Goal: Task Accomplishment & Management: Complete application form

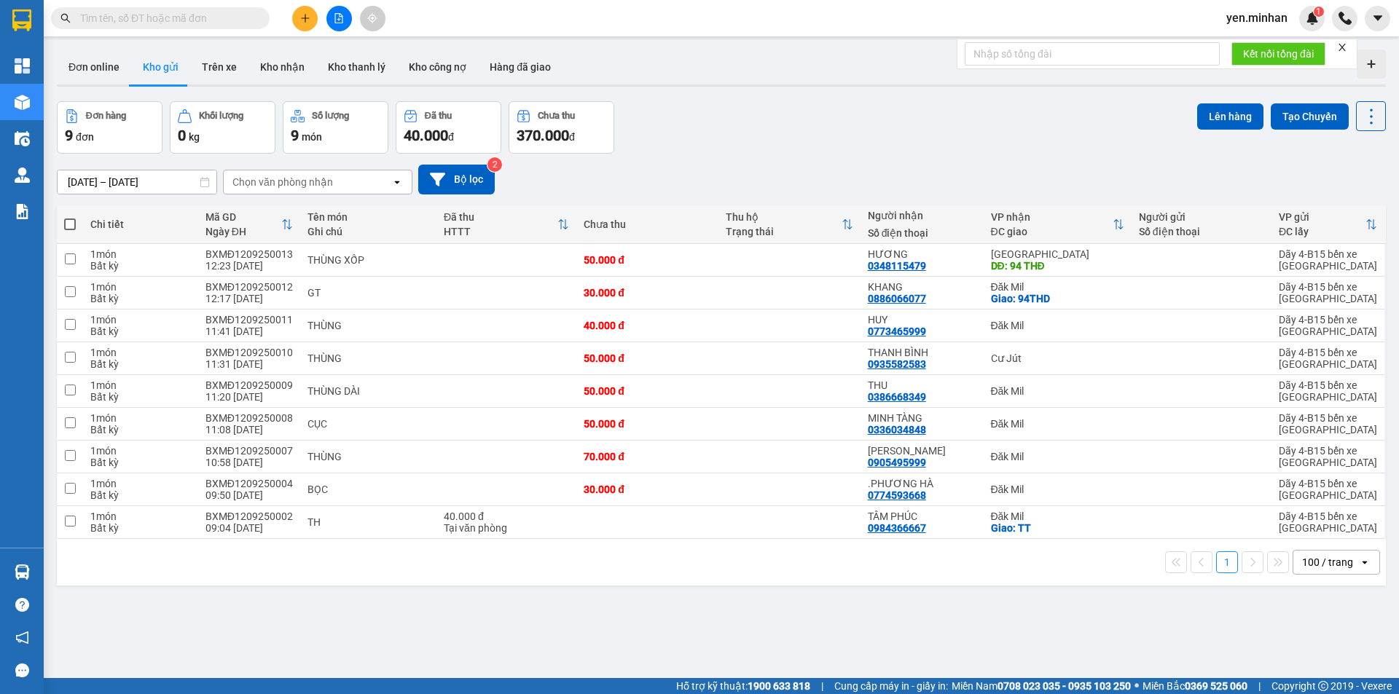
click at [1030, 605] on div "ver 1.8.143 Đơn online Kho gửi Trên xe Kho [PERSON_NAME] [PERSON_NAME] [PERSON_…" at bounding box center [721, 391] width 1341 height 694
click at [68, 256] on input "checkbox" at bounding box center [70, 259] width 11 height 11
checkbox input "true"
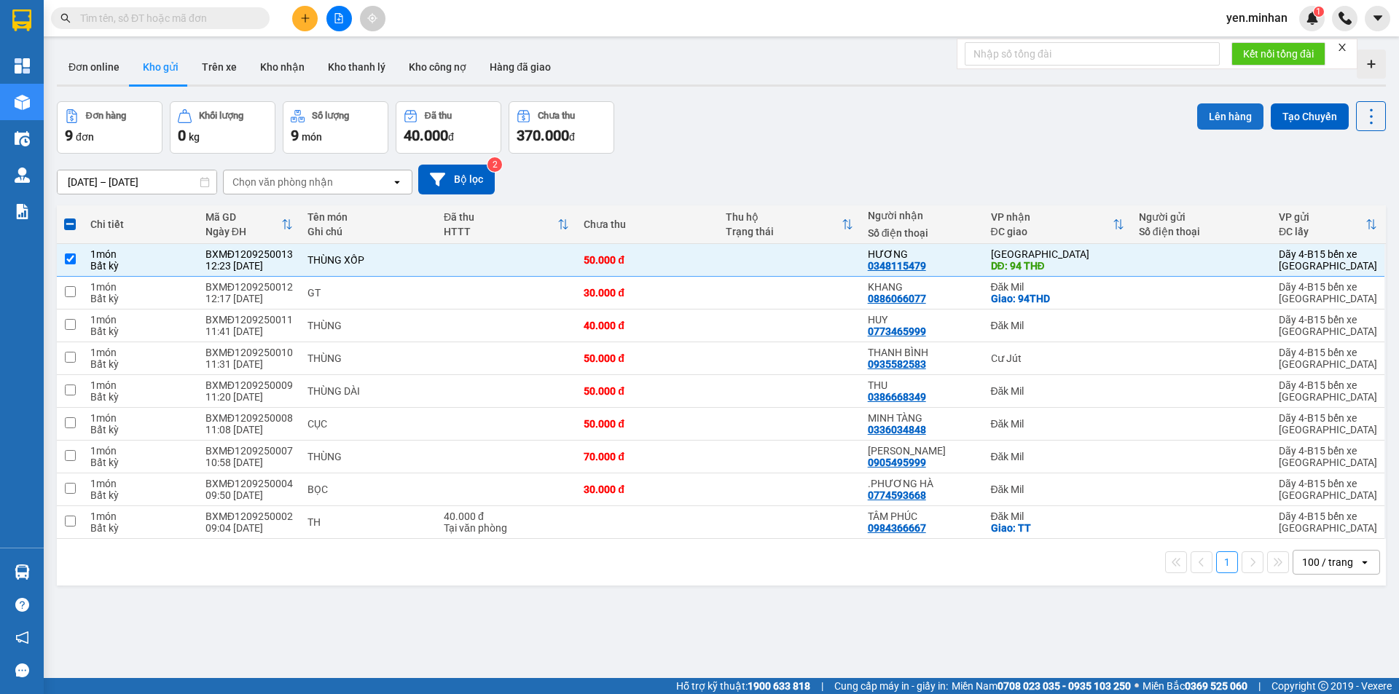
click at [1229, 115] on button "Lên hàng" at bounding box center [1230, 116] width 66 height 26
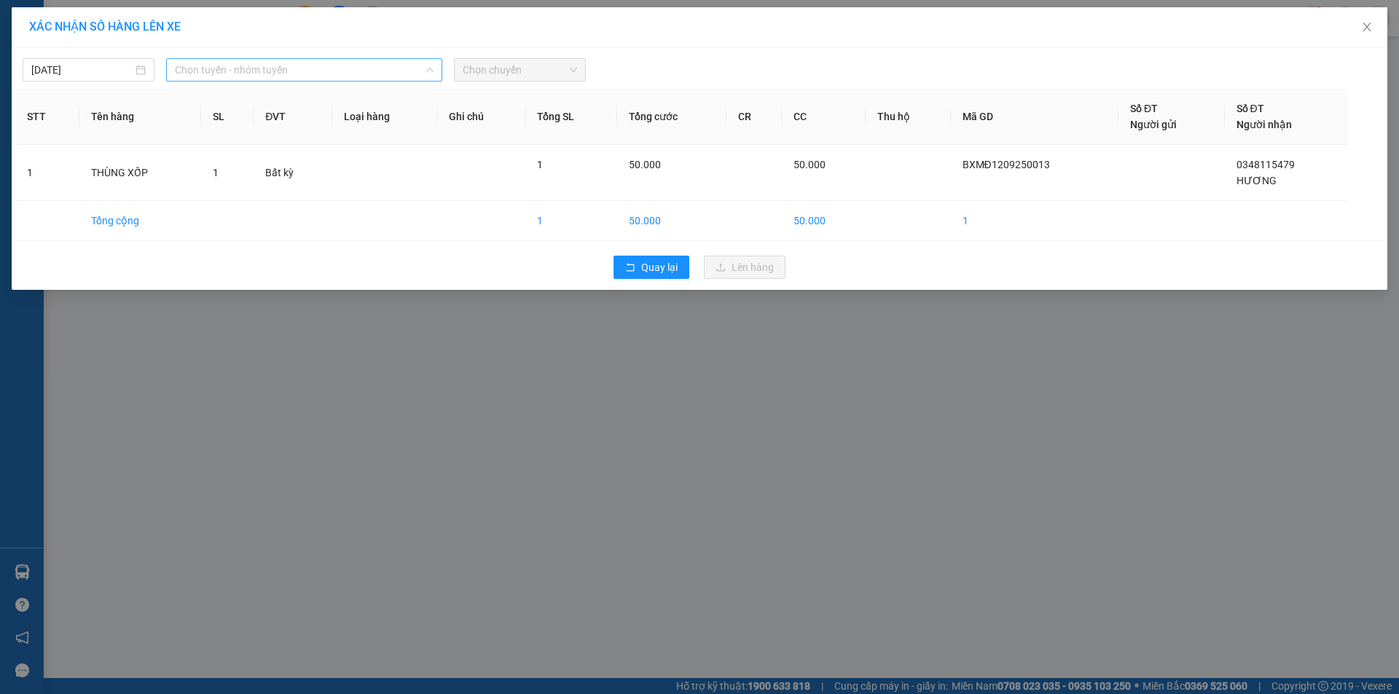
click at [353, 70] on span "Chọn tuyến - nhóm tuyến" at bounding box center [304, 70] width 259 height 22
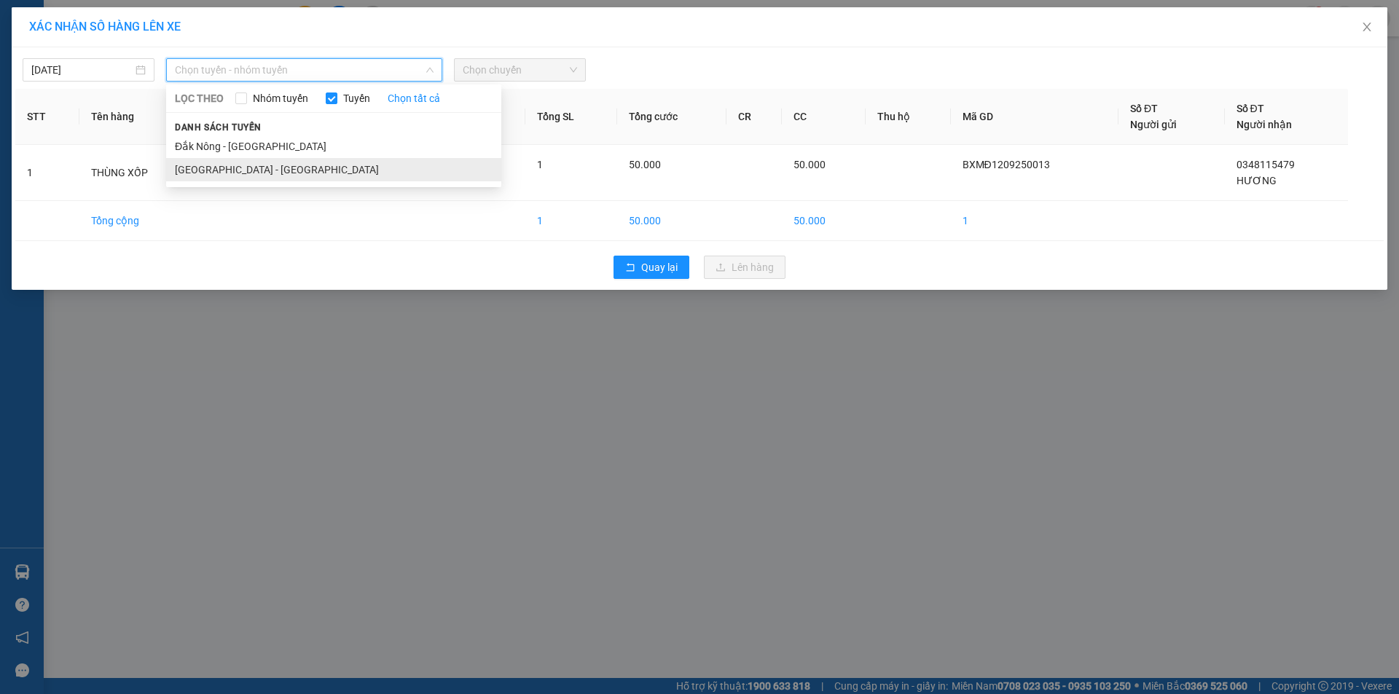
click at [243, 167] on li "[GEOGRAPHIC_DATA] - [GEOGRAPHIC_DATA]" at bounding box center [333, 169] width 335 height 23
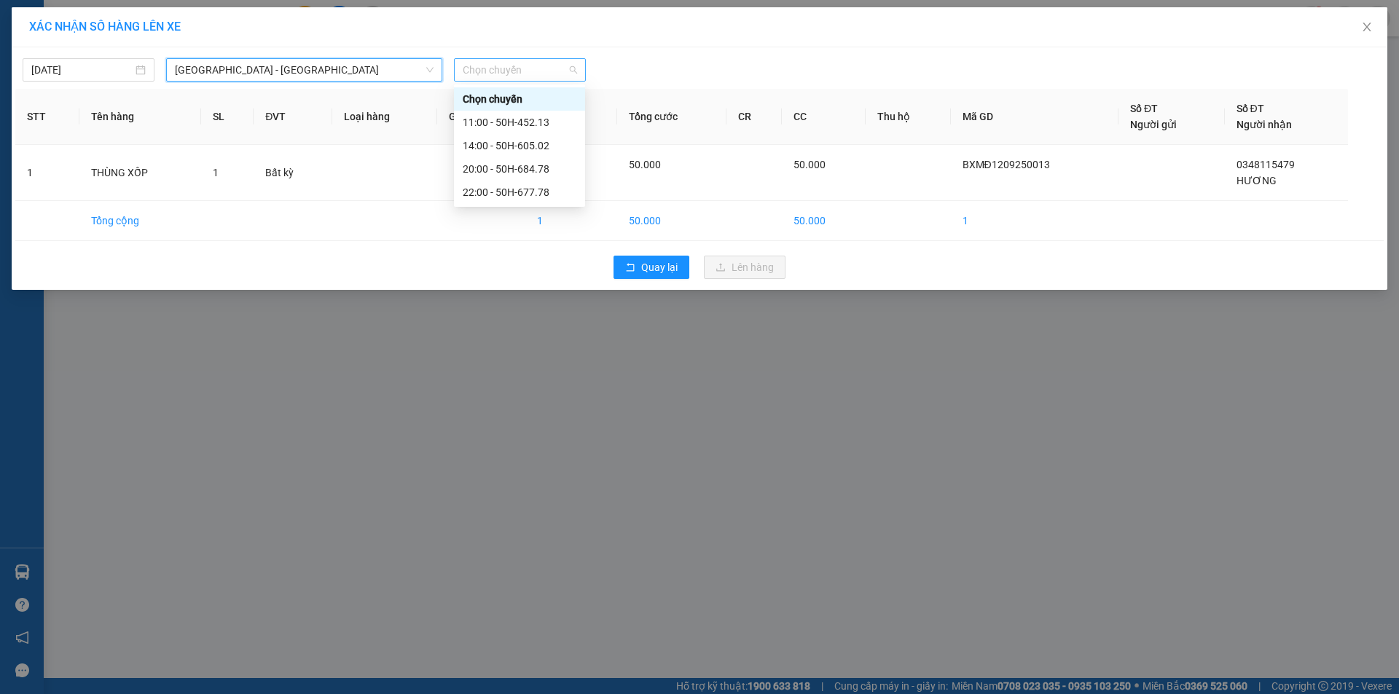
click at [509, 72] on span "Chọn chuyến" at bounding box center [520, 70] width 114 height 22
click at [503, 141] on div "14:00 - 50H-605.02" at bounding box center [520, 146] width 114 height 16
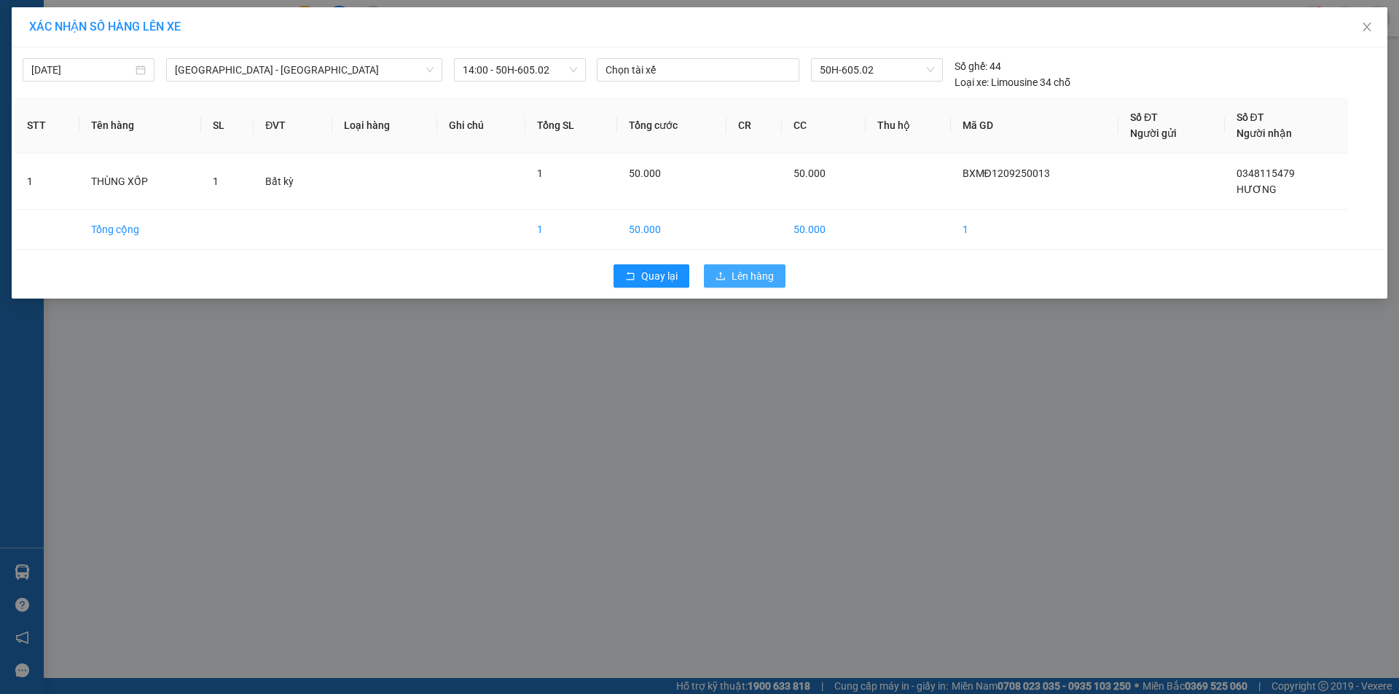
click at [760, 275] on span "Lên hàng" at bounding box center [753, 276] width 42 height 16
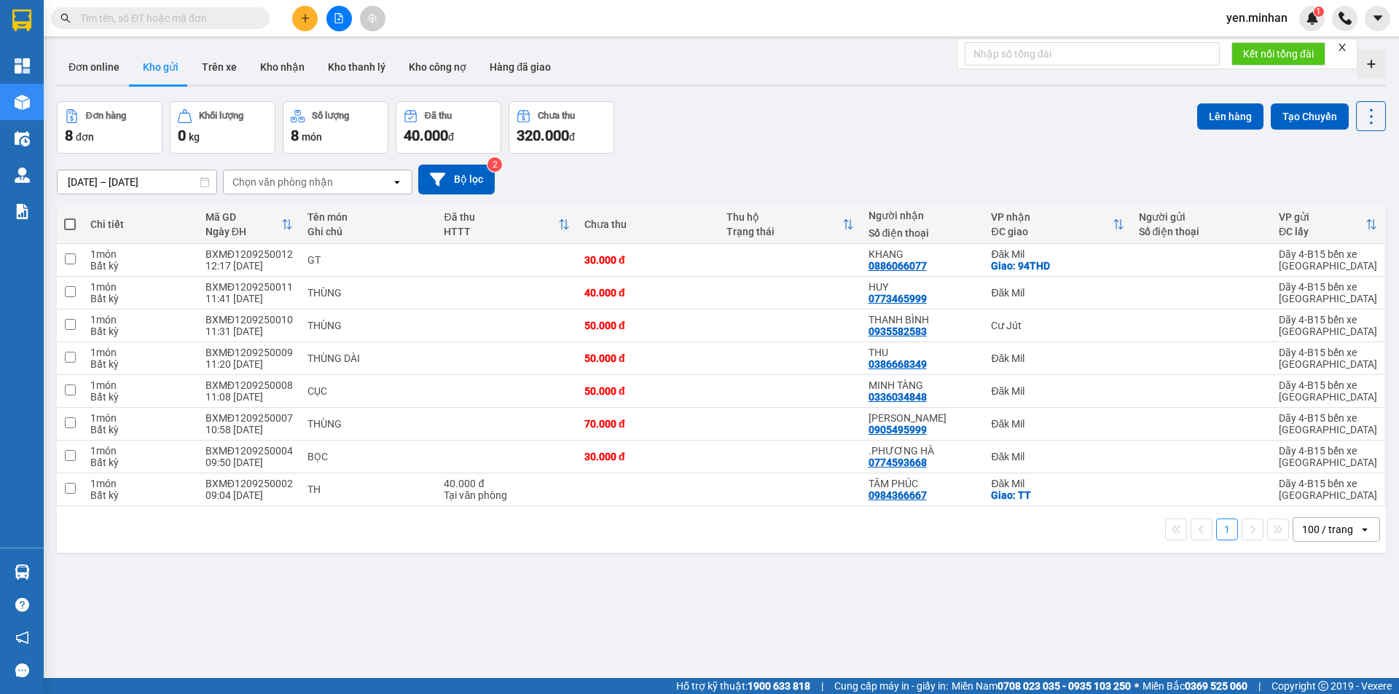
click at [887, 138] on div "Đơn hàng 8 đơn [PERSON_NAME] 0 kg Số [PERSON_NAME] 8 món Đã thu 40.000 [PERSON_…" at bounding box center [721, 127] width 1329 height 52
click at [302, 20] on icon "plus" at bounding box center [305, 18] width 10 height 10
click at [315, 57] on icon "snippets" at bounding box center [310, 55] width 10 height 10
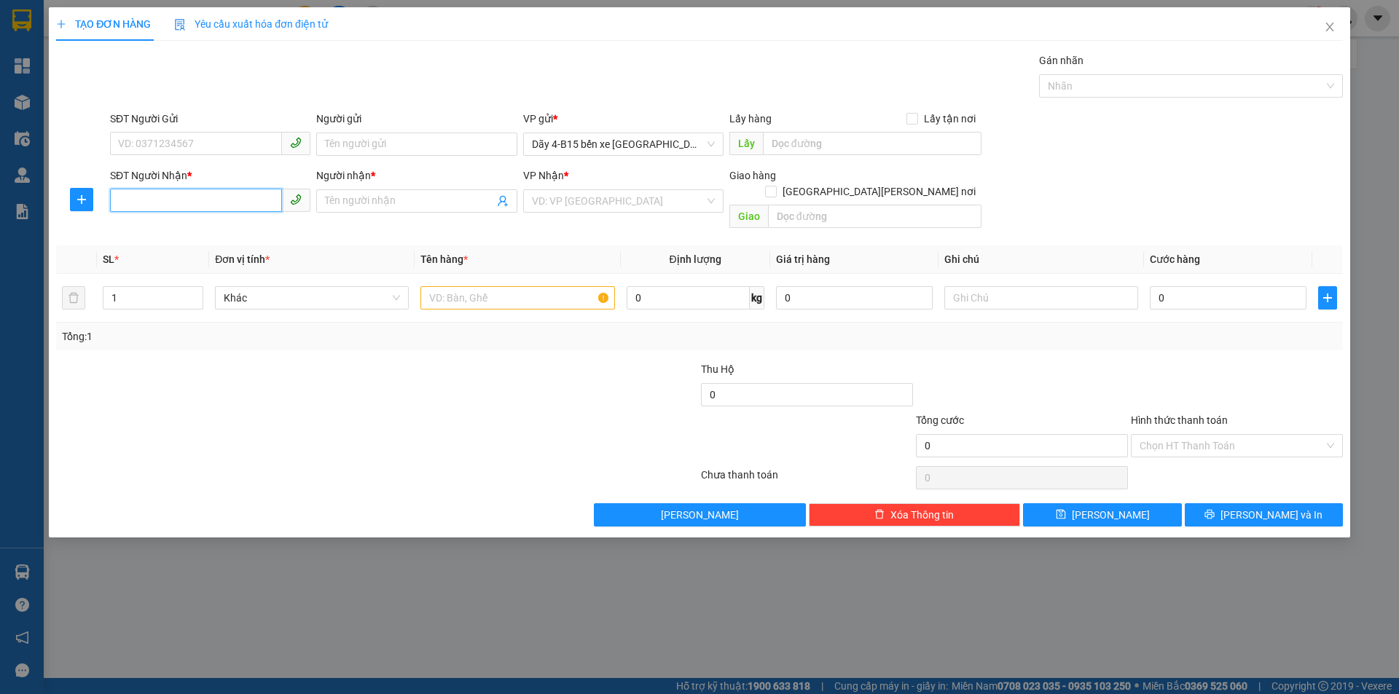
click at [227, 197] on input "SĐT Người Nhận *" at bounding box center [196, 200] width 172 height 23
click at [233, 259] on div "0905495999 - [PERSON_NAME]" at bounding box center [210, 254] width 183 height 16
type input "0905495999"
type input "[PERSON_NAME]"
type input "0905495999"
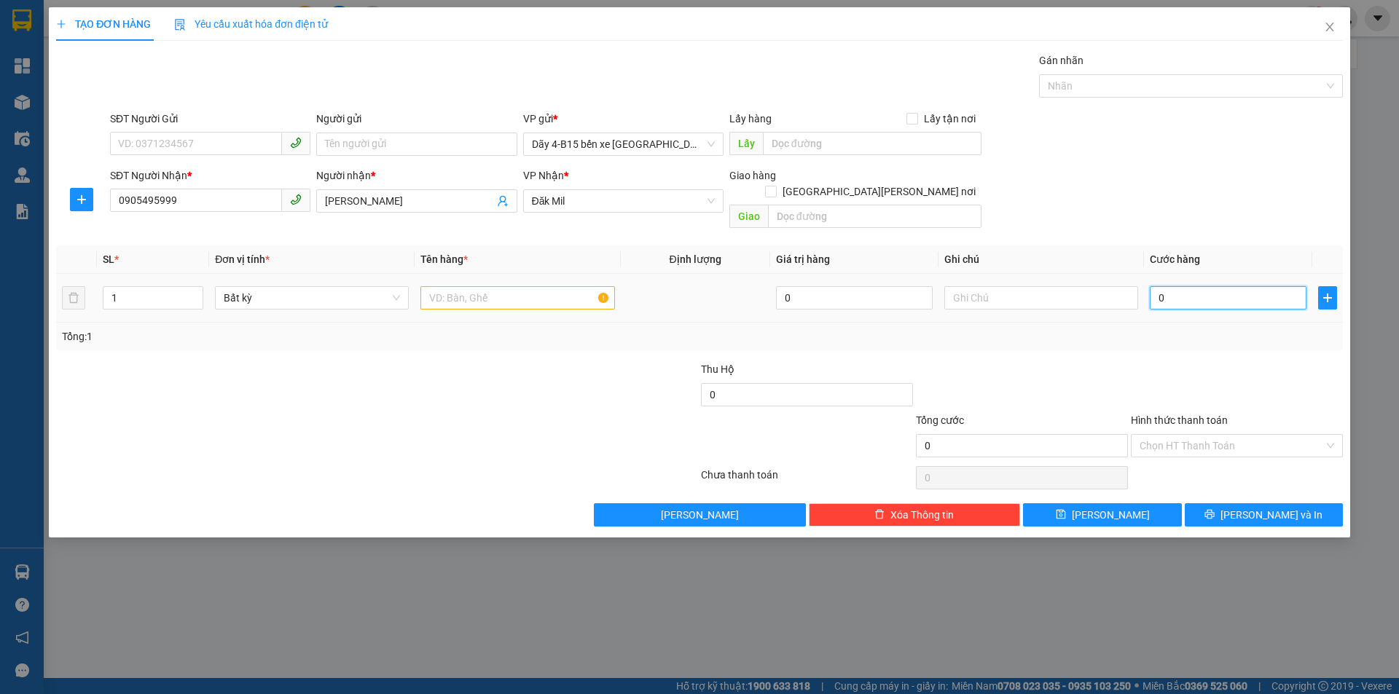
click at [1171, 286] on input "0" at bounding box center [1228, 297] width 157 height 23
type input "3"
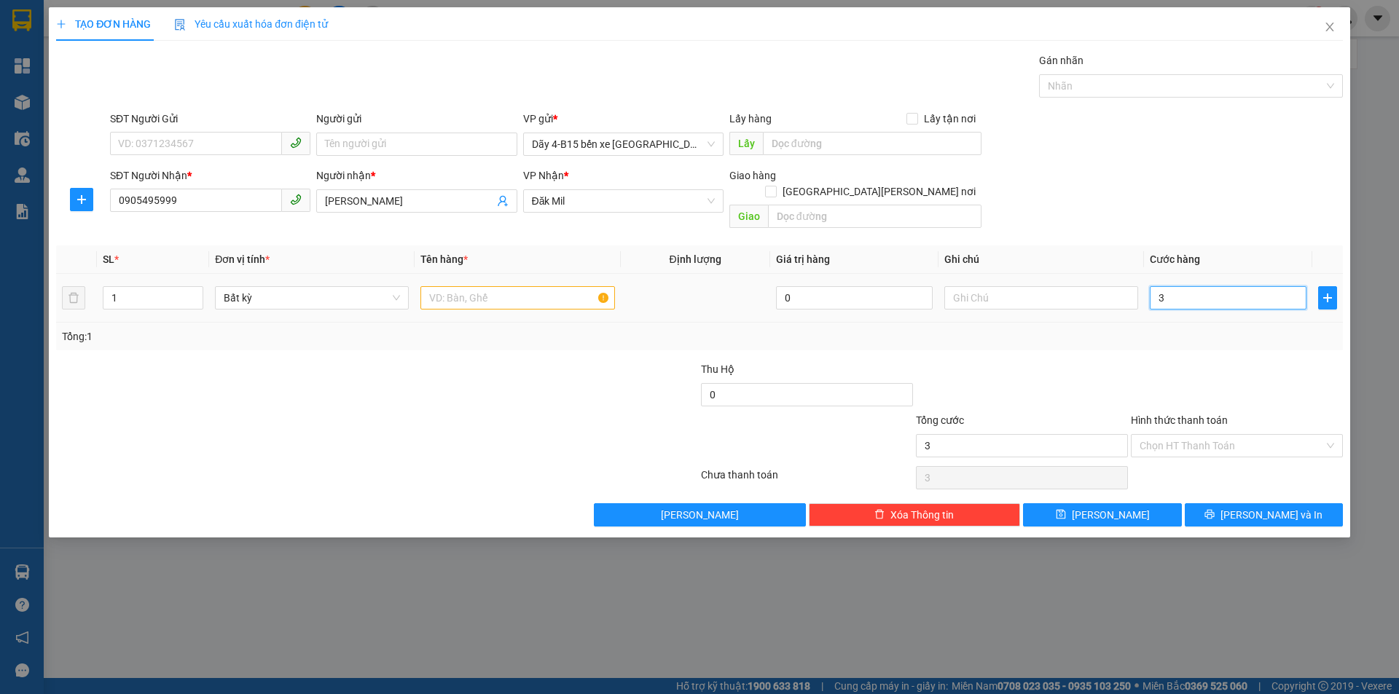
type input "30"
type input "300"
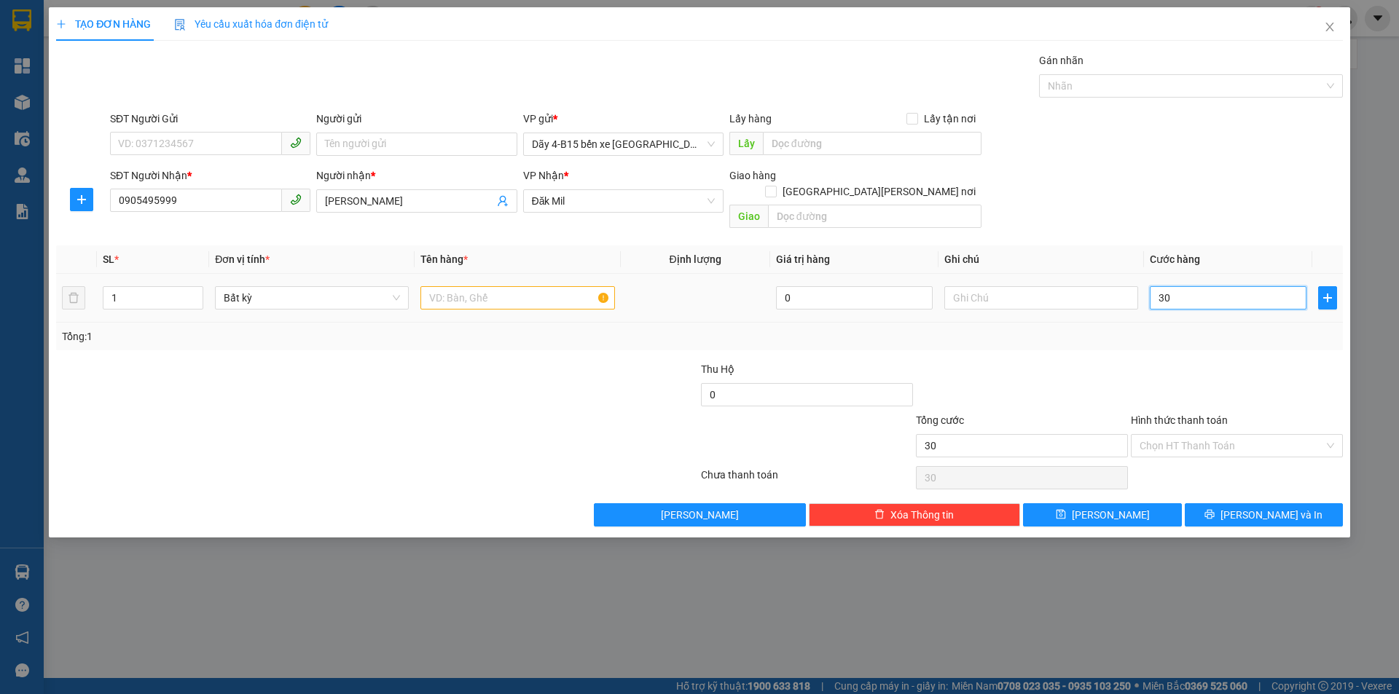
type input "300"
type input "300.000"
click at [570, 289] on input "text" at bounding box center [517, 297] width 194 height 23
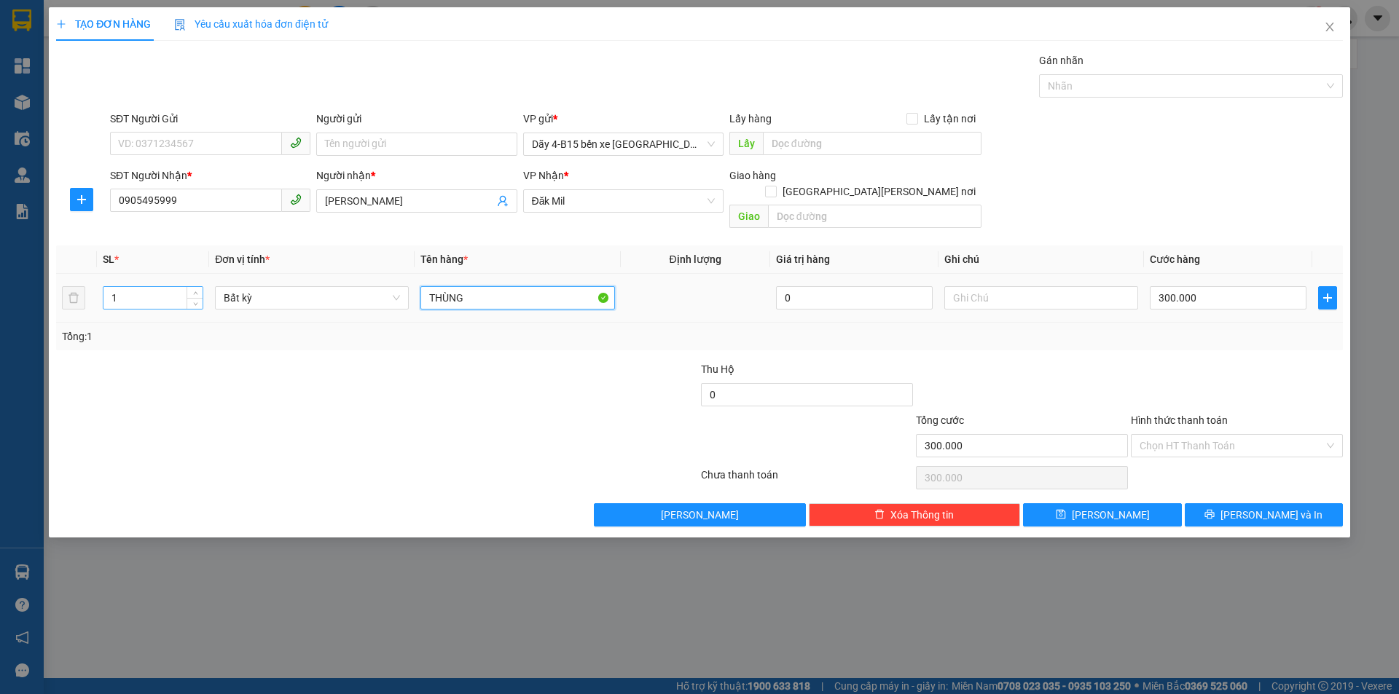
type input "THÙNG"
click at [128, 287] on input "1" at bounding box center [152, 298] width 99 height 22
type input "6"
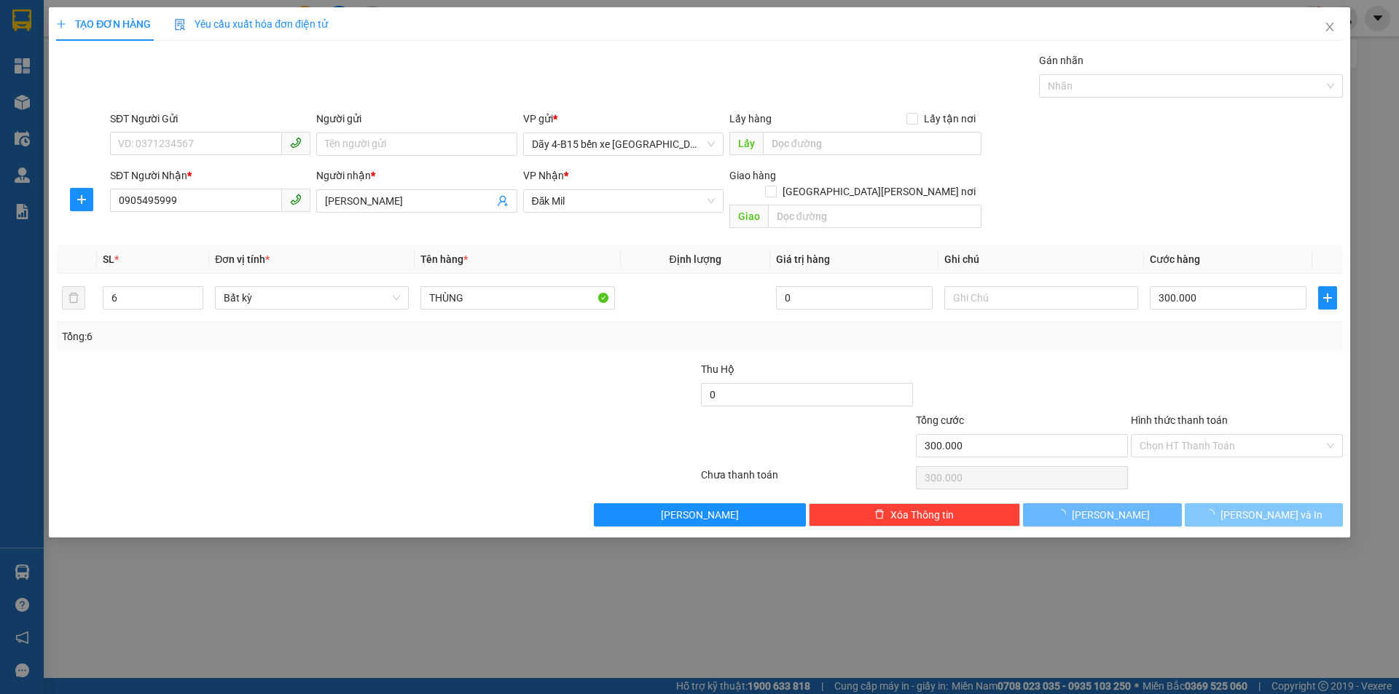
click at [1271, 507] on span "[PERSON_NAME] và In" at bounding box center [1271, 515] width 102 height 16
type input "0"
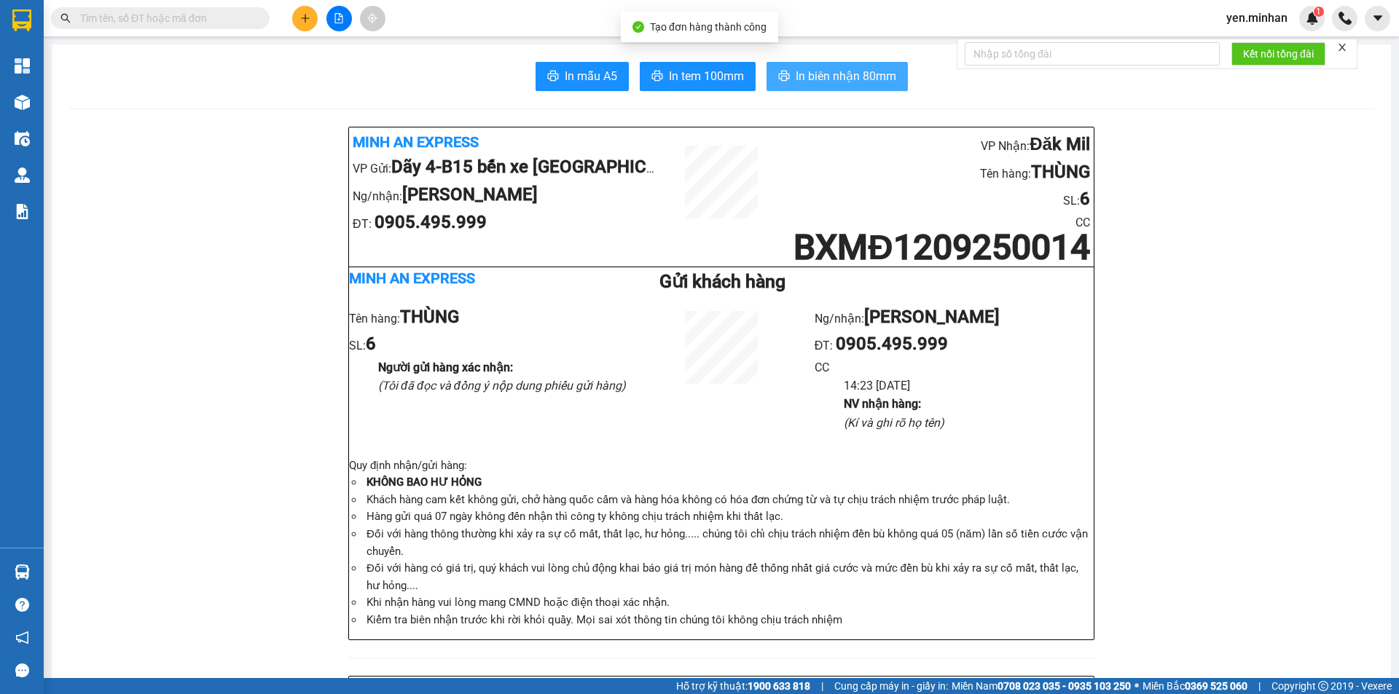
drag, startPoint x: 826, startPoint y: 76, endPoint x: 834, endPoint y: 74, distance: 7.6
click at [827, 76] on span "In biên nhận 80mm" at bounding box center [846, 76] width 101 height 18
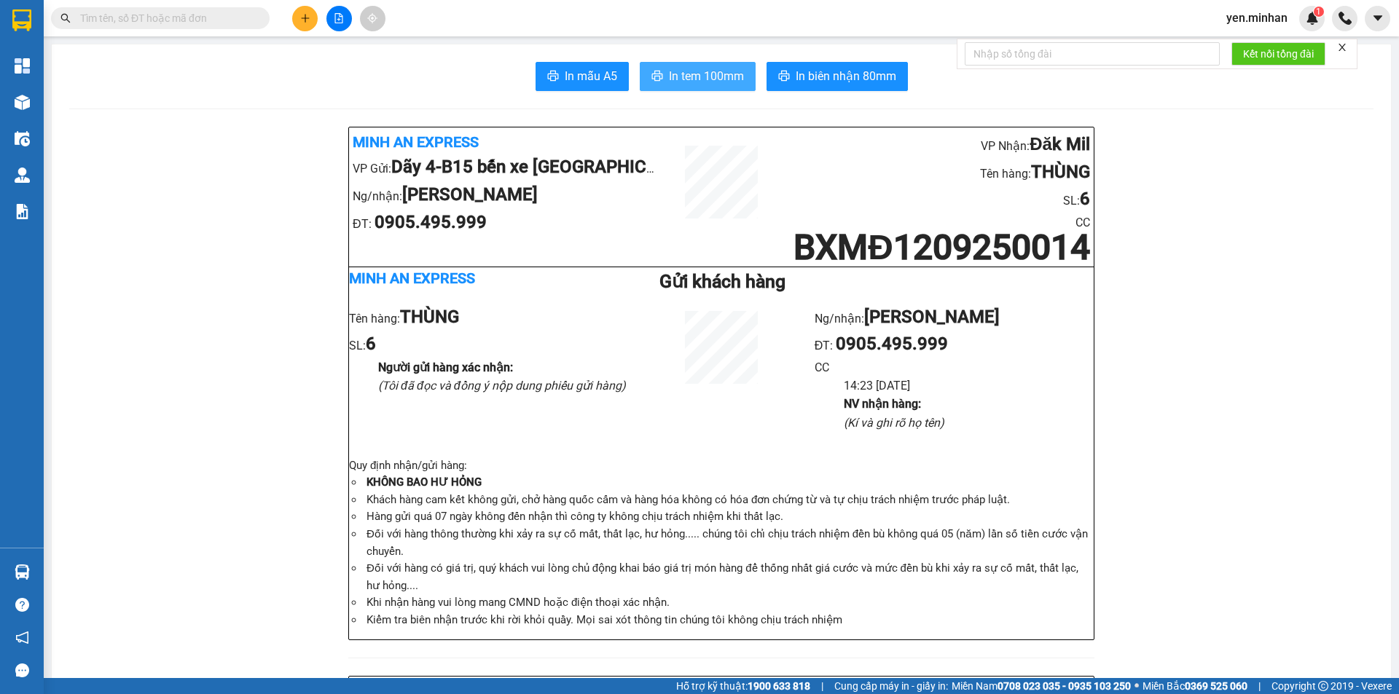
click at [716, 79] on span "In tem 100mm" at bounding box center [706, 76] width 75 height 18
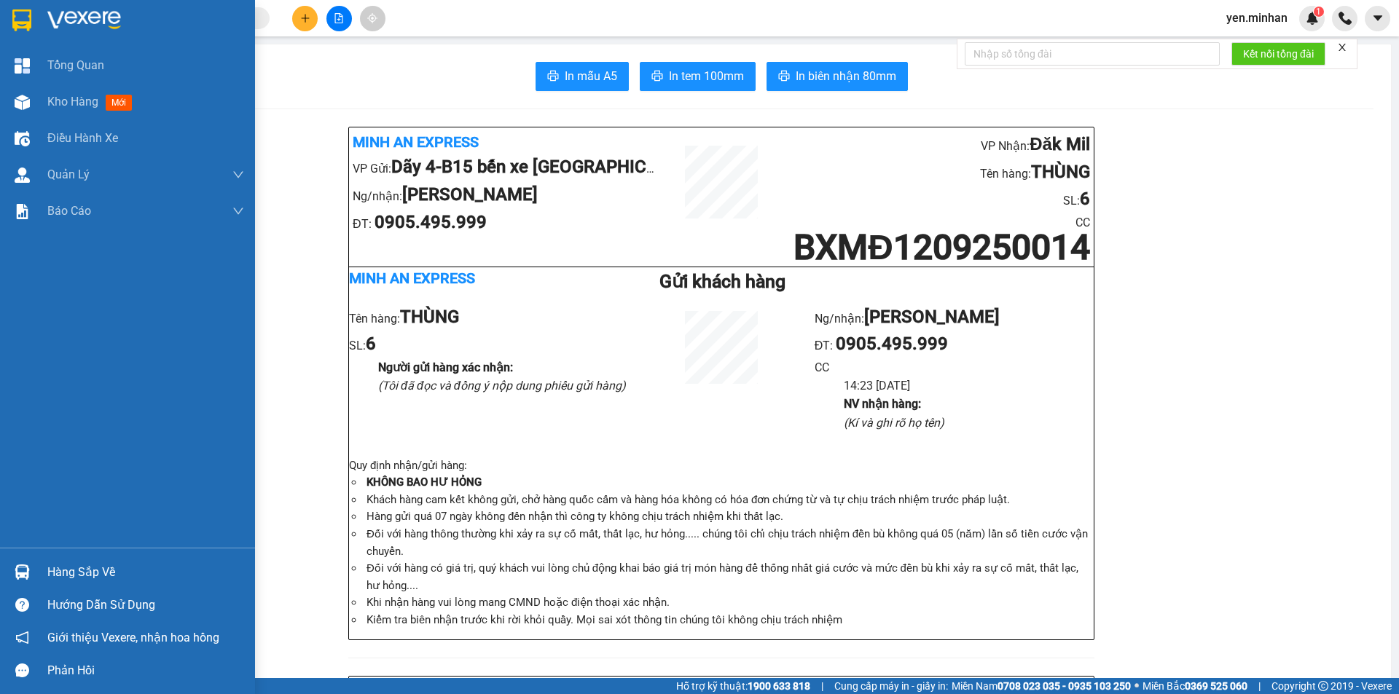
click at [16, 12] on img at bounding box center [21, 20] width 19 height 22
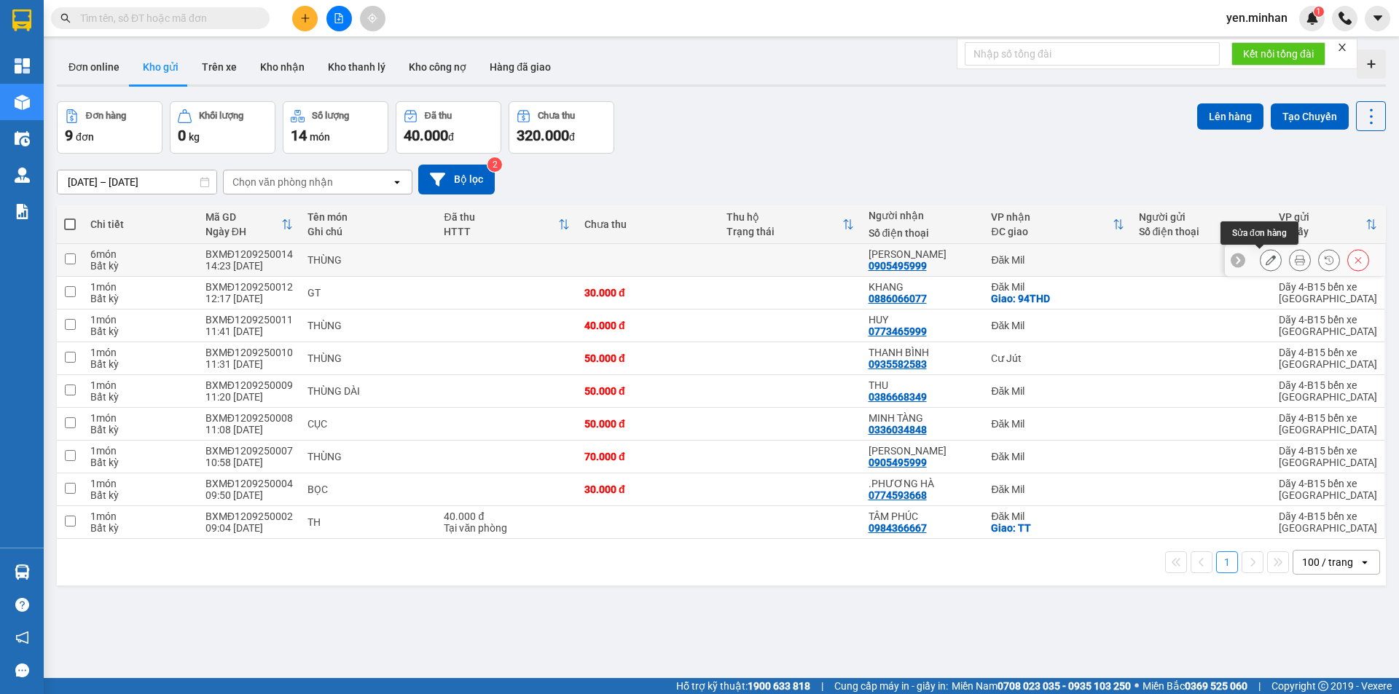
click at [1266, 262] on icon at bounding box center [1271, 260] width 10 height 10
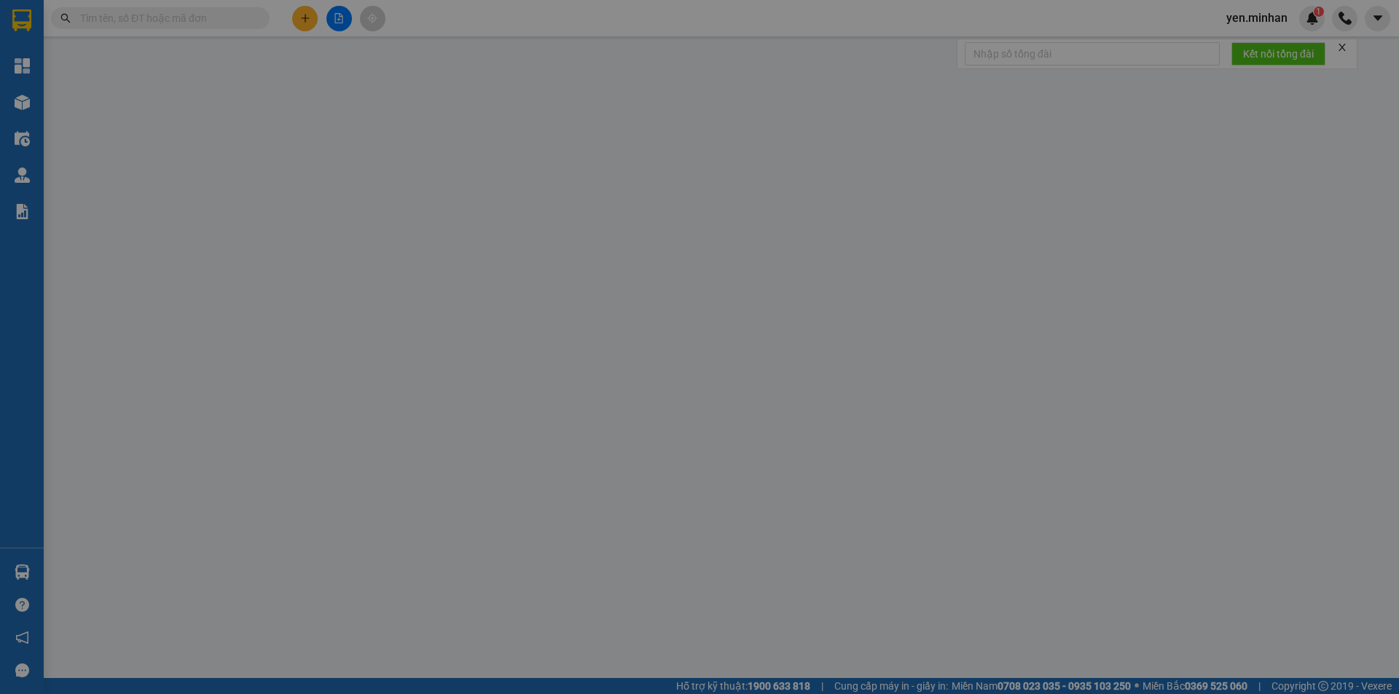
type input "0905495999"
type input "[PERSON_NAME]"
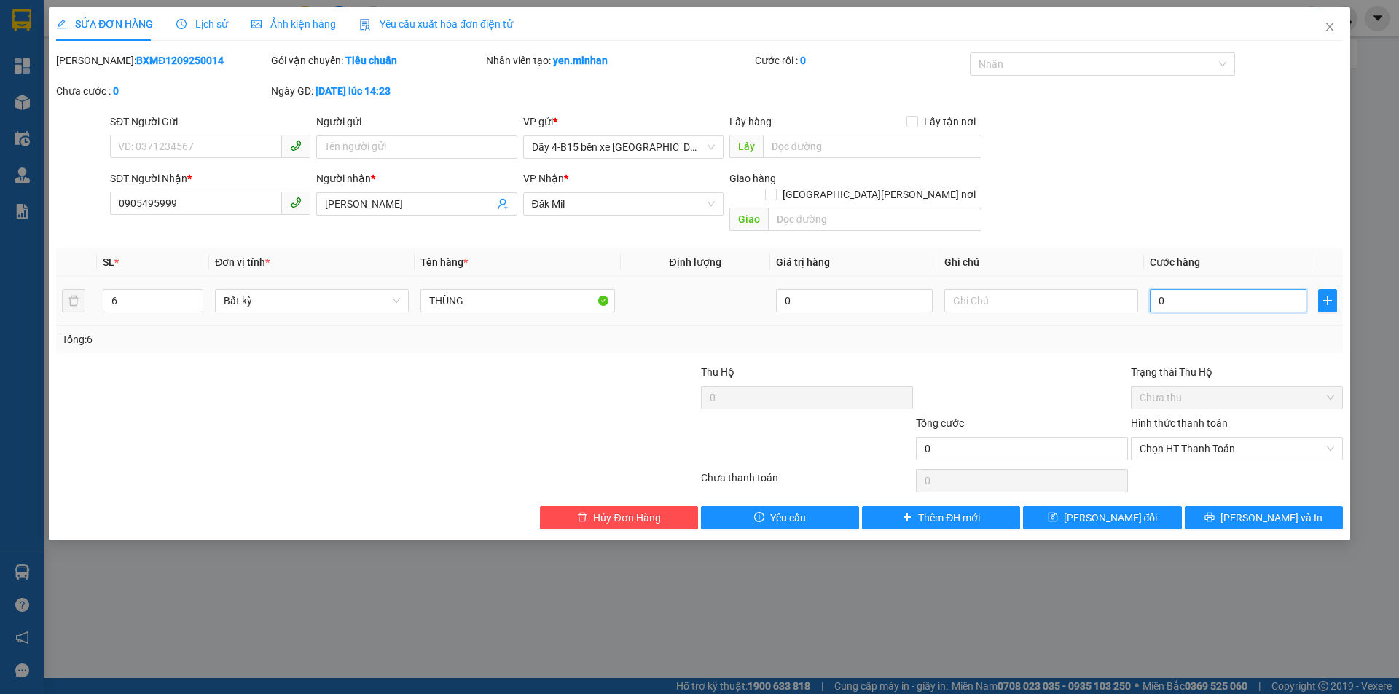
click at [1213, 289] on input "0" at bounding box center [1228, 300] width 157 height 23
type input "3"
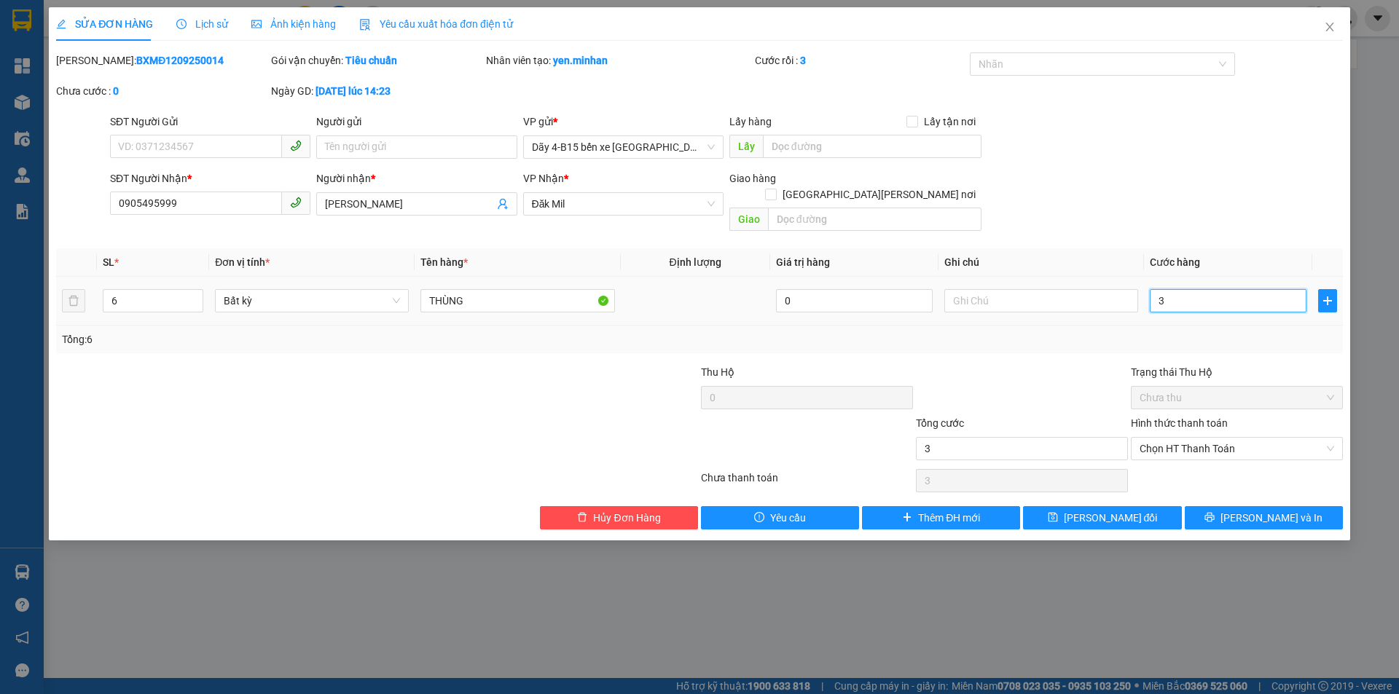
type input "30"
type input "300"
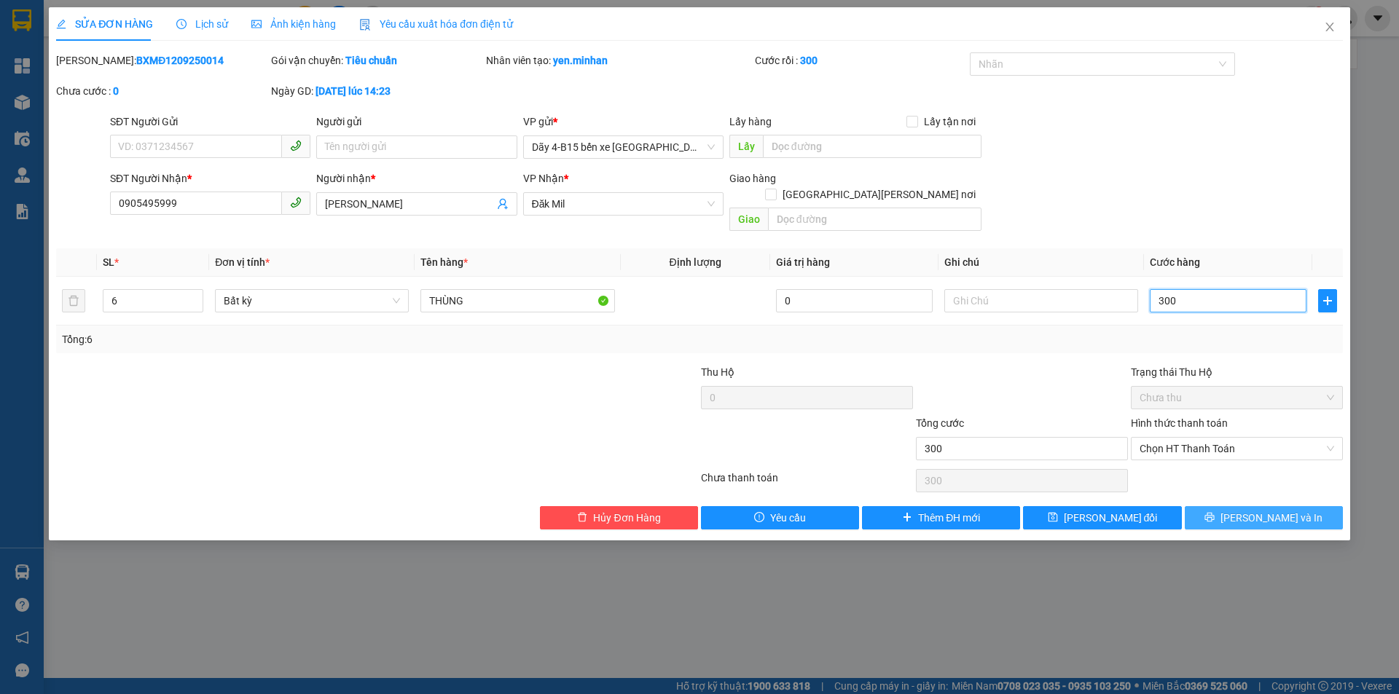
type input "300"
type input "300.000"
click at [1215, 506] on button "[PERSON_NAME] và In" at bounding box center [1264, 517] width 158 height 23
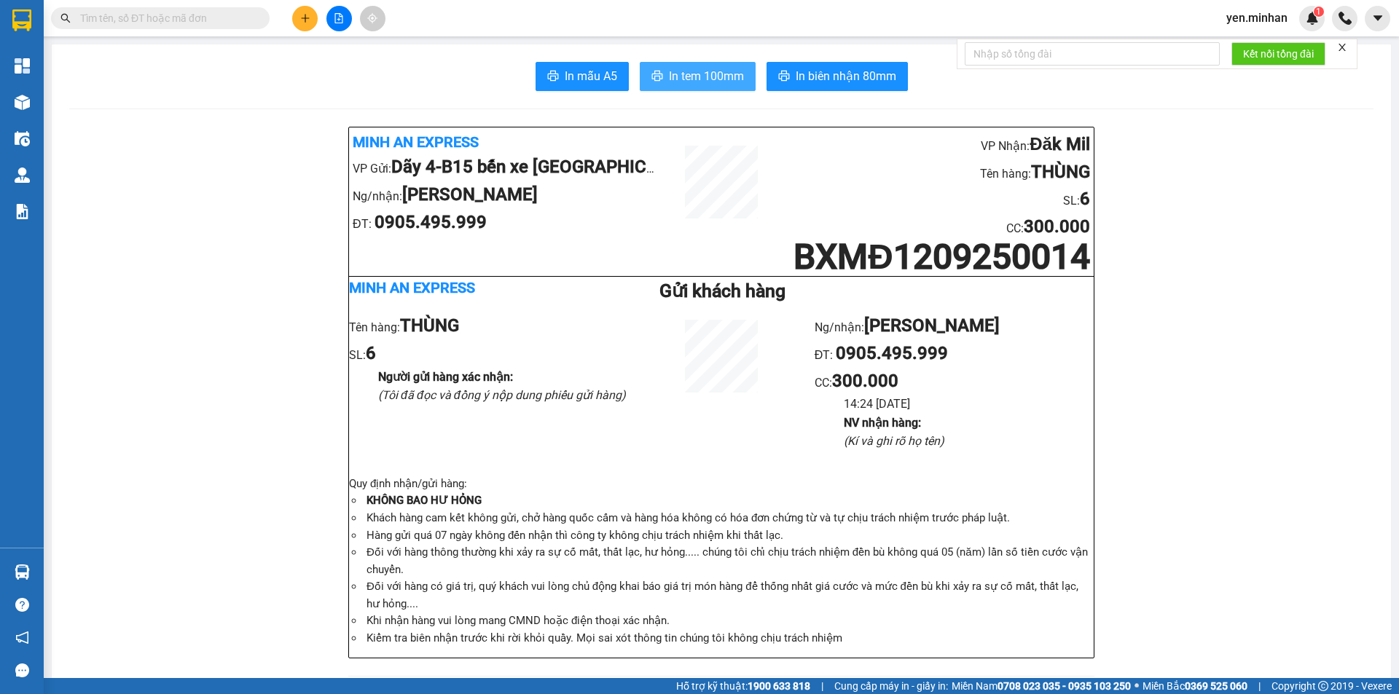
click at [691, 75] on span "In tem 100mm" at bounding box center [706, 76] width 75 height 18
click at [302, 18] on icon "plus" at bounding box center [305, 17] width 8 height 1
click at [318, 53] on div at bounding box center [310, 55] width 18 height 16
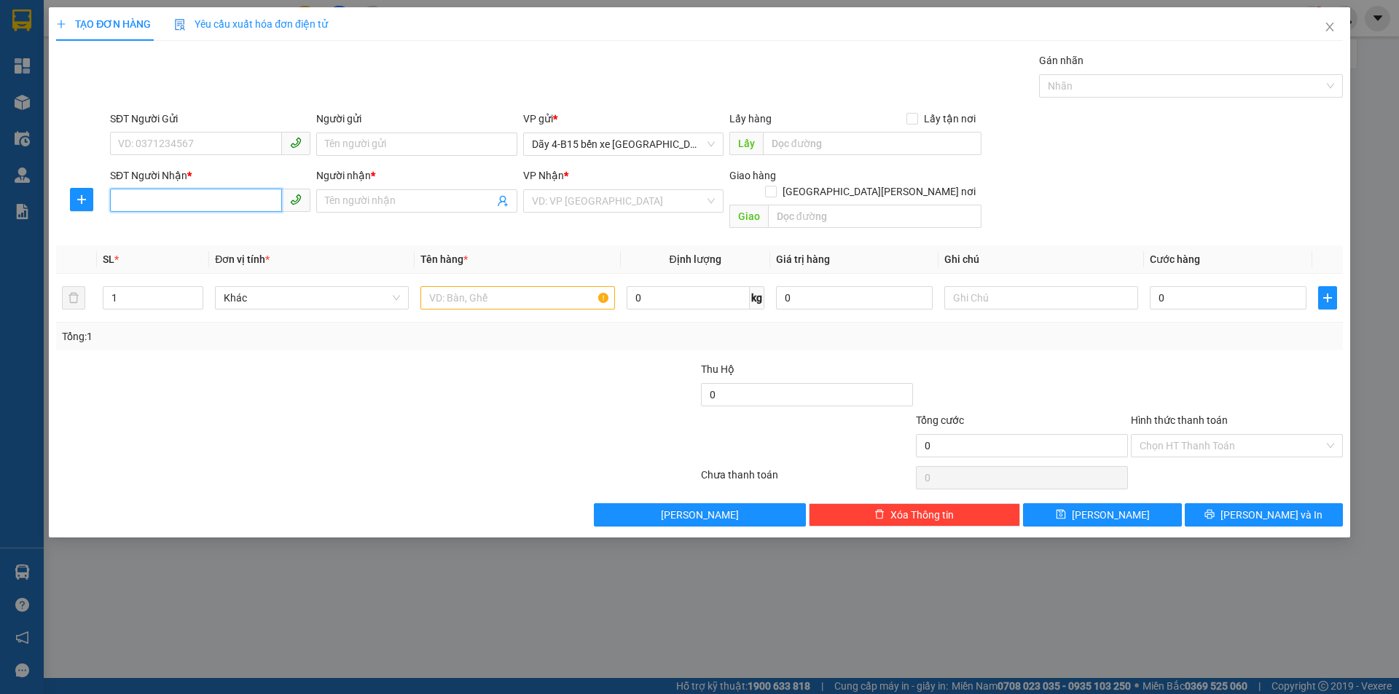
click at [248, 201] on input "SĐT Người Nhận *" at bounding box center [196, 200] width 172 height 23
type input "0938875357"
click at [272, 224] on div "0938875357 - [PERSON_NAME]" at bounding box center [210, 230] width 183 height 16
type input "C HƯƠNG"
checkbox input "true"
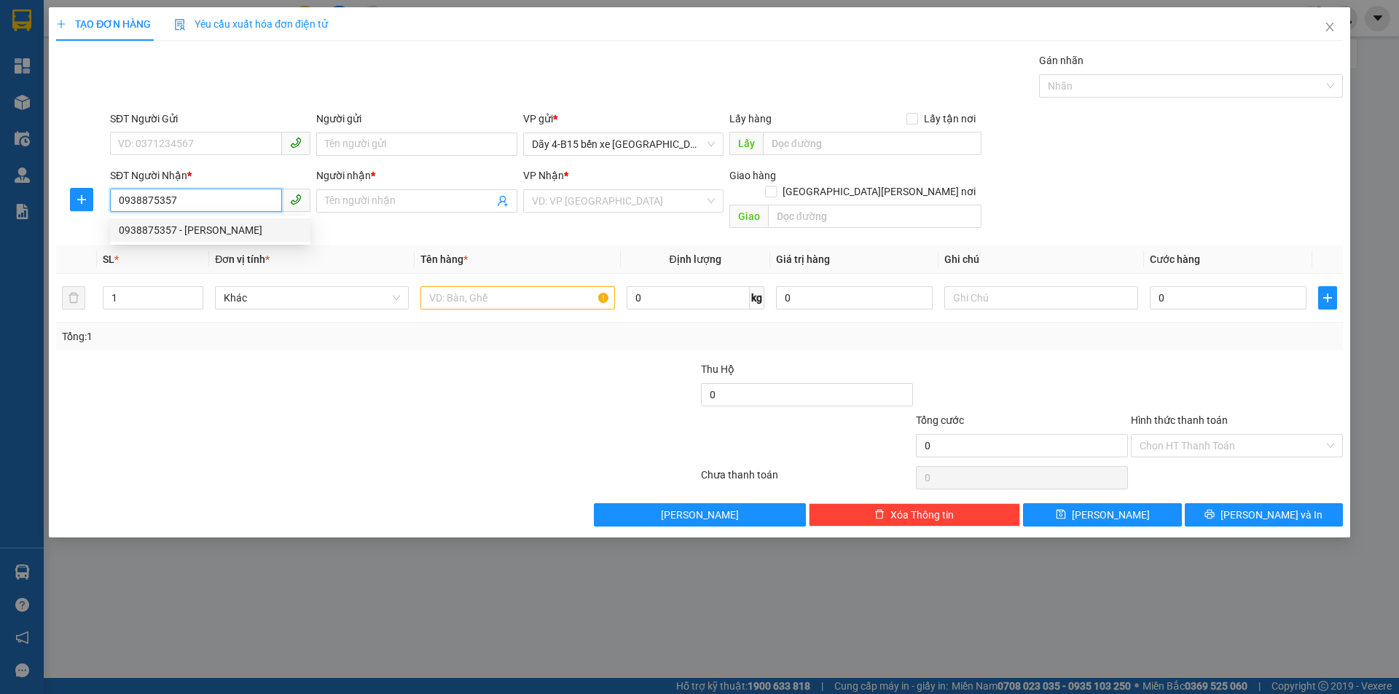
type input "CF ĐẮK LAO"
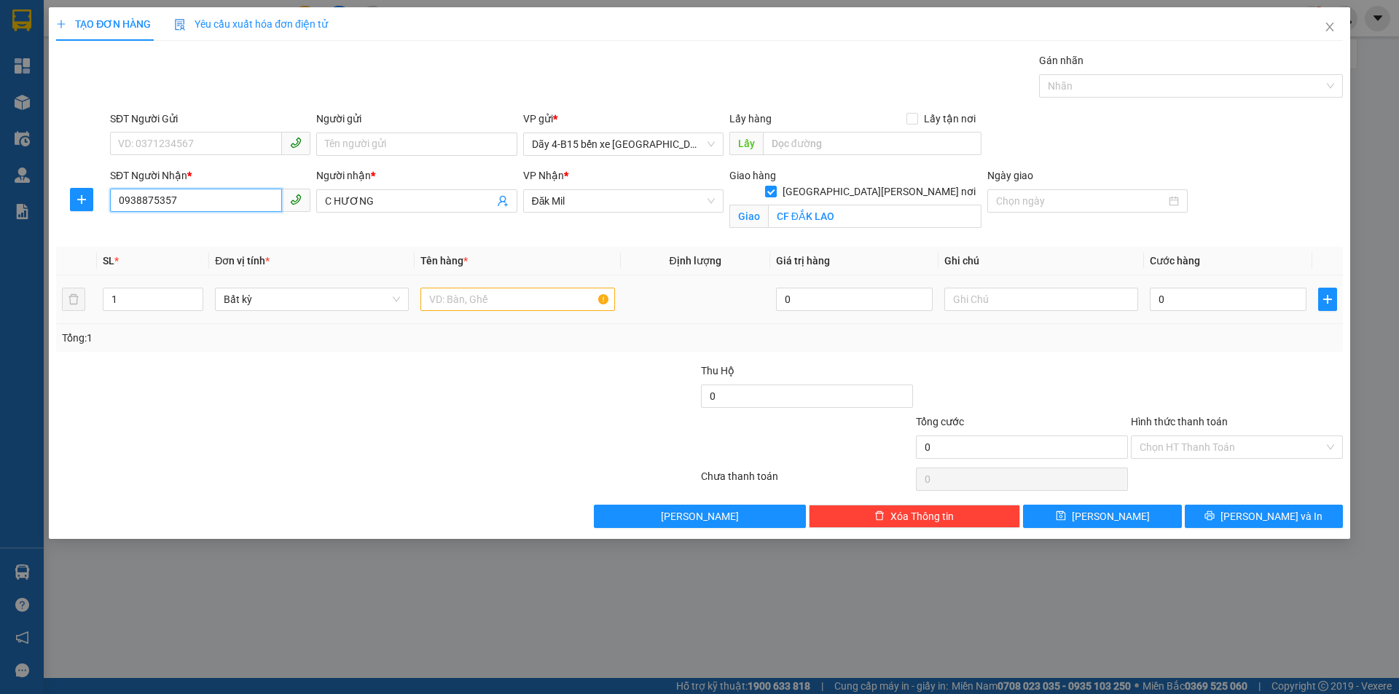
type input "0938875357"
click at [517, 299] on input "text" at bounding box center [517, 299] width 194 height 23
type input "KIỆN DÀI"
click at [1188, 301] on input "0" at bounding box center [1228, 299] width 157 height 23
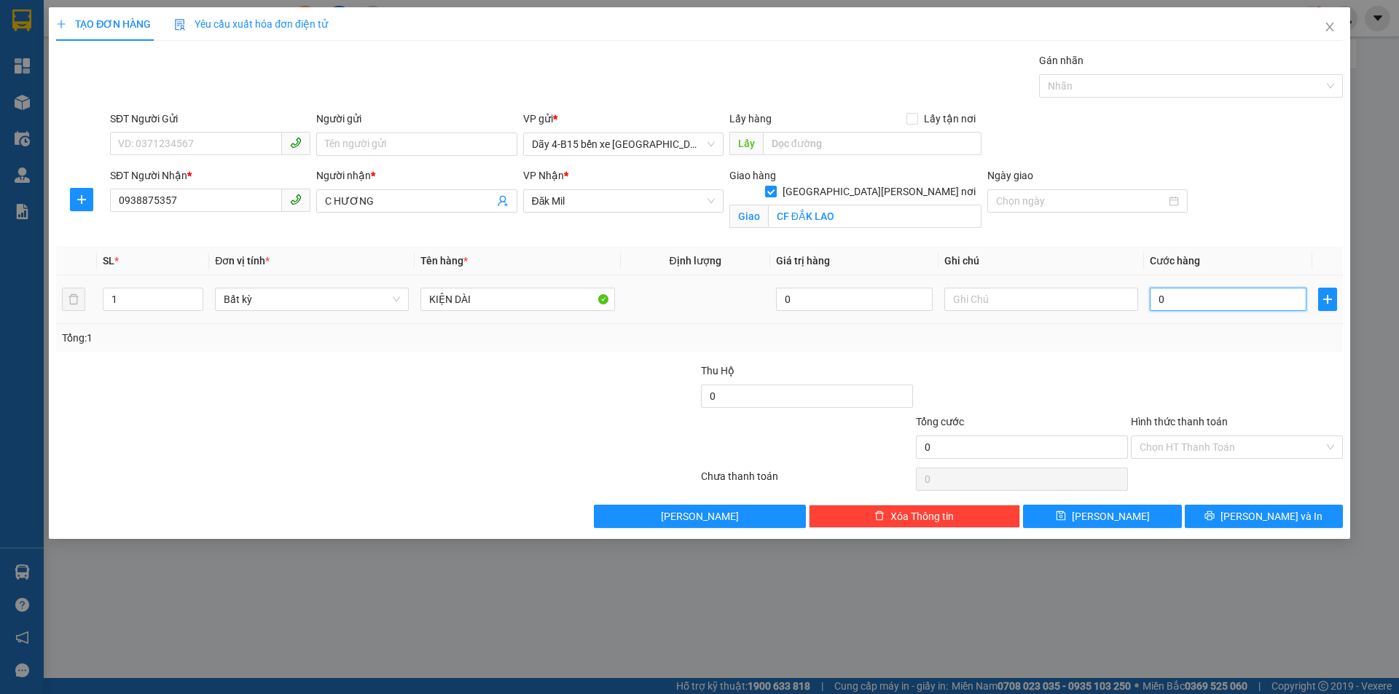
type input "5"
type input "50"
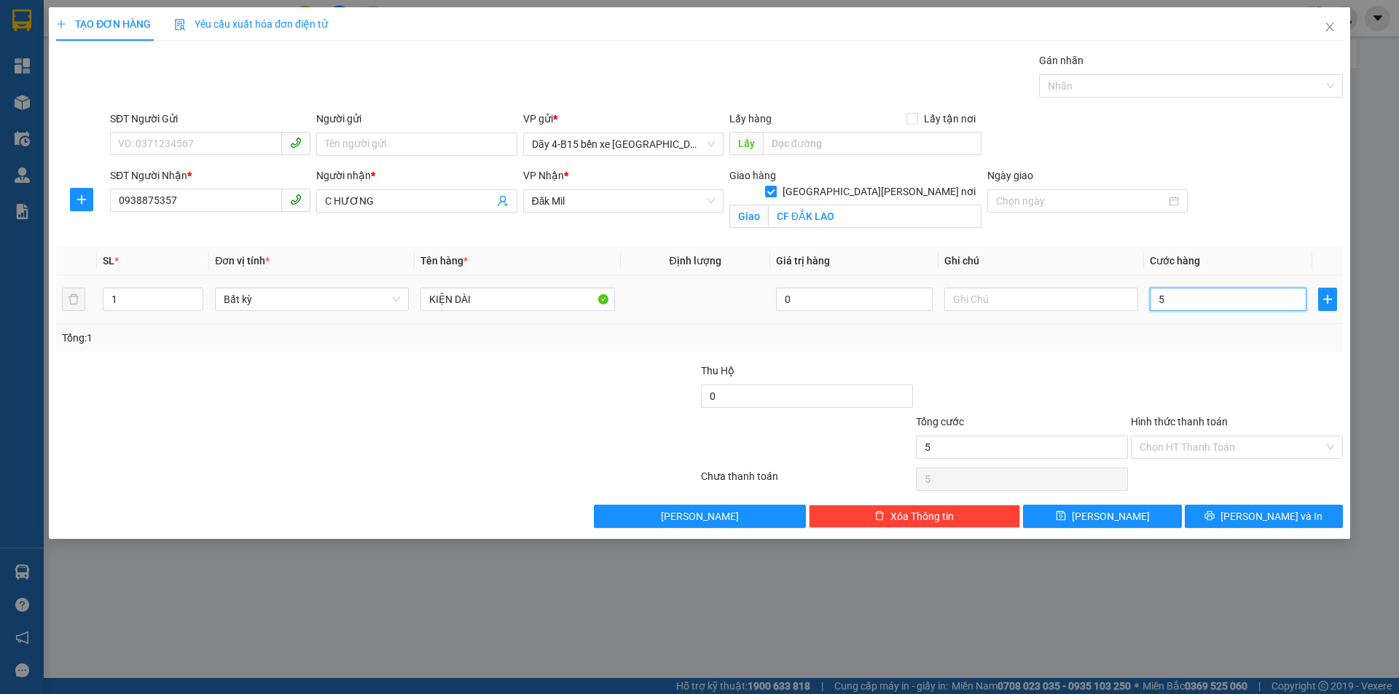
type input "50"
type input "50.000"
click at [987, 352] on div "Transit Pickup Surcharge Ids Transit Deliver Surcharge Ids Transit Deliver Surc…" at bounding box center [699, 290] width 1287 height 476
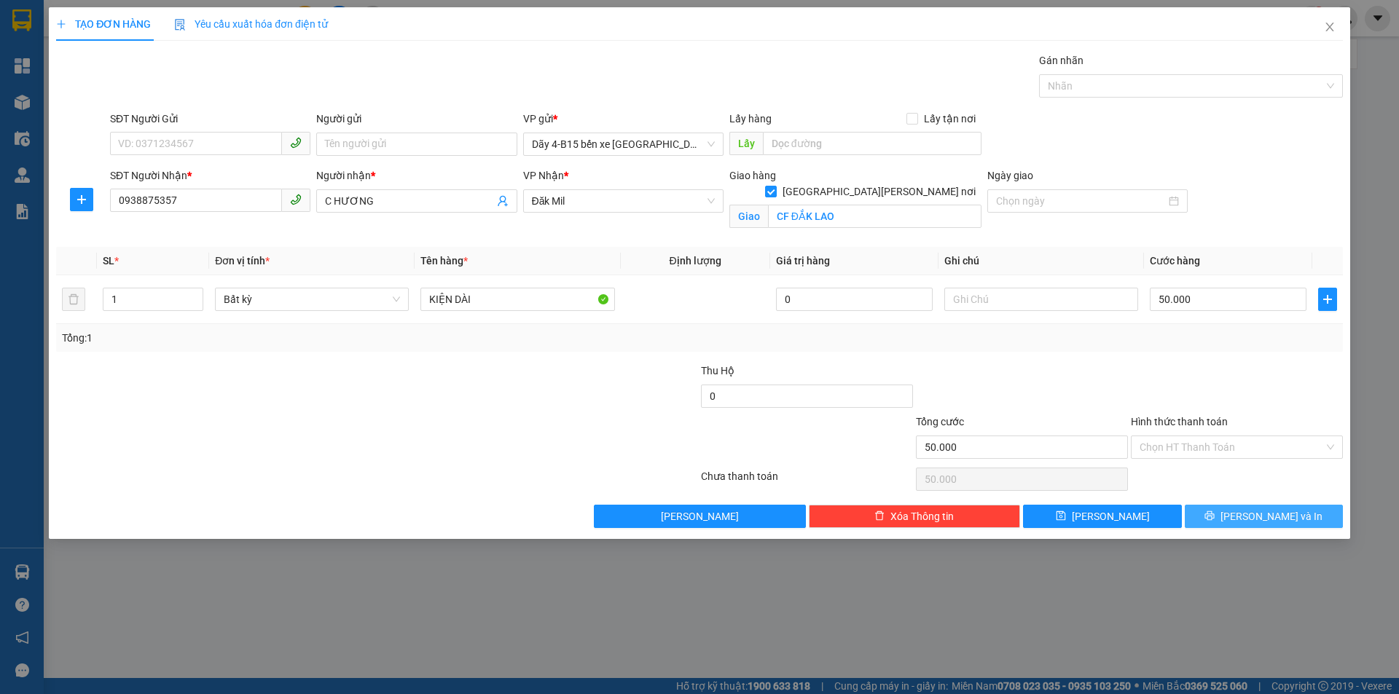
click at [1263, 519] on span "[PERSON_NAME] và In" at bounding box center [1271, 517] width 102 height 16
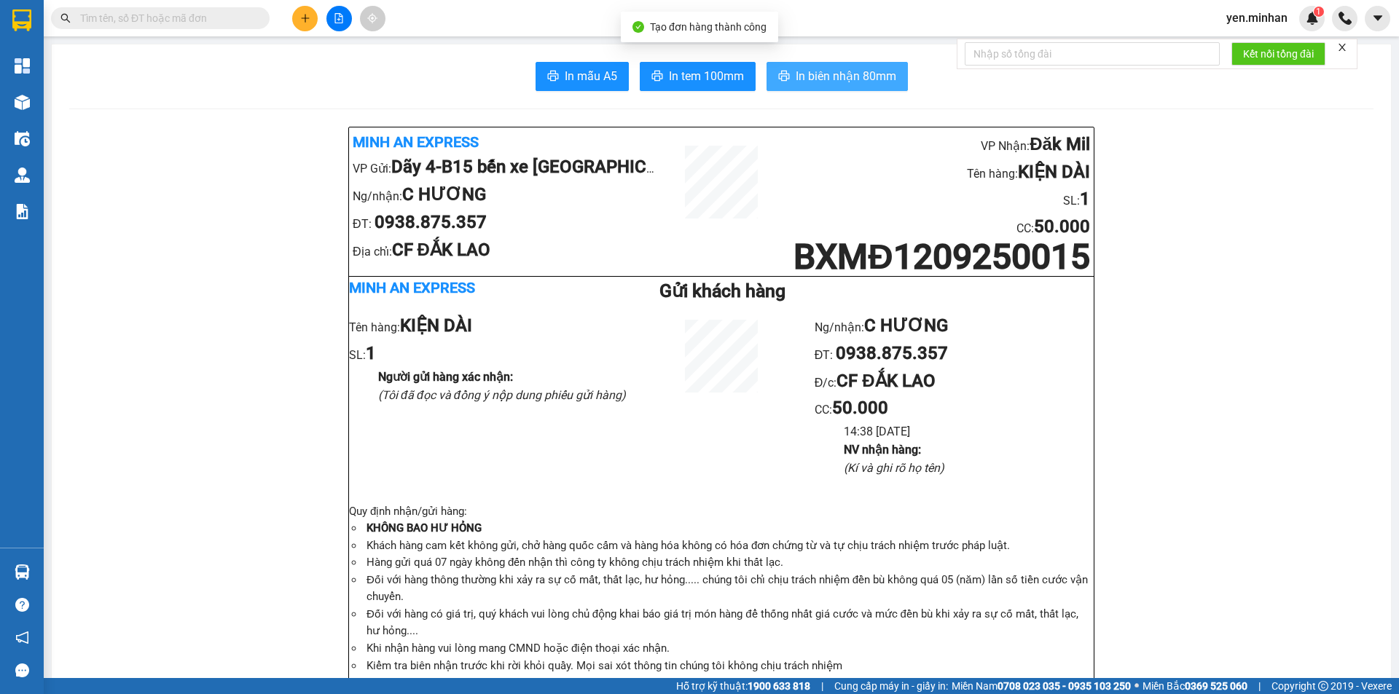
click at [863, 77] on span "In biên nhận 80mm" at bounding box center [846, 76] width 101 height 18
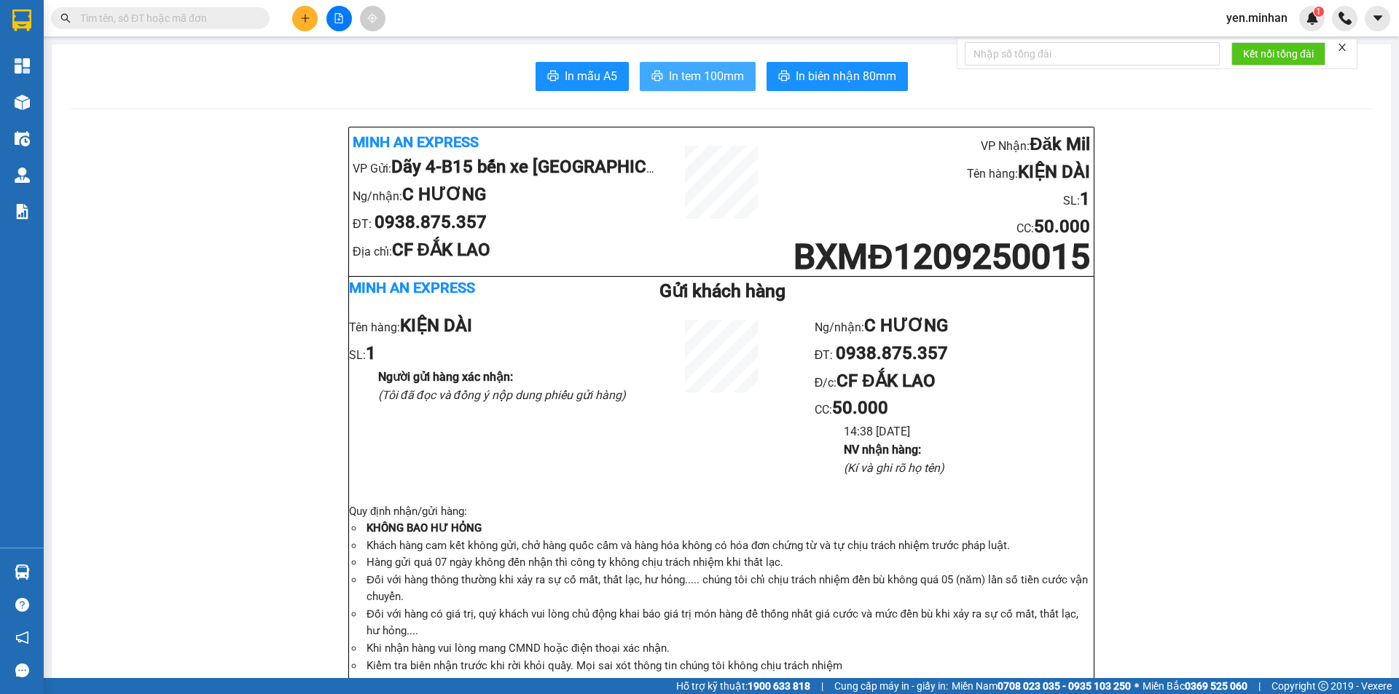
click at [714, 79] on span "In tem 100mm" at bounding box center [706, 76] width 75 height 18
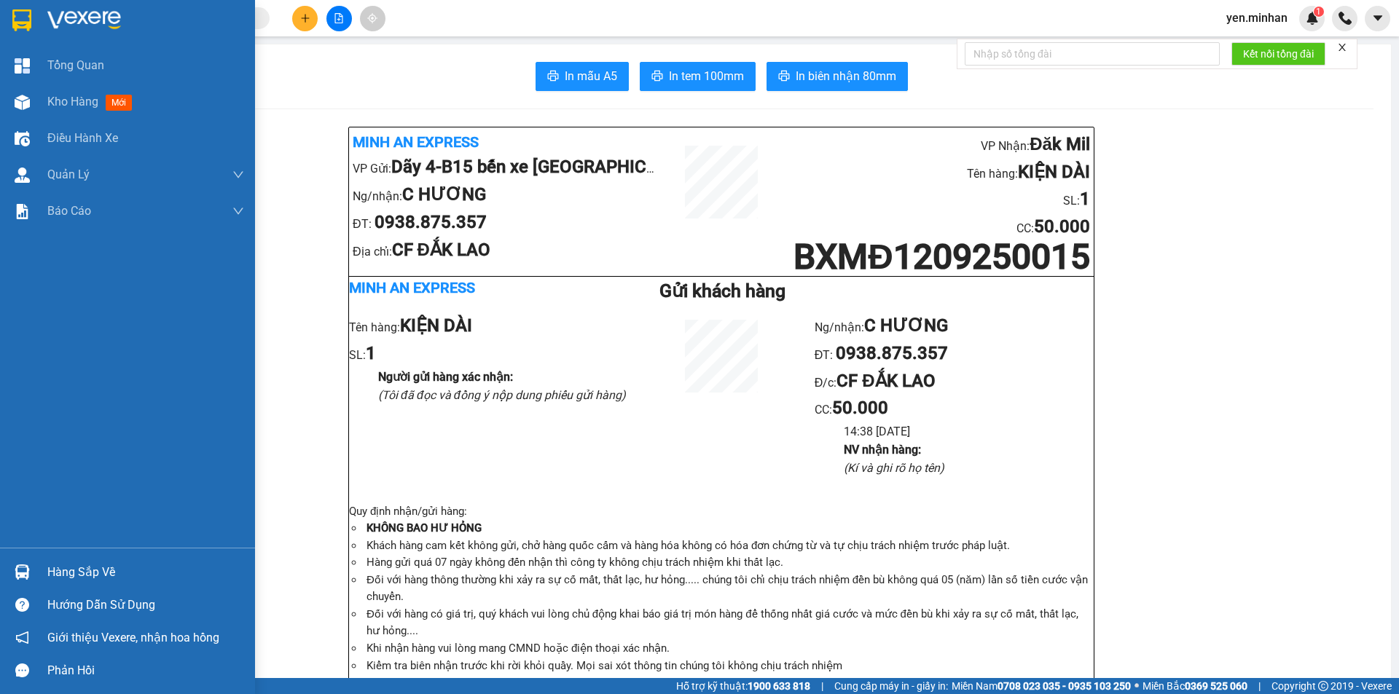
click at [17, 20] on img at bounding box center [21, 20] width 19 height 22
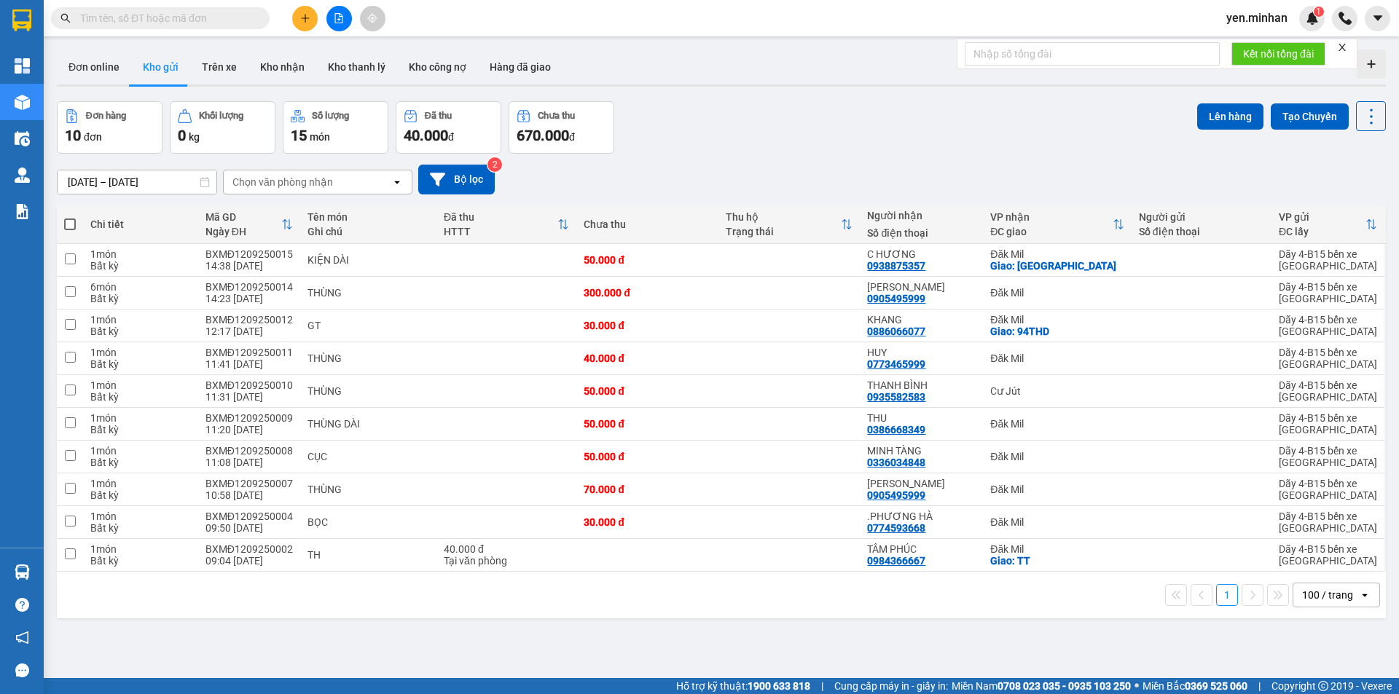
click at [784, 146] on div "Đơn hàng 10 đơn [PERSON_NAME] 0 kg Số [PERSON_NAME] 15 món Đã thu 40.000 [PERSO…" at bounding box center [721, 127] width 1329 height 52
click at [688, 632] on div "ver 1.8.143 Đơn online Kho gửi Trên xe Kho [PERSON_NAME] [PERSON_NAME] [PERSON_…" at bounding box center [721, 391] width 1341 height 694
click at [227, 66] on button "Trên xe" at bounding box center [219, 67] width 58 height 35
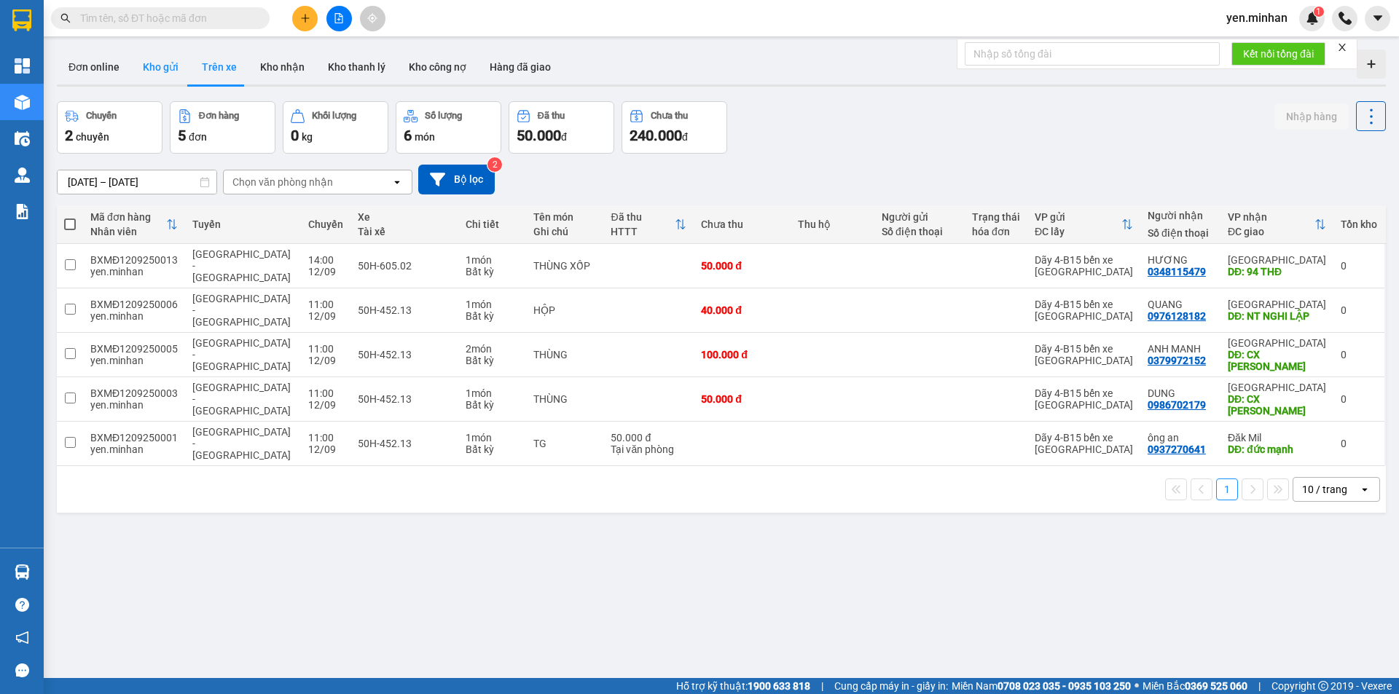
click at [152, 66] on button "Kho gửi" at bounding box center [160, 67] width 59 height 35
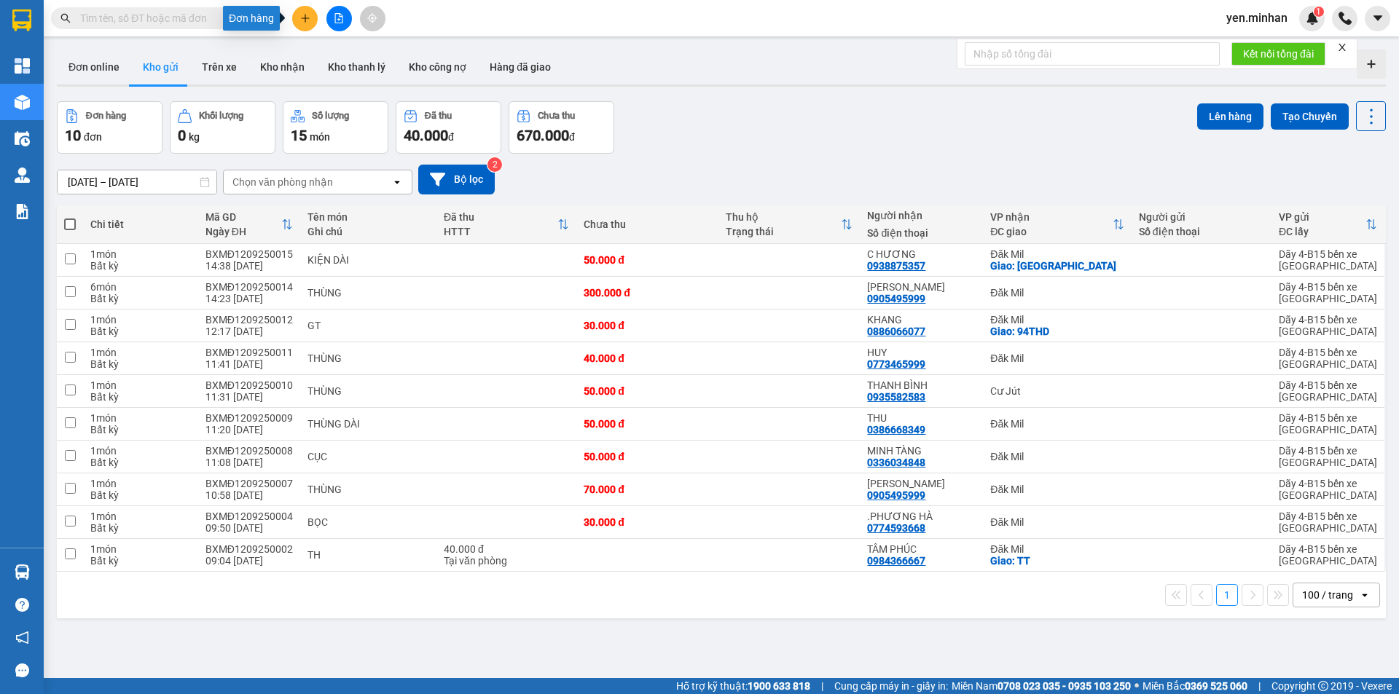
click at [306, 20] on icon "plus" at bounding box center [305, 18] width 10 height 10
click at [326, 57] on div "Tạo đơn hàng" at bounding box center [355, 55] width 109 height 28
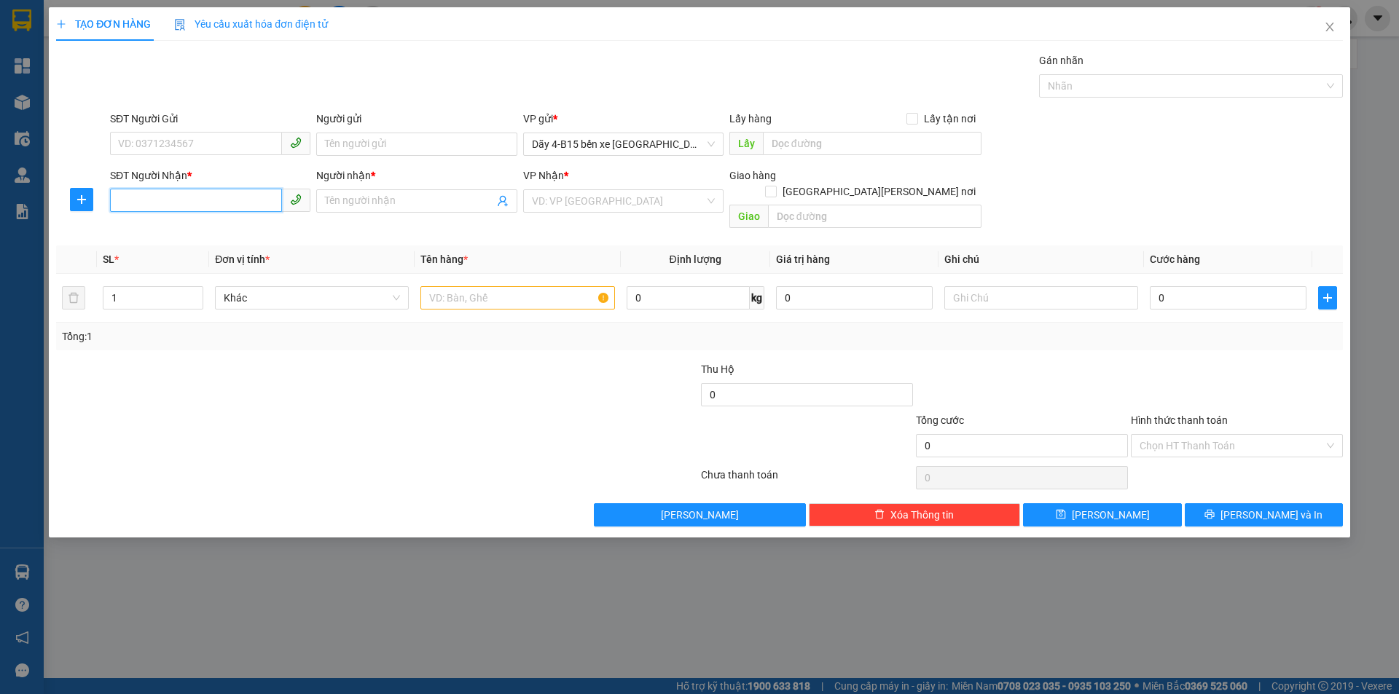
click at [223, 201] on input "SĐT Người Nhận *" at bounding box center [196, 200] width 172 height 23
click at [144, 233] on div "0905462626 - [GEOGRAPHIC_DATA][PERSON_NAME]" at bounding box center [240, 230] width 242 height 16
type input "0905462626"
type input "NK XUÂN ANH"
type input "0905462626"
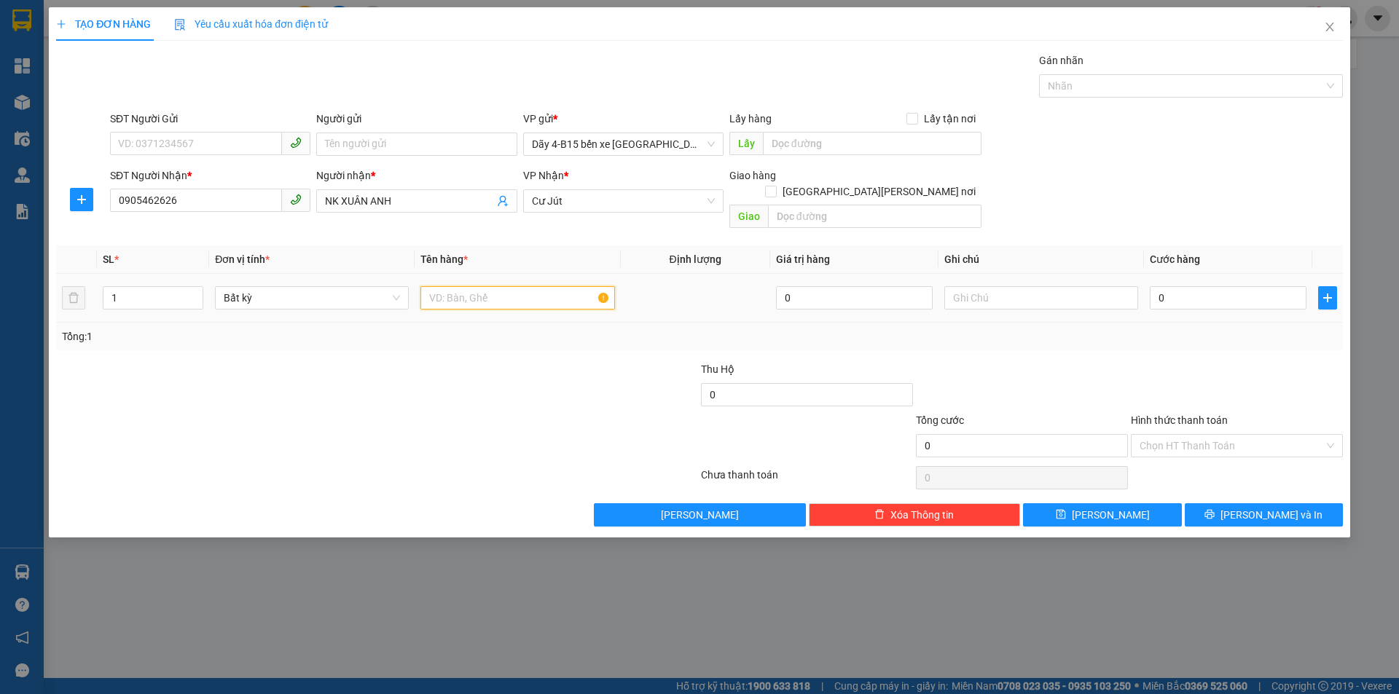
click at [550, 286] on input "text" at bounding box center [517, 297] width 194 height 23
type input "HỘP"
click at [1274, 287] on input "0" at bounding box center [1228, 297] width 157 height 23
type input "3"
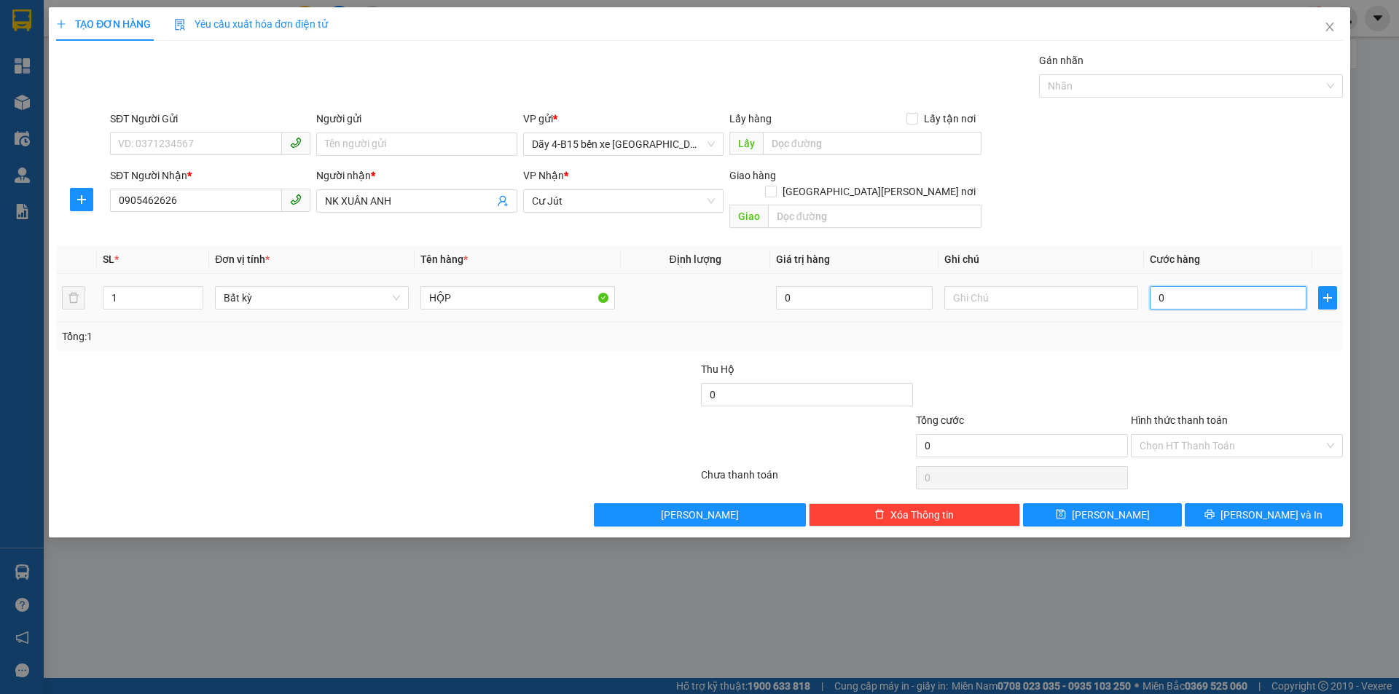
type input "3"
type input "30"
type input "300"
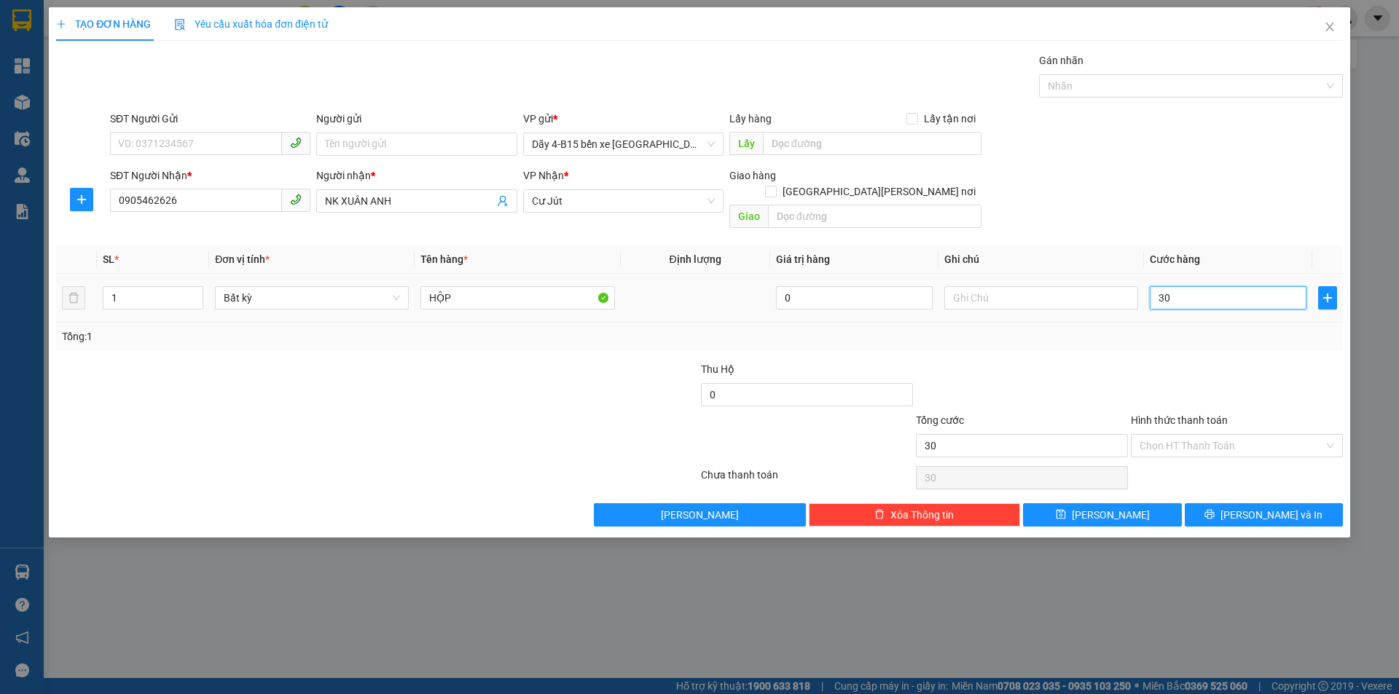
type input "300"
type input "30"
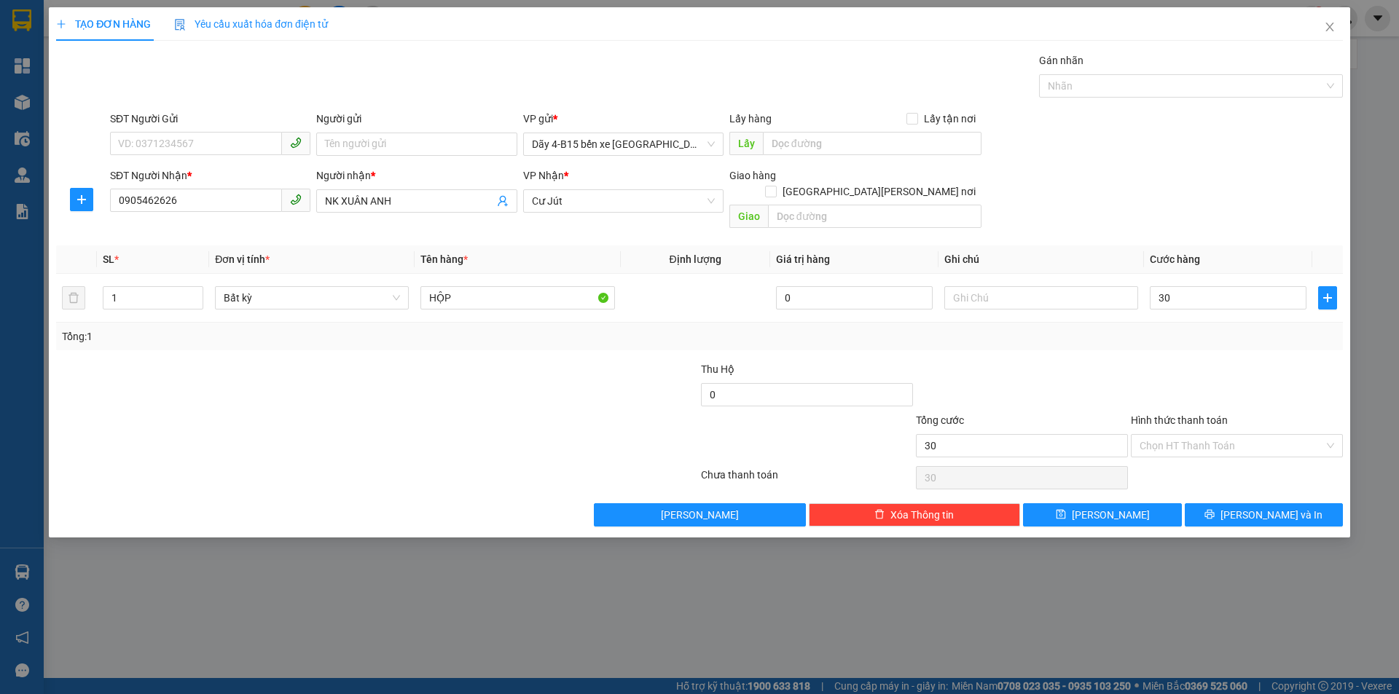
type input "30.000"
click at [1256, 375] on div at bounding box center [1236, 386] width 215 height 51
click at [1280, 507] on span "[PERSON_NAME] và In" at bounding box center [1271, 515] width 102 height 16
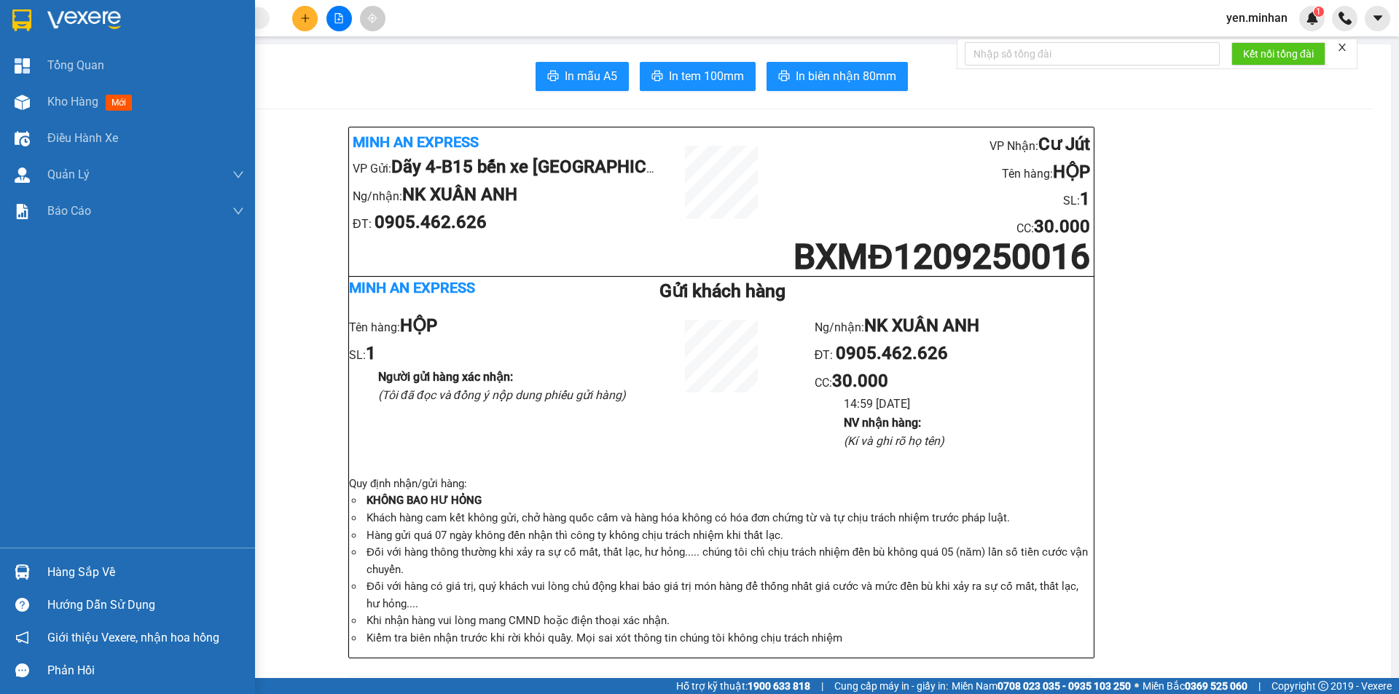
click at [14, 23] on img at bounding box center [21, 20] width 19 height 22
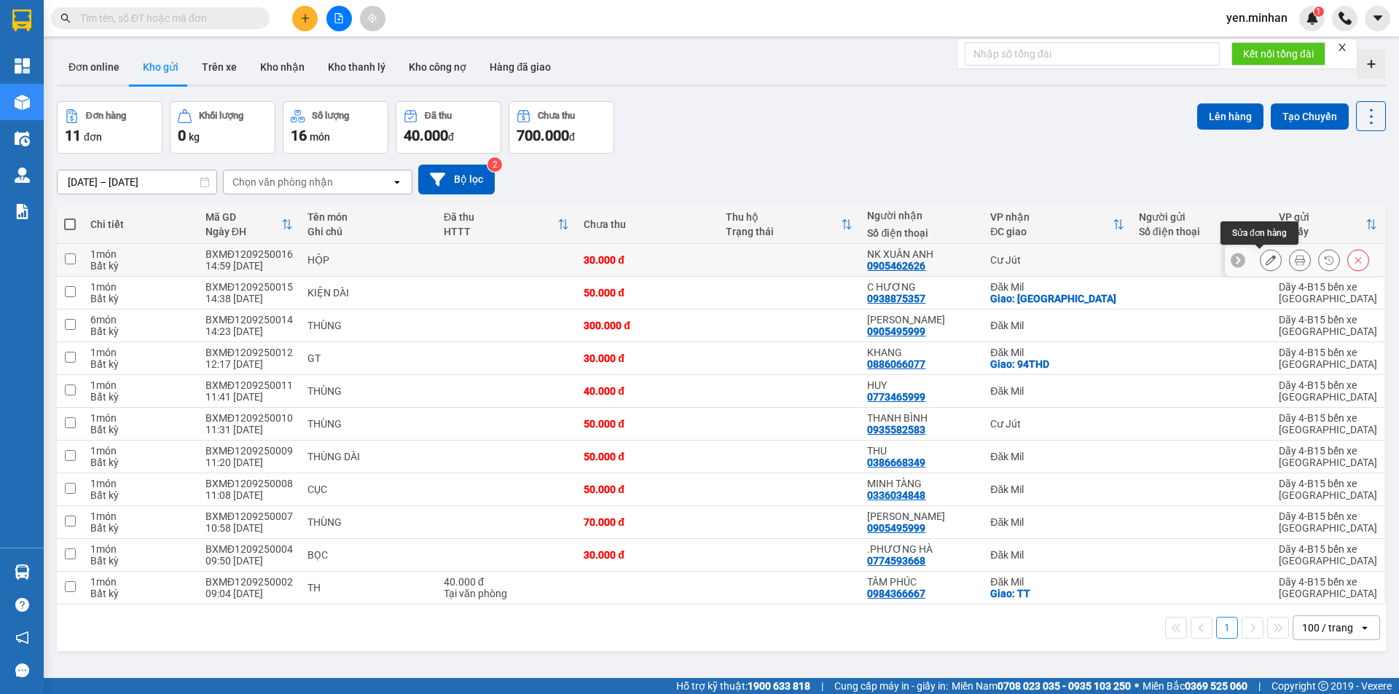
click at [1266, 256] on icon at bounding box center [1271, 260] width 10 height 10
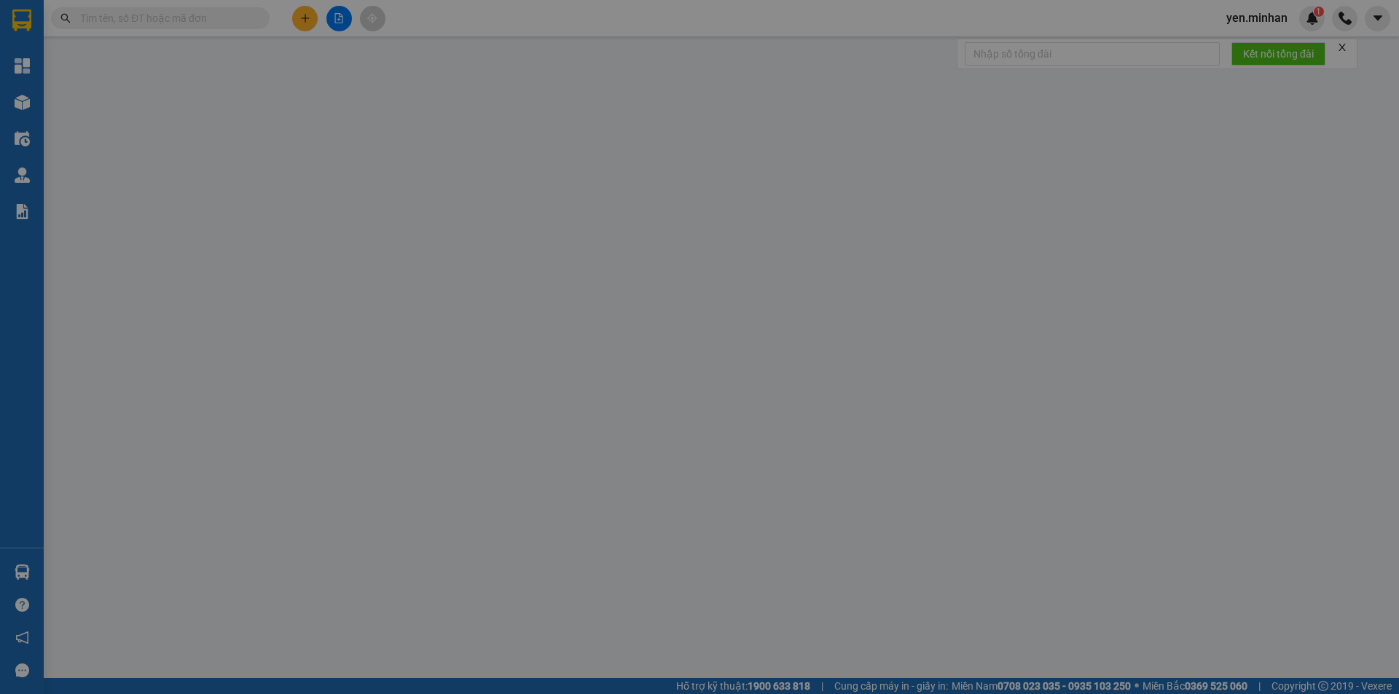
type input "0905462626"
type input "NK XUÂN ANH"
type input "30.000"
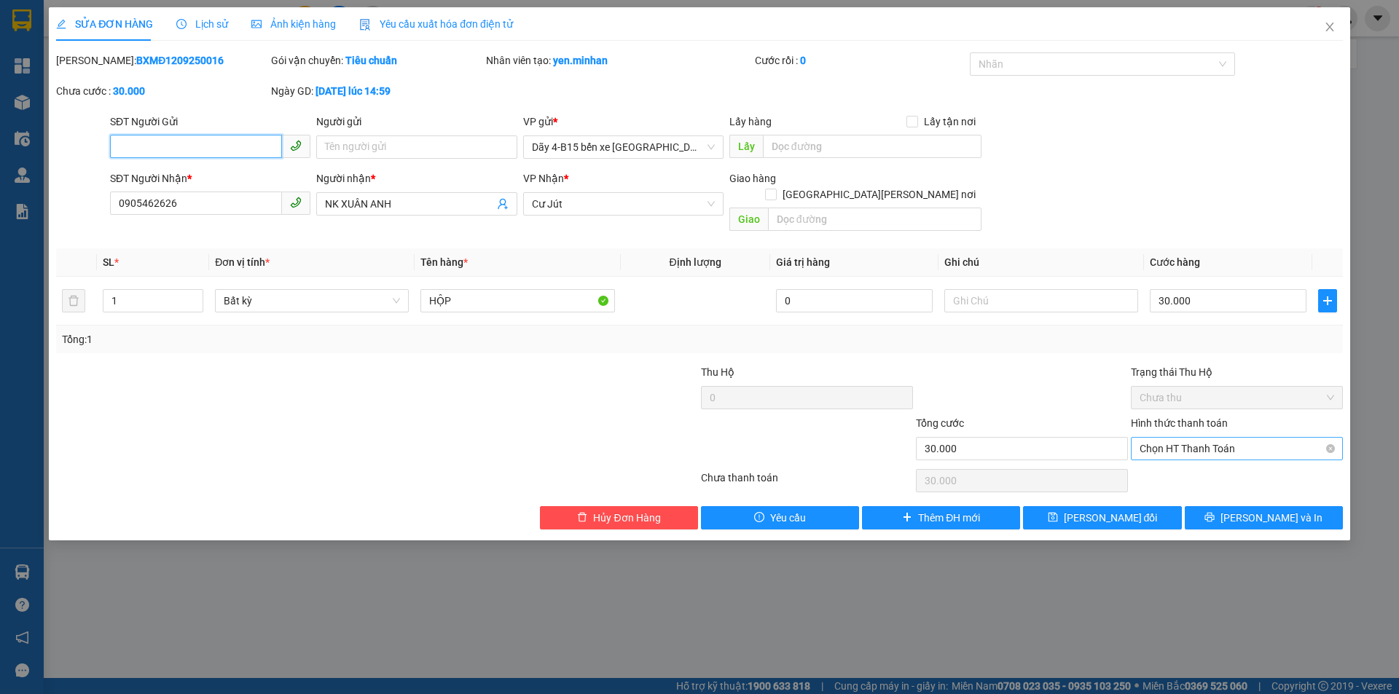
click at [1191, 438] on span "Chọn HT Thanh Toán" at bounding box center [1237, 449] width 195 height 22
click at [1181, 460] on div "Tại văn phòng" at bounding box center [1237, 462] width 195 height 16
type input "0"
click at [1215, 513] on icon "printer" at bounding box center [1209, 517] width 9 height 9
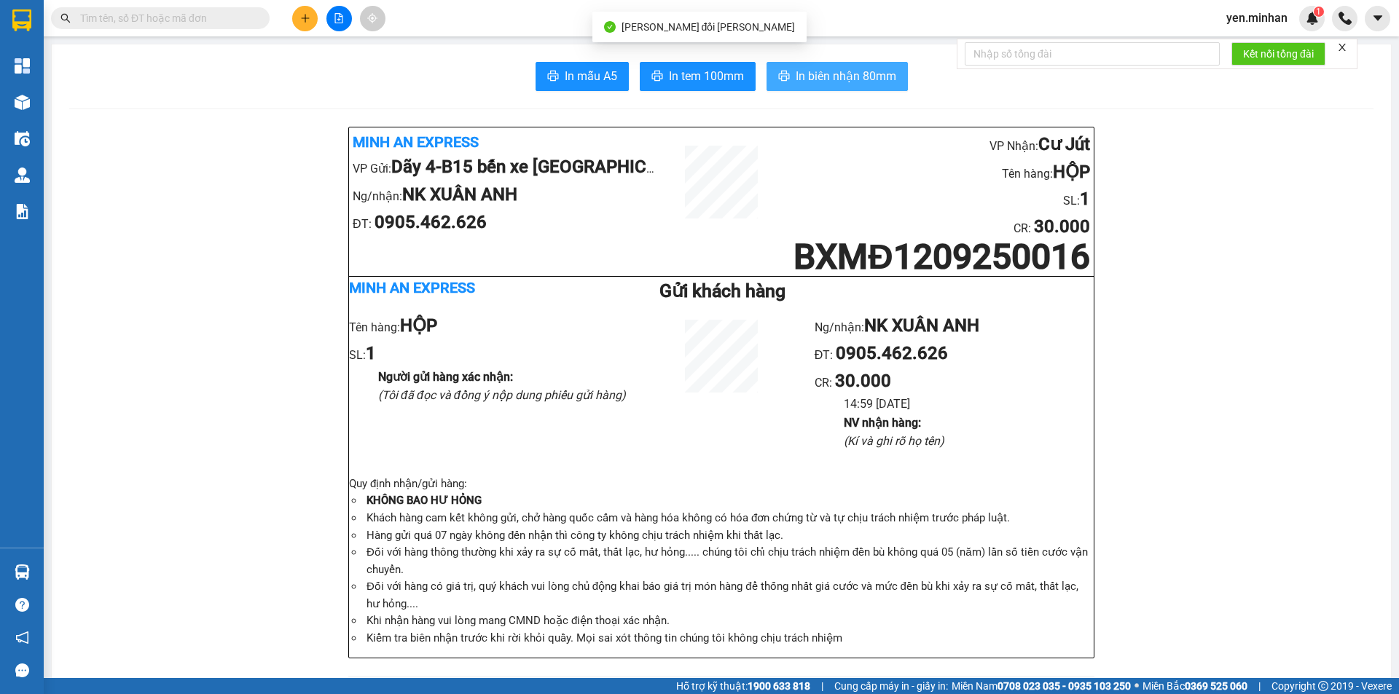
click at [817, 82] on span "In biên nhận 80mm" at bounding box center [846, 76] width 101 height 18
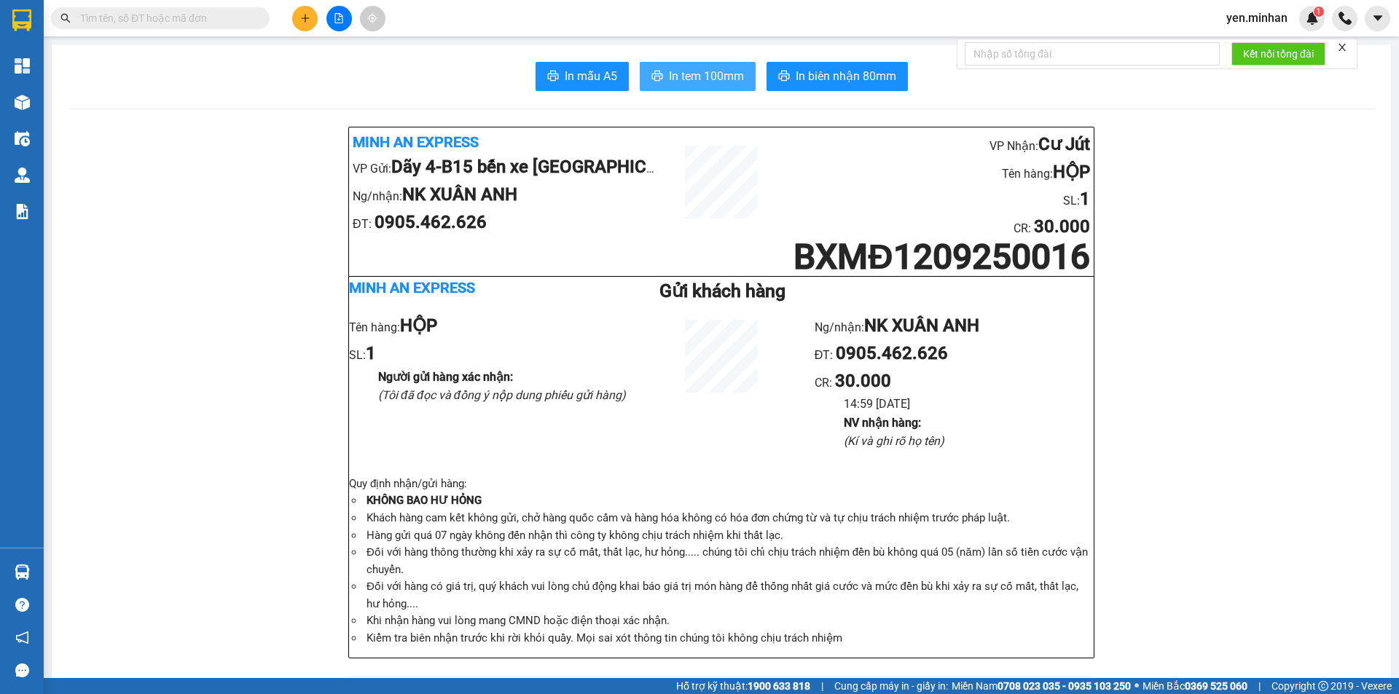
click at [704, 79] on span "In tem 100mm" at bounding box center [706, 76] width 75 height 18
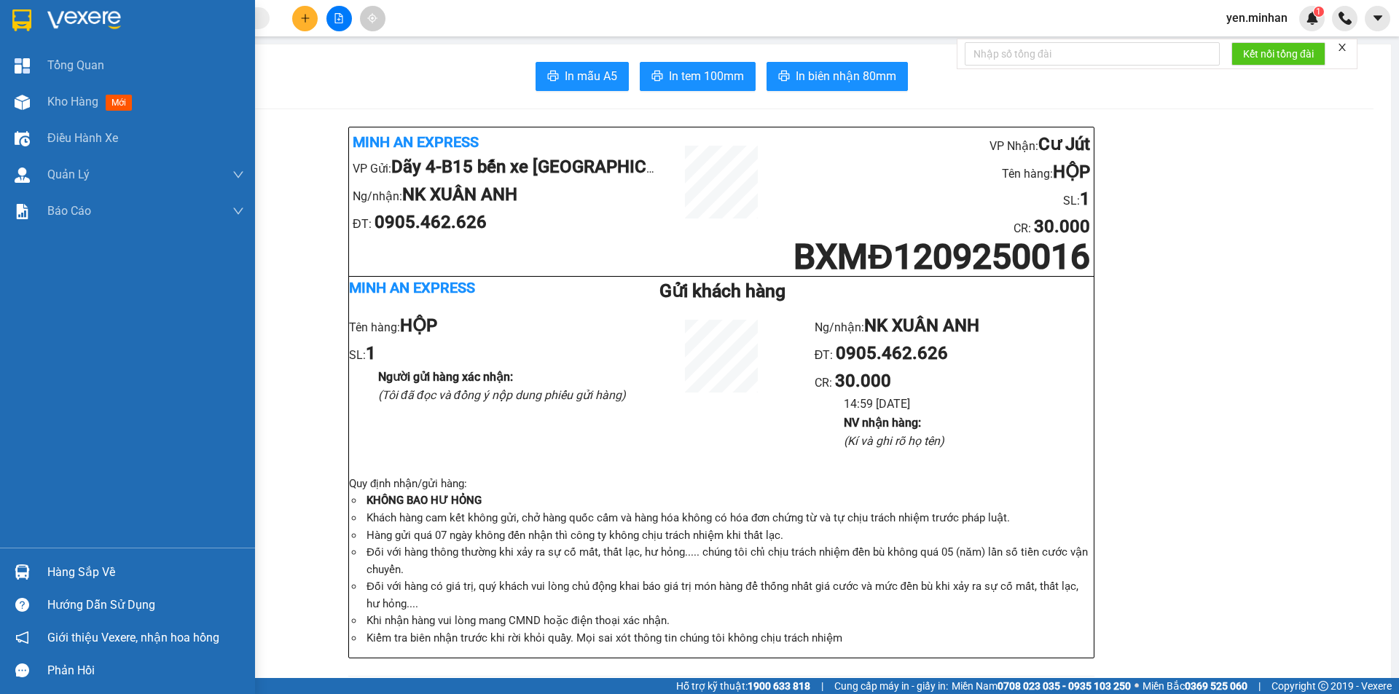
click at [24, 18] on img at bounding box center [21, 20] width 19 height 22
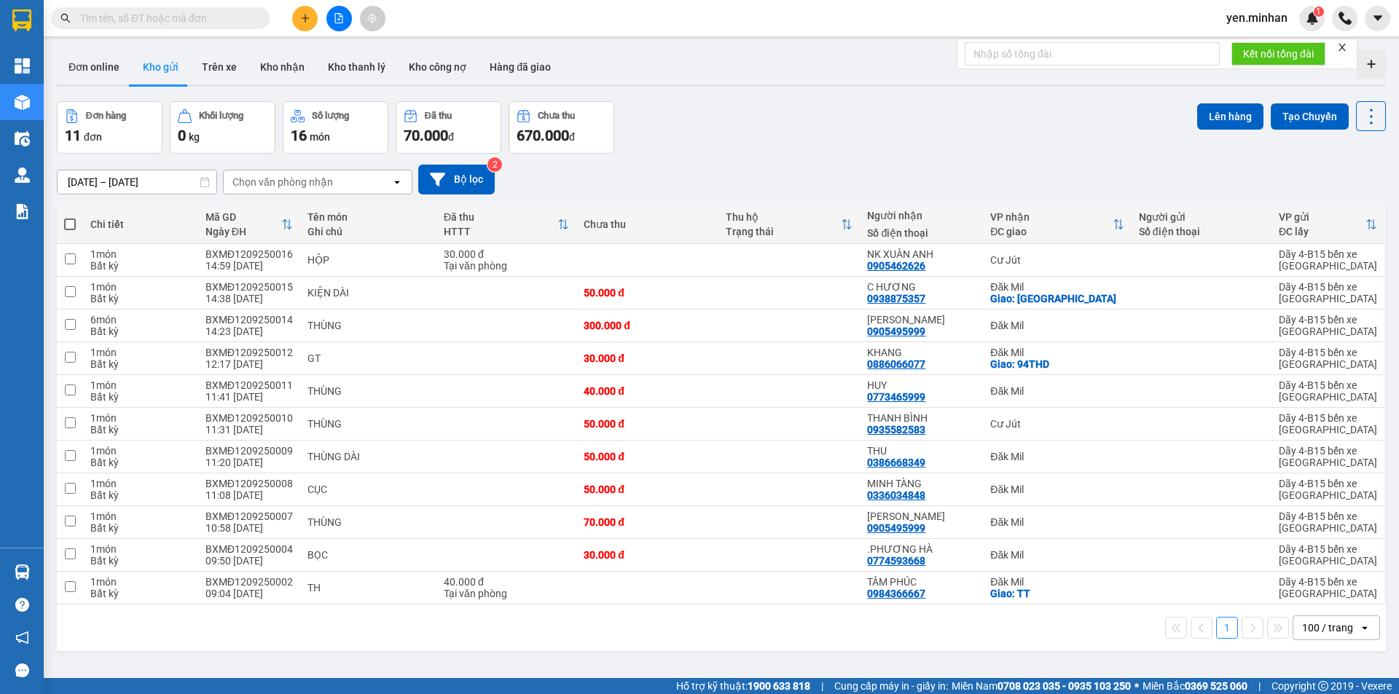
click at [793, 106] on div "Đơn hàng 11 đơn [PERSON_NAME] 0 kg Số [PERSON_NAME] 16 món Đã thu 70.000 [PERSO…" at bounding box center [721, 127] width 1329 height 52
click at [306, 23] on button at bounding box center [305, 19] width 26 height 26
click at [363, 58] on div "Tạo đơn hàng" at bounding box center [362, 55] width 63 height 16
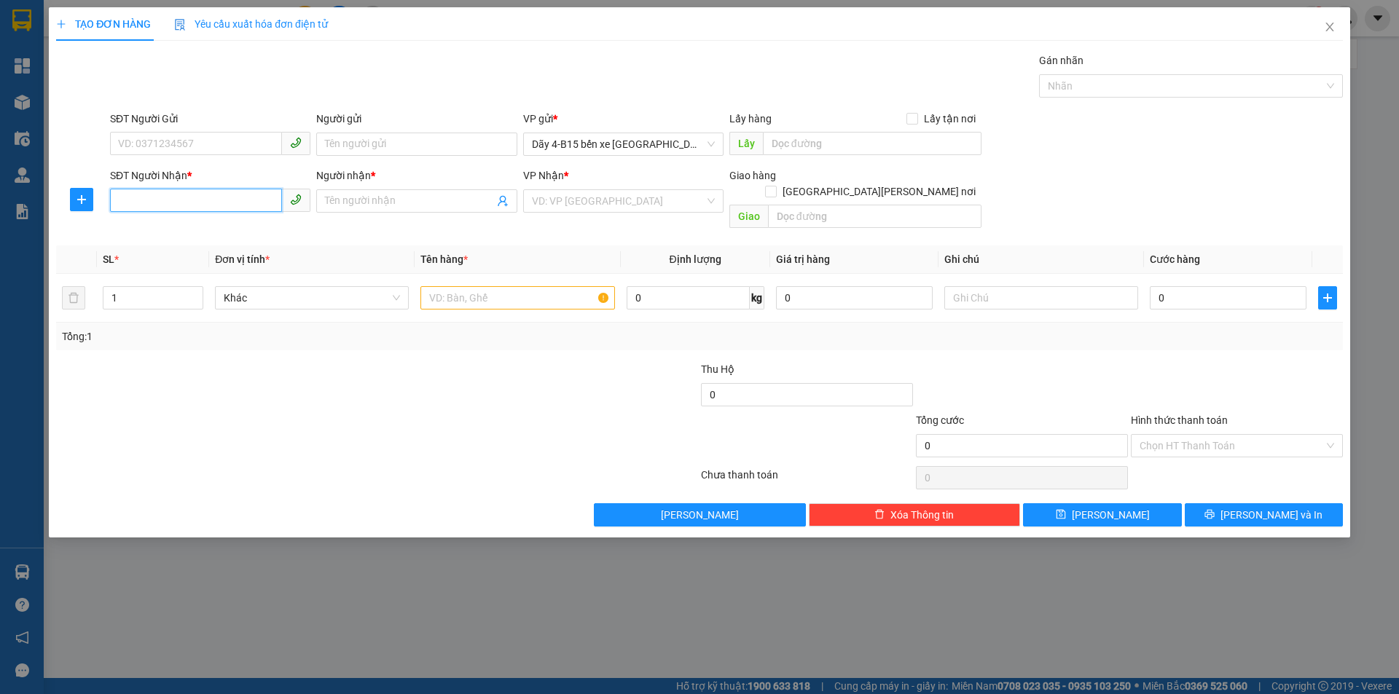
click at [213, 200] on input "SĐT Người Nhận *" at bounding box center [196, 200] width 172 height 23
type input "0328545017"
click at [348, 198] on input "Người nhận *" at bounding box center [409, 201] width 168 height 16
type input "CÔ TIẾN"
click at [521, 286] on input "text" at bounding box center [517, 297] width 194 height 23
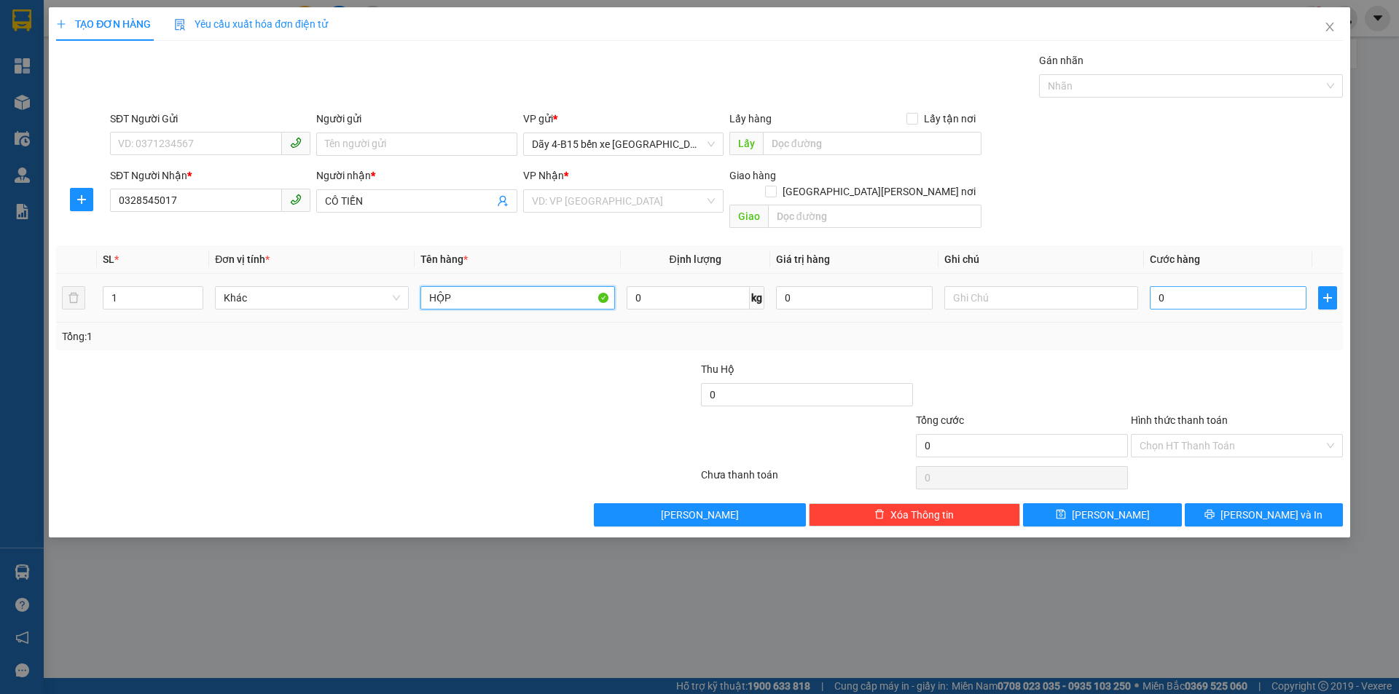
type input "HỘP"
click at [1242, 286] on input "0" at bounding box center [1228, 297] width 157 height 23
type input "3"
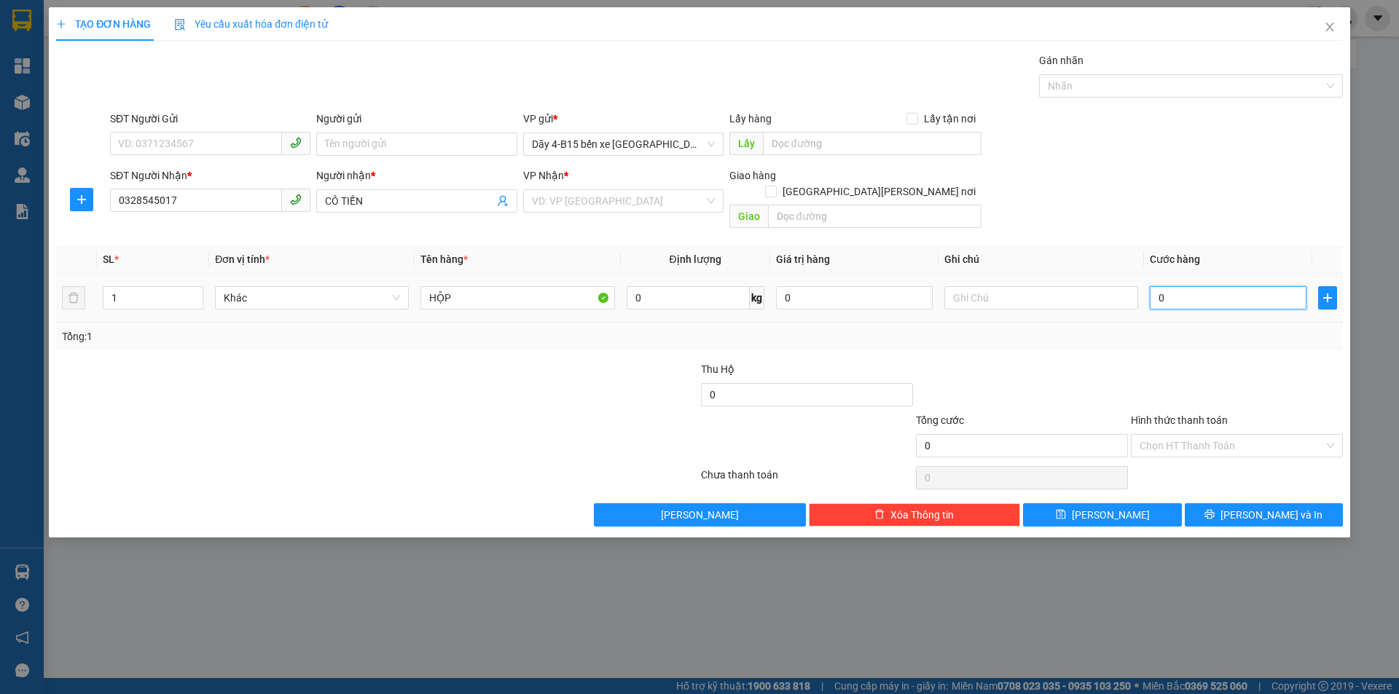
type input "3"
type input "30"
type input "30.000"
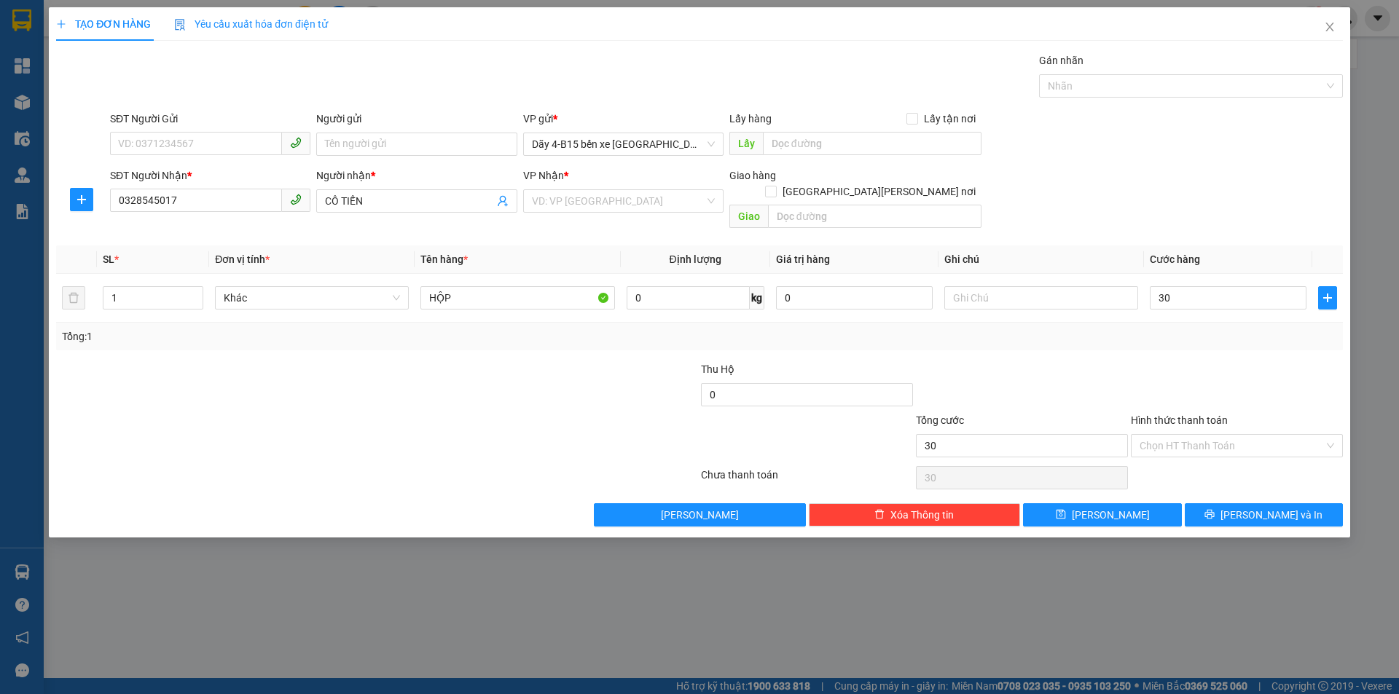
type input "30.000"
click at [1164, 361] on div at bounding box center [1236, 386] width 215 height 51
click at [1268, 507] on span "[PERSON_NAME] và In" at bounding box center [1271, 515] width 102 height 16
click at [621, 199] on input "search" at bounding box center [618, 201] width 173 height 22
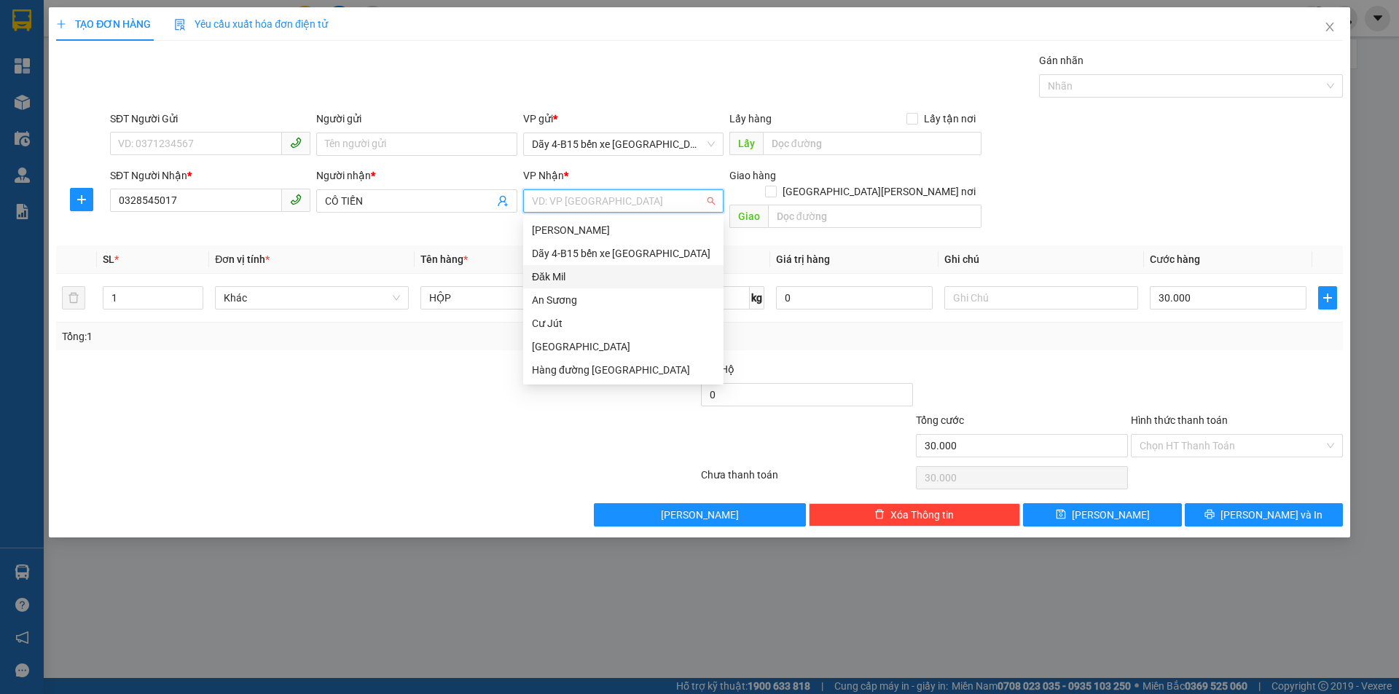
click at [588, 280] on div "Đăk Mil" at bounding box center [623, 277] width 183 height 16
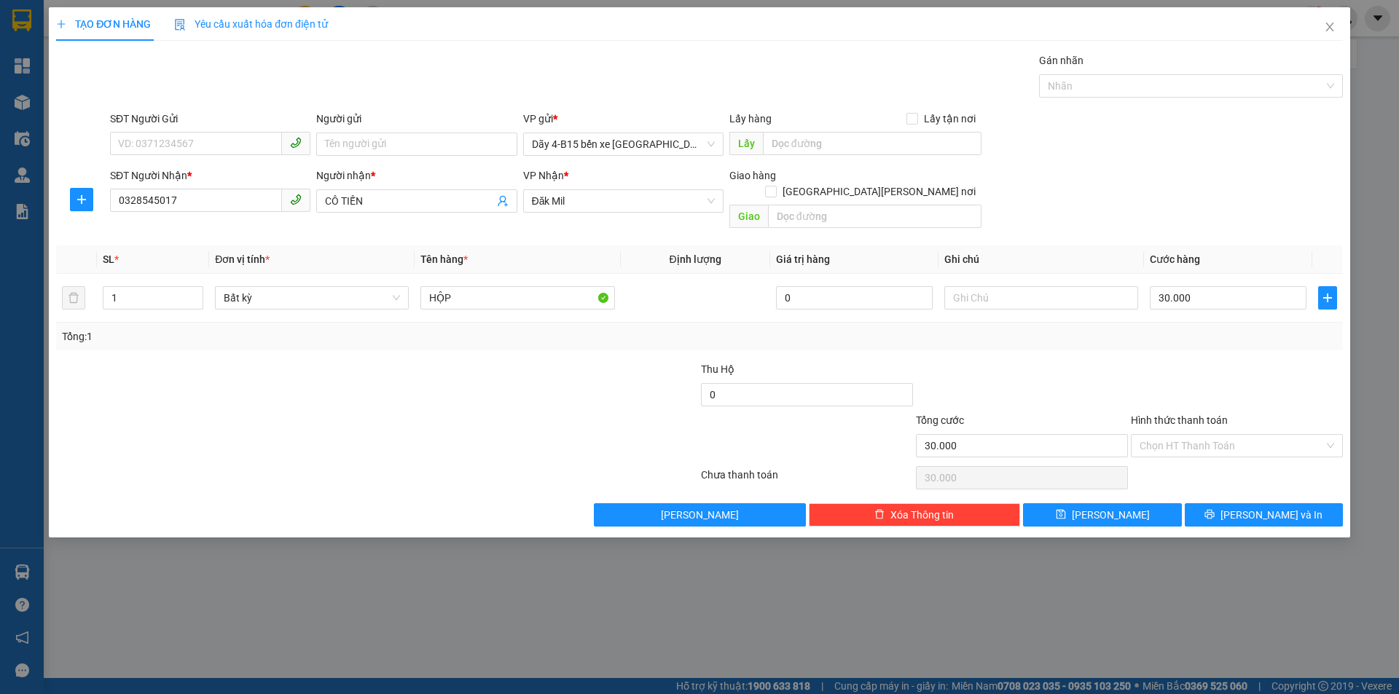
click at [1215, 339] on div "Transit Pickup Surcharge Ids Transit Deliver Surcharge Ids Transit Deliver Surc…" at bounding box center [699, 289] width 1287 height 474
click at [806, 205] on input "text" at bounding box center [874, 216] width 213 height 23
type input "GX BÁC ÁI"
click at [1308, 503] on button "[PERSON_NAME] và In" at bounding box center [1264, 514] width 158 height 23
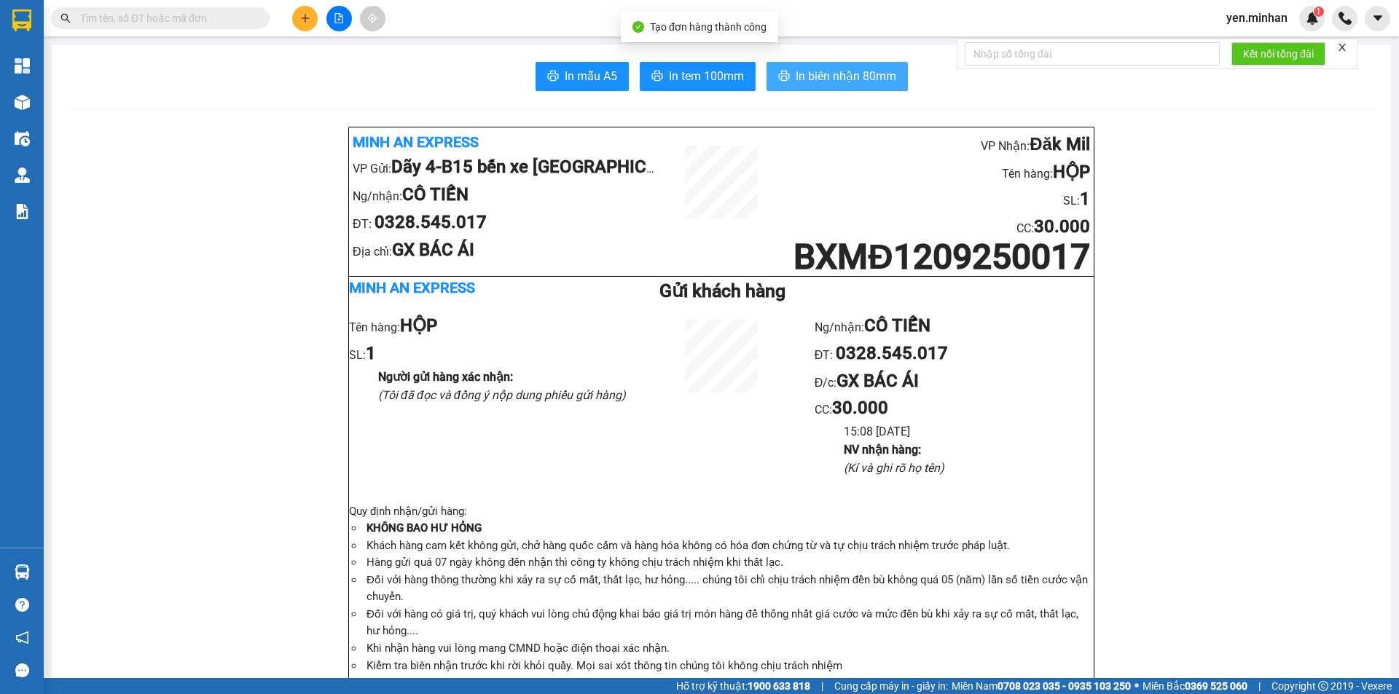
click at [879, 78] on span "In biên nhận 80mm" at bounding box center [846, 76] width 101 height 18
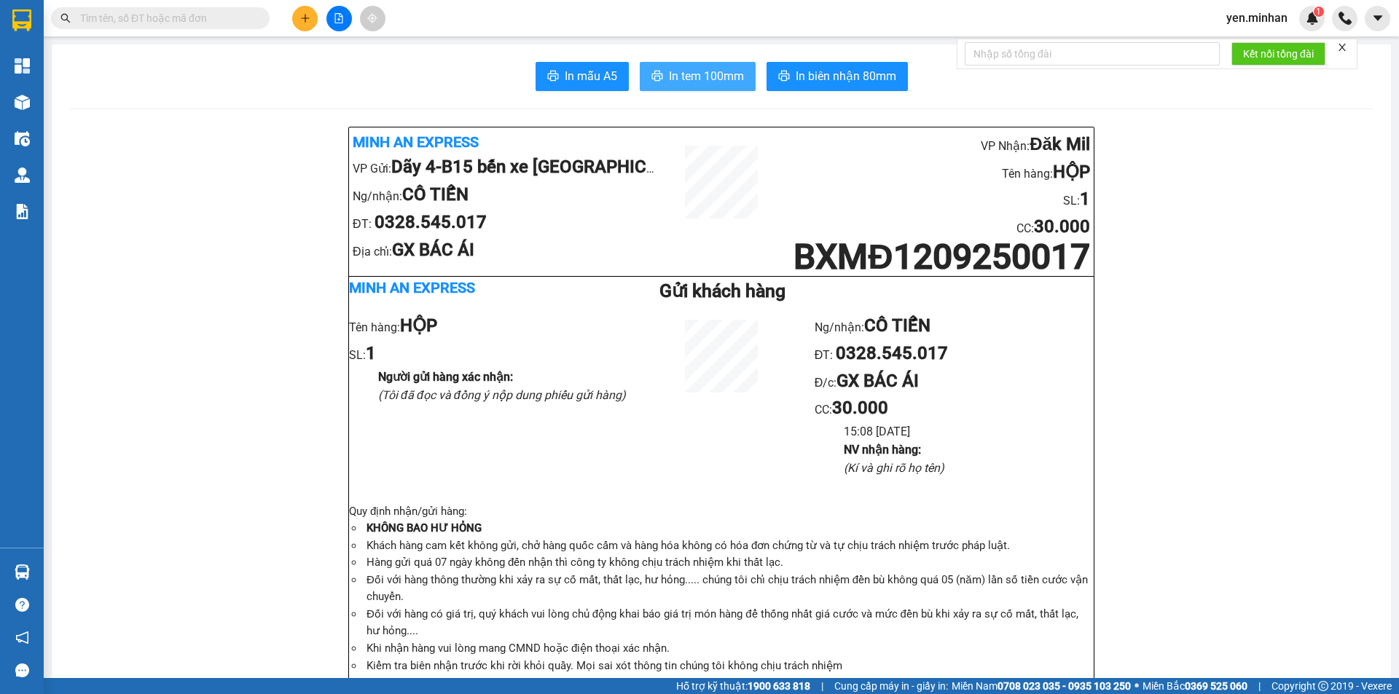
click at [669, 75] on span "In tem 100mm" at bounding box center [706, 76] width 75 height 18
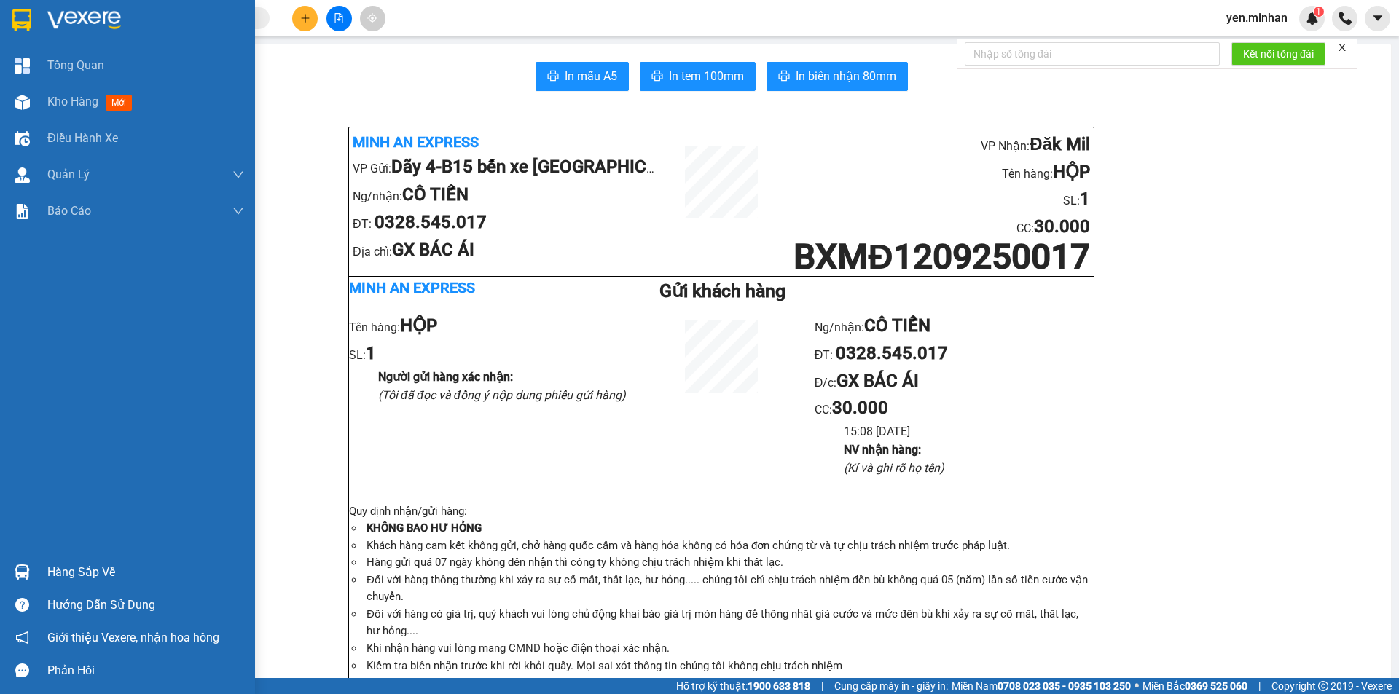
click at [5, 18] on div at bounding box center [127, 23] width 255 height 47
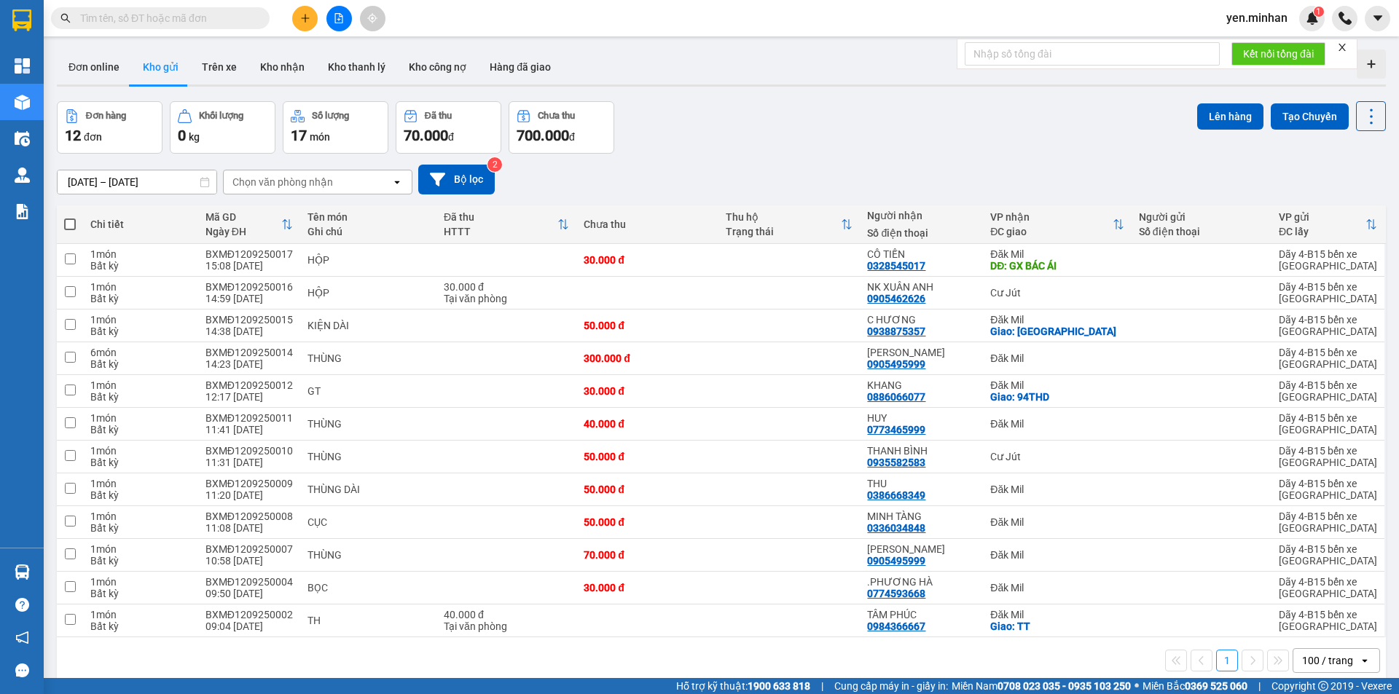
click at [842, 147] on div "Đơn hàng 12 đơn [PERSON_NAME] 0 kg Số [PERSON_NAME] 17 món Đã thu 70.000 [PERSO…" at bounding box center [721, 127] width 1329 height 52
drag, startPoint x: 342, startPoint y: 16, endPoint x: 321, endPoint y: 26, distance: 23.5
click at [337, 15] on icon "file-add" at bounding box center [339, 18] width 10 height 10
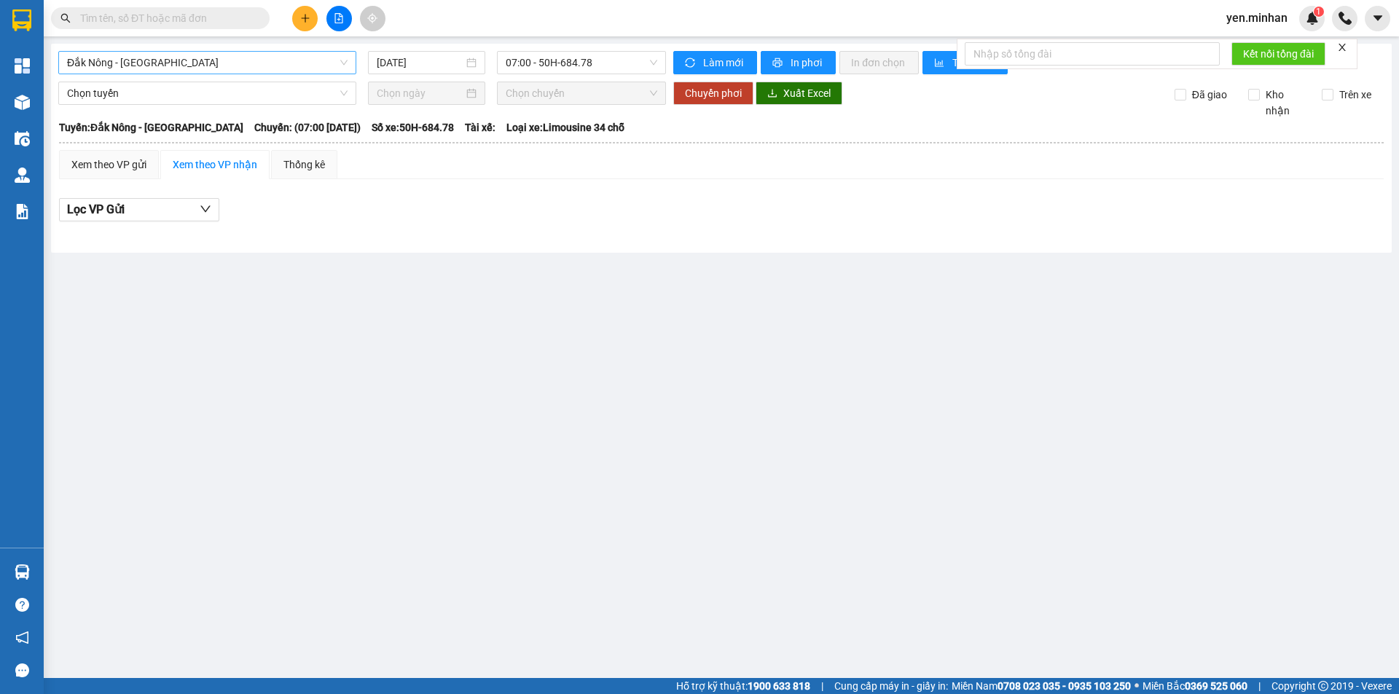
click at [254, 66] on span "Đắk Nông - [GEOGRAPHIC_DATA]" at bounding box center [207, 63] width 281 height 22
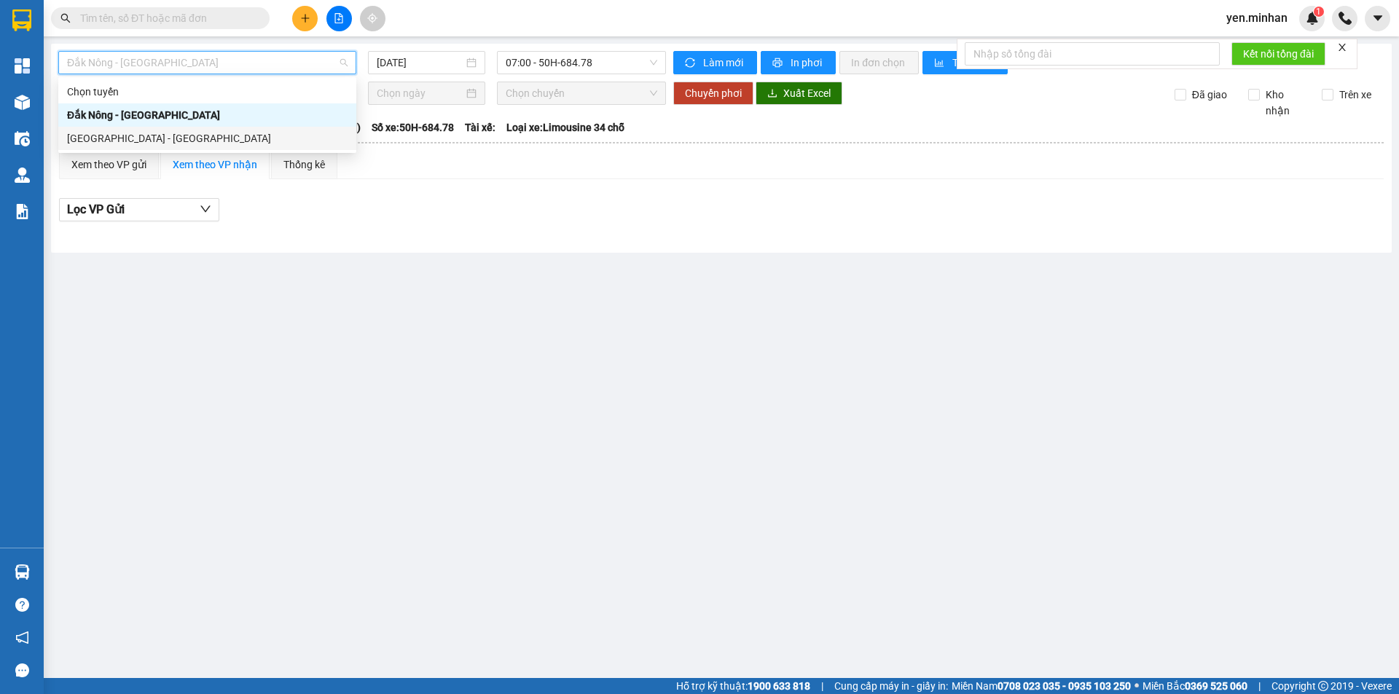
click at [231, 141] on div "[GEOGRAPHIC_DATA] - [GEOGRAPHIC_DATA]" at bounding box center [207, 138] width 281 height 16
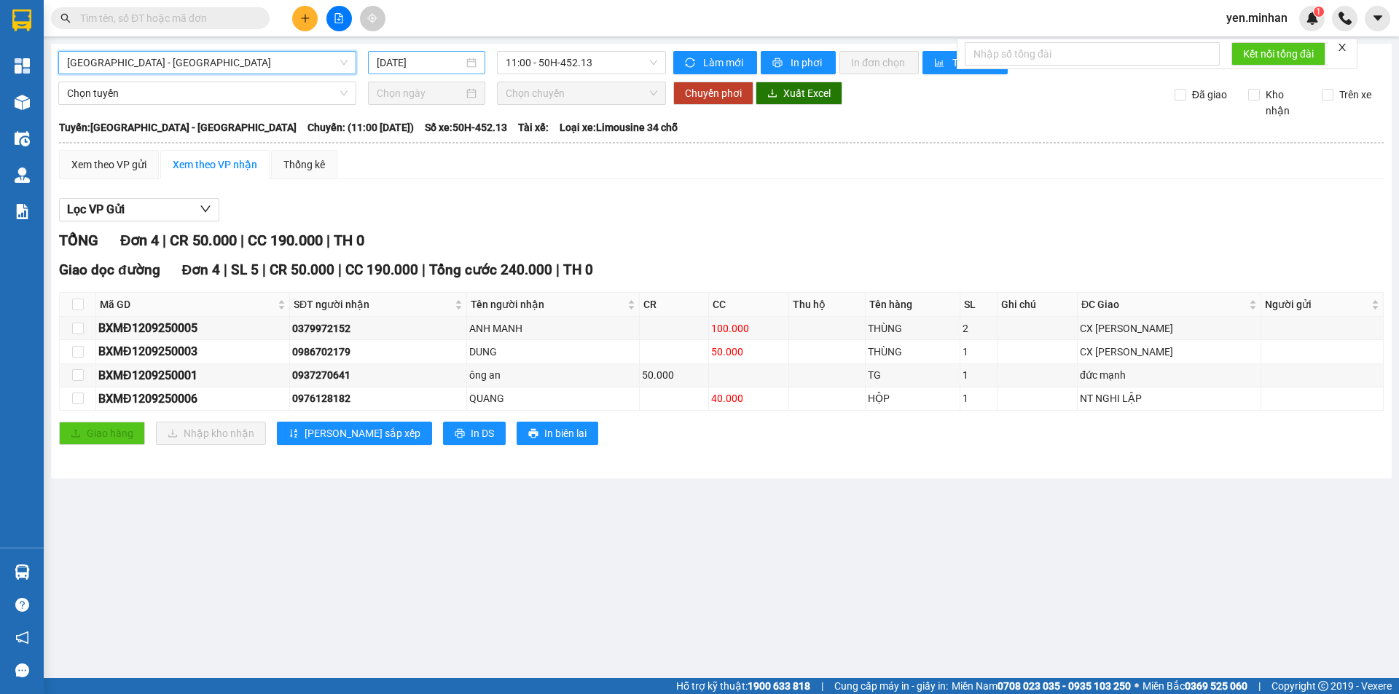
drag, startPoint x: 384, startPoint y: 60, endPoint x: 378, endPoint y: 71, distance: 11.7
click at [384, 60] on input "[DATE]" at bounding box center [420, 63] width 87 height 16
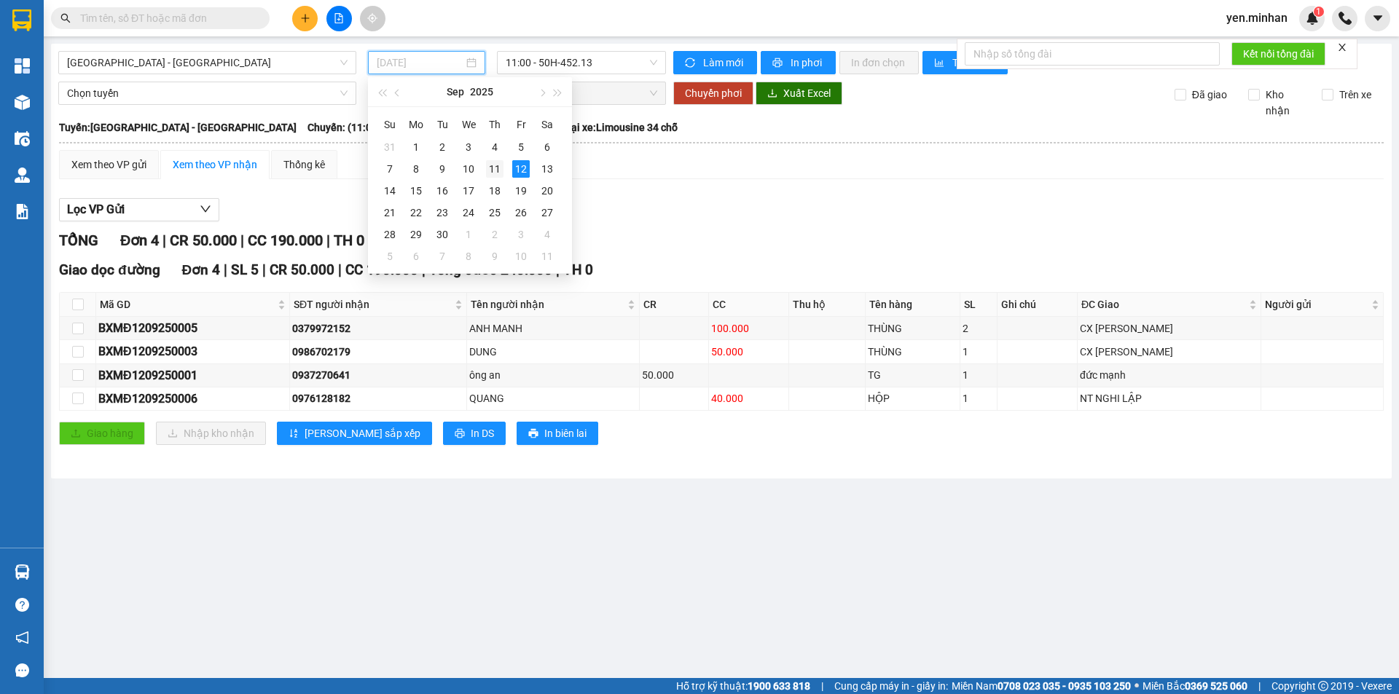
click at [497, 169] on div "11" at bounding box center [494, 168] width 17 height 17
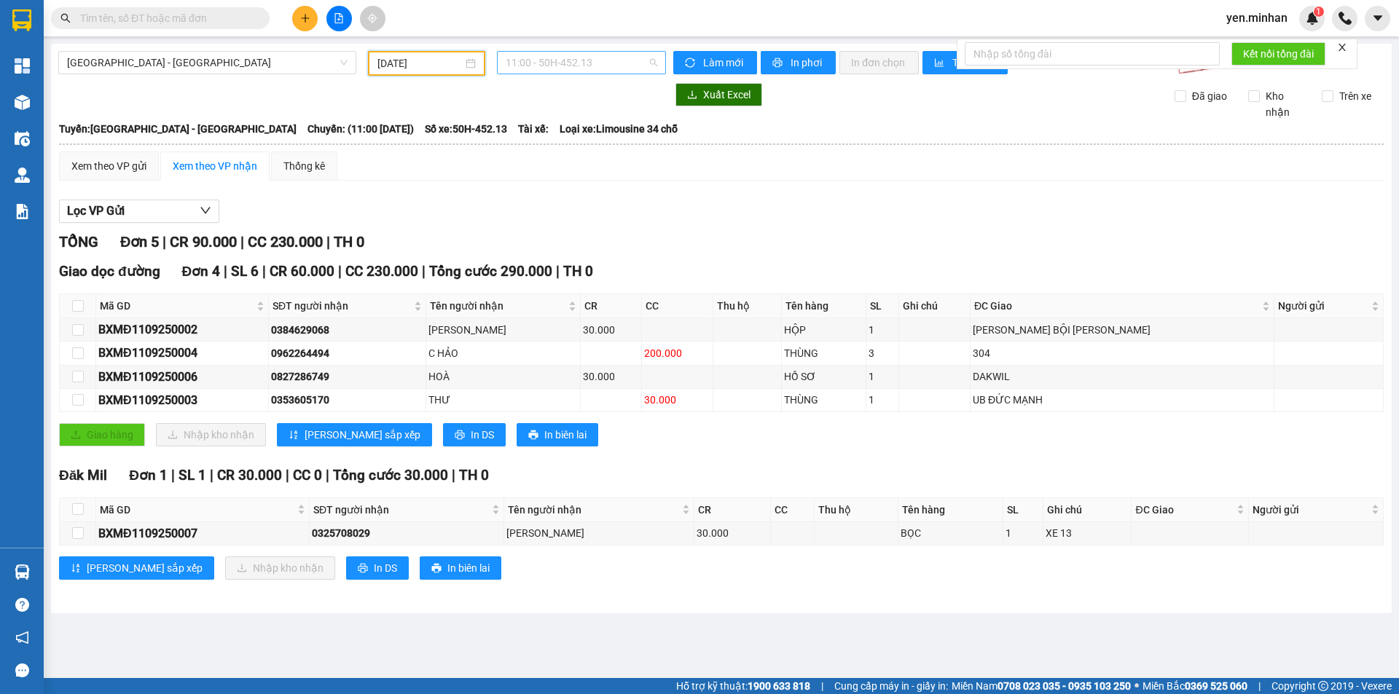
click at [592, 68] on span "11:00 - 50H-452.13" at bounding box center [582, 63] width 152 height 22
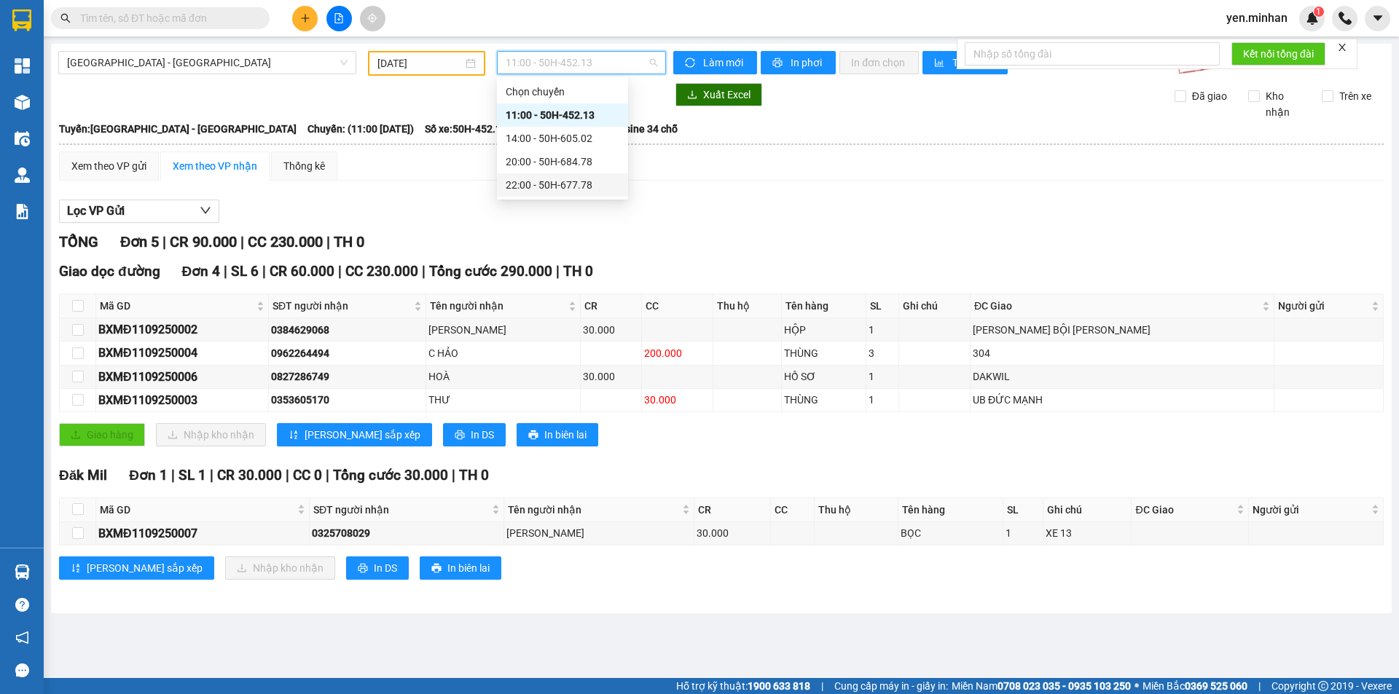
click at [910, 233] on div "[PERSON_NAME] 5 | CR 90.000 | CC 230.000 | TH 0" at bounding box center [721, 242] width 1325 height 23
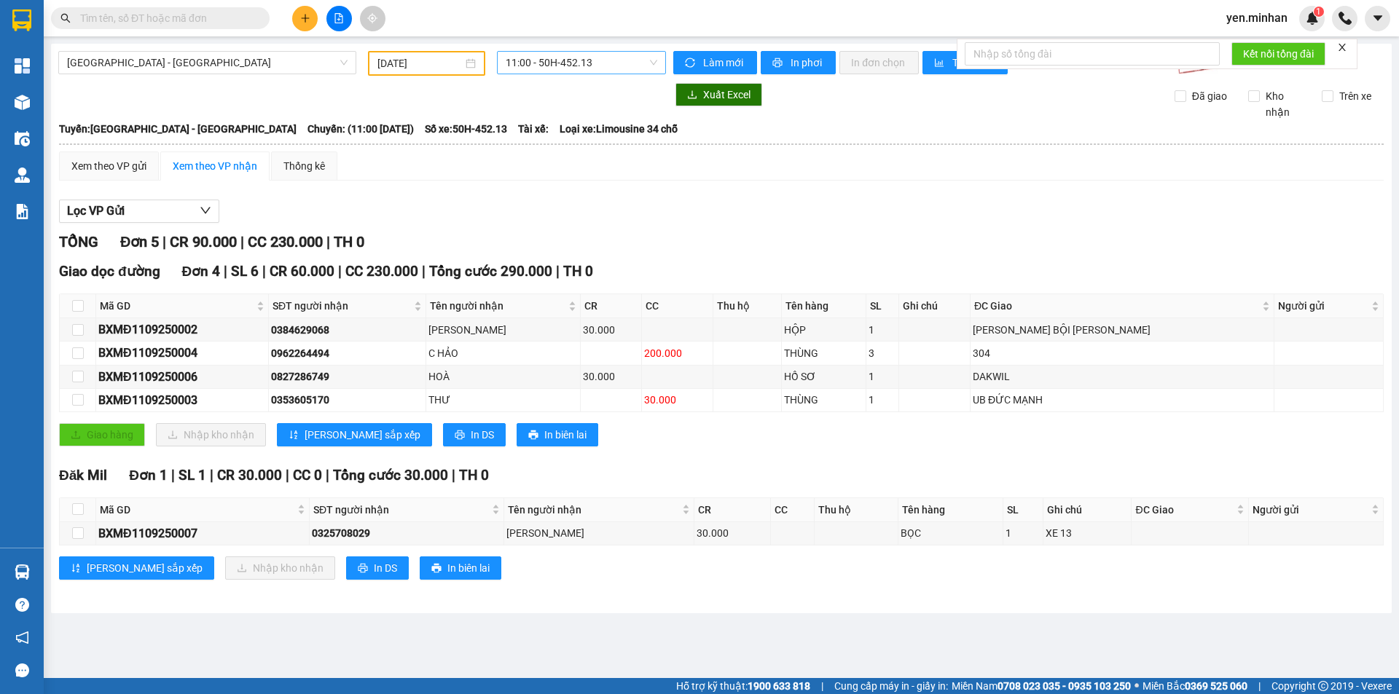
click at [577, 63] on span "11:00 - 50H-452.13" at bounding box center [582, 63] width 152 height 22
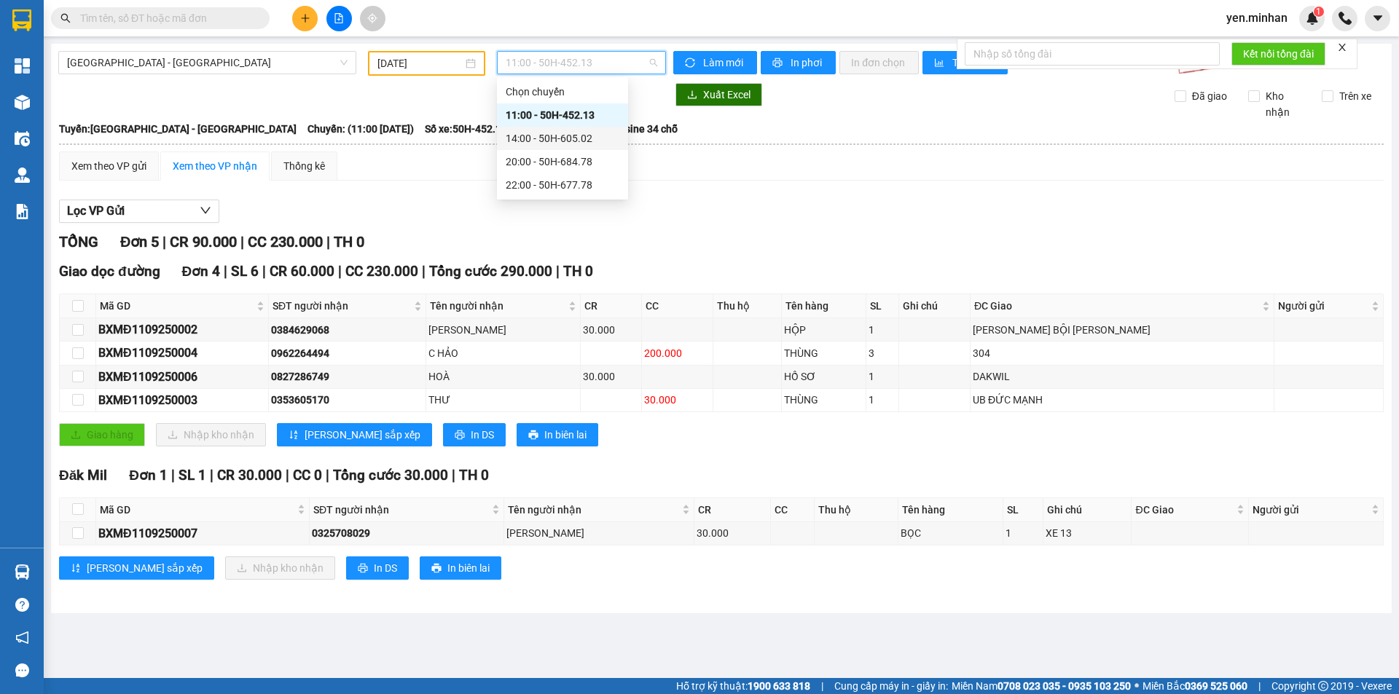
click at [578, 148] on div "14:00 - 50H-605.02" at bounding box center [562, 138] width 131 height 23
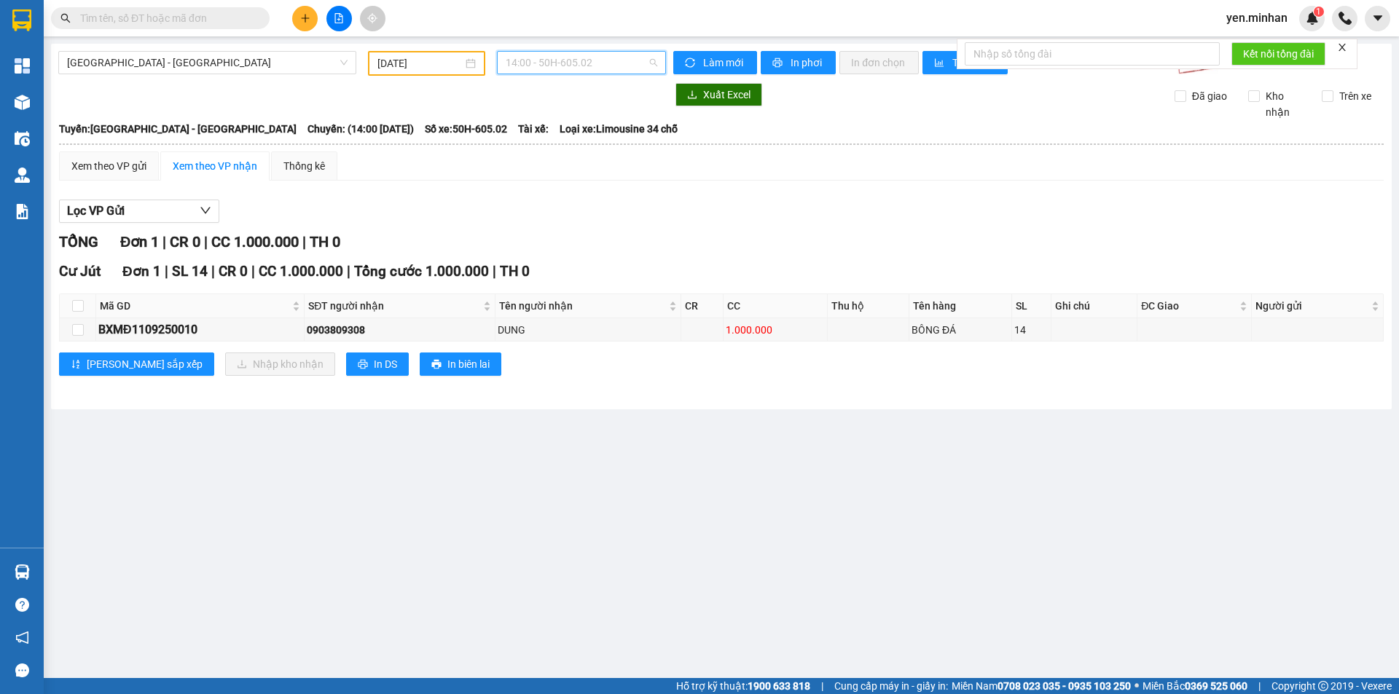
click at [583, 59] on span "14:00 - 50H-605.02" at bounding box center [582, 63] width 152 height 22
drag, startPoint x: 375, startPoint y: 64, endPoint x: 385, endPoint y: 81, distance: 19.6
click at [375, 64] on div "[DATE]" at bounding box center [426, 63] width 117 height 25
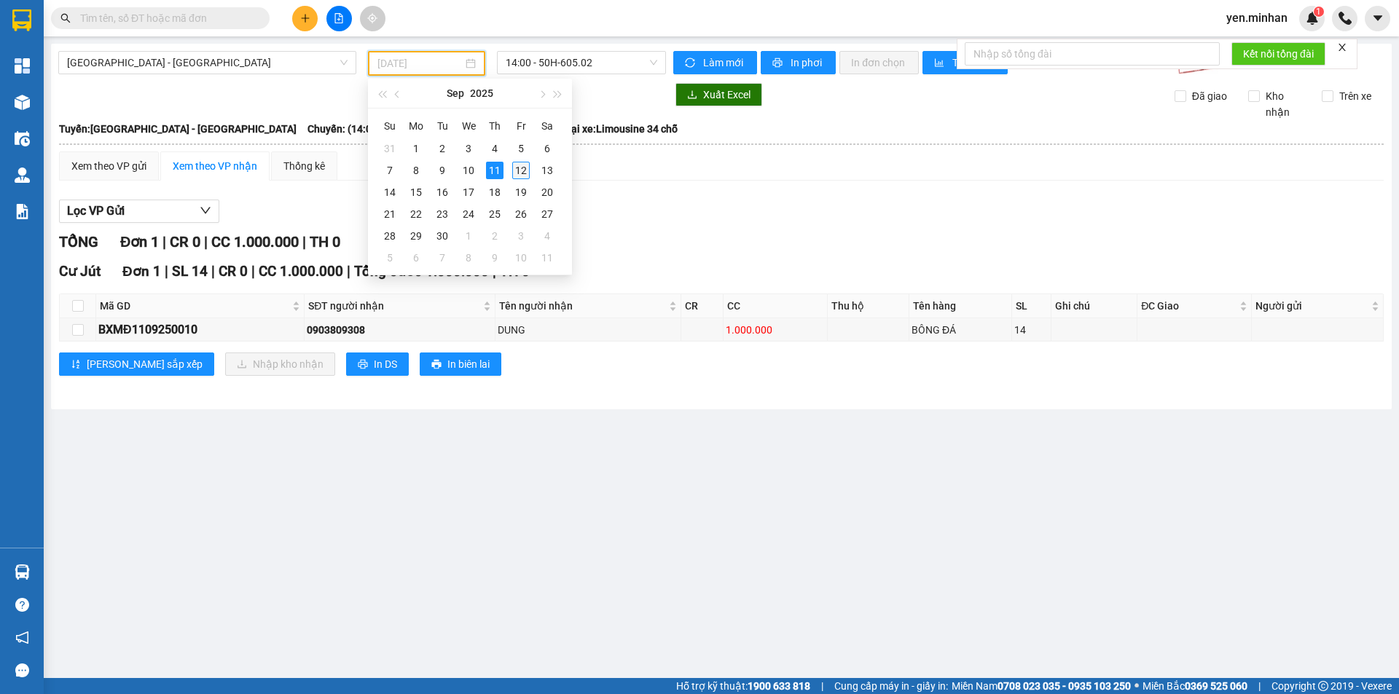
click at [517, 176] on div "12" at bounding box center [520, 170] width 17 height 17
type input "[DATE]"
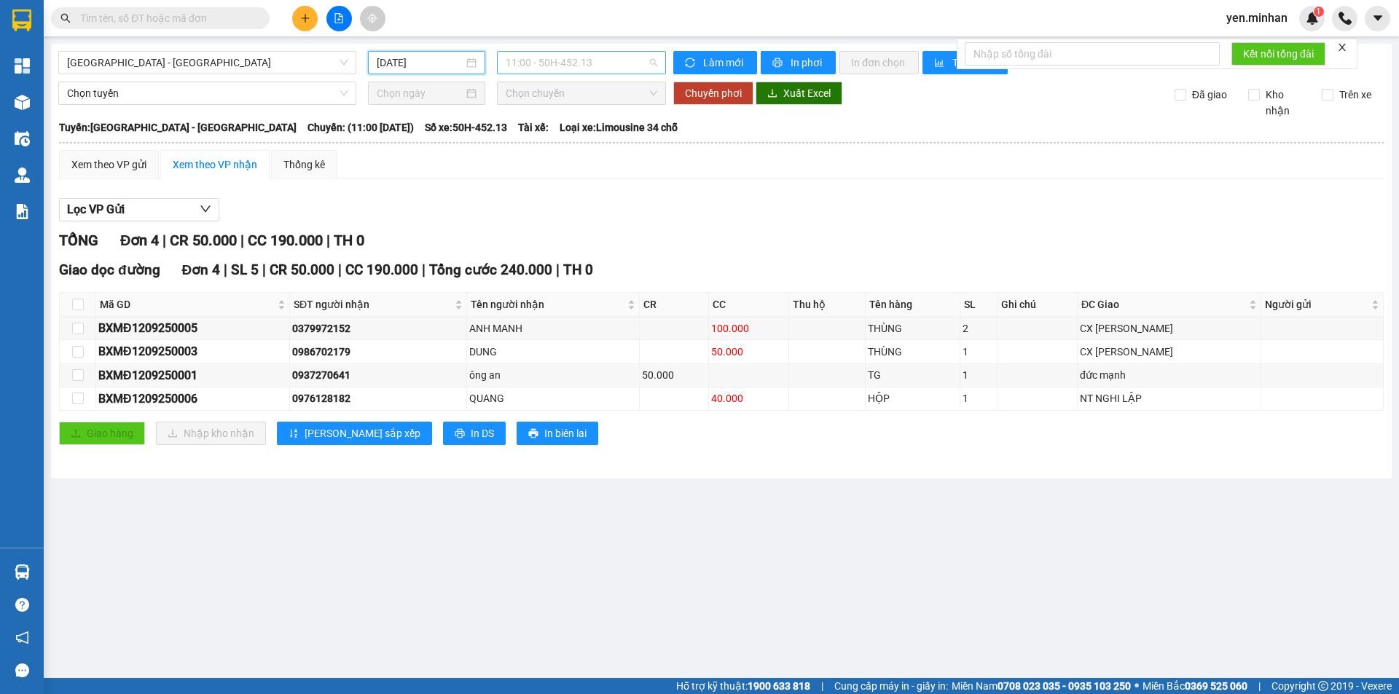
click at [542, 61] on span "11:00 - 50H-452.13" at bounding box center [582, 63] width 152 height 22
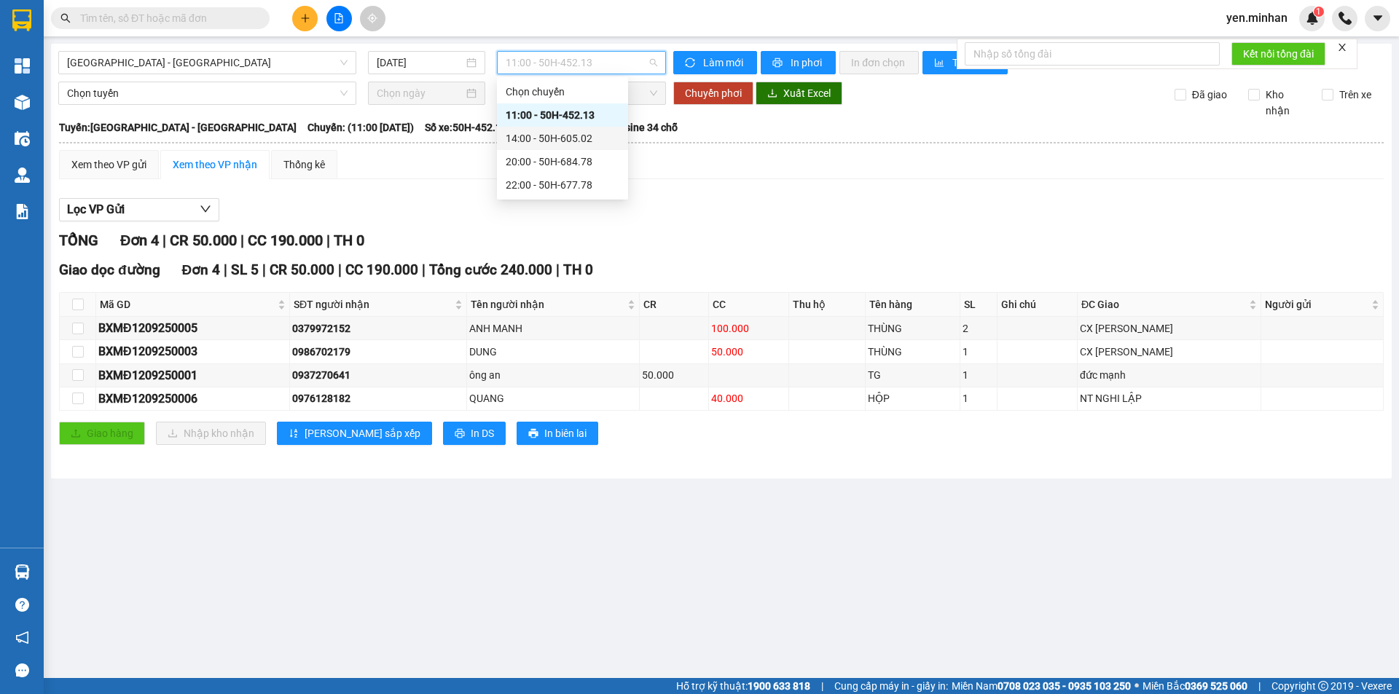
click at [590, 139] on div "14:00 - 50H-605.02" at bounding box center [563, 138] width 114 height 16
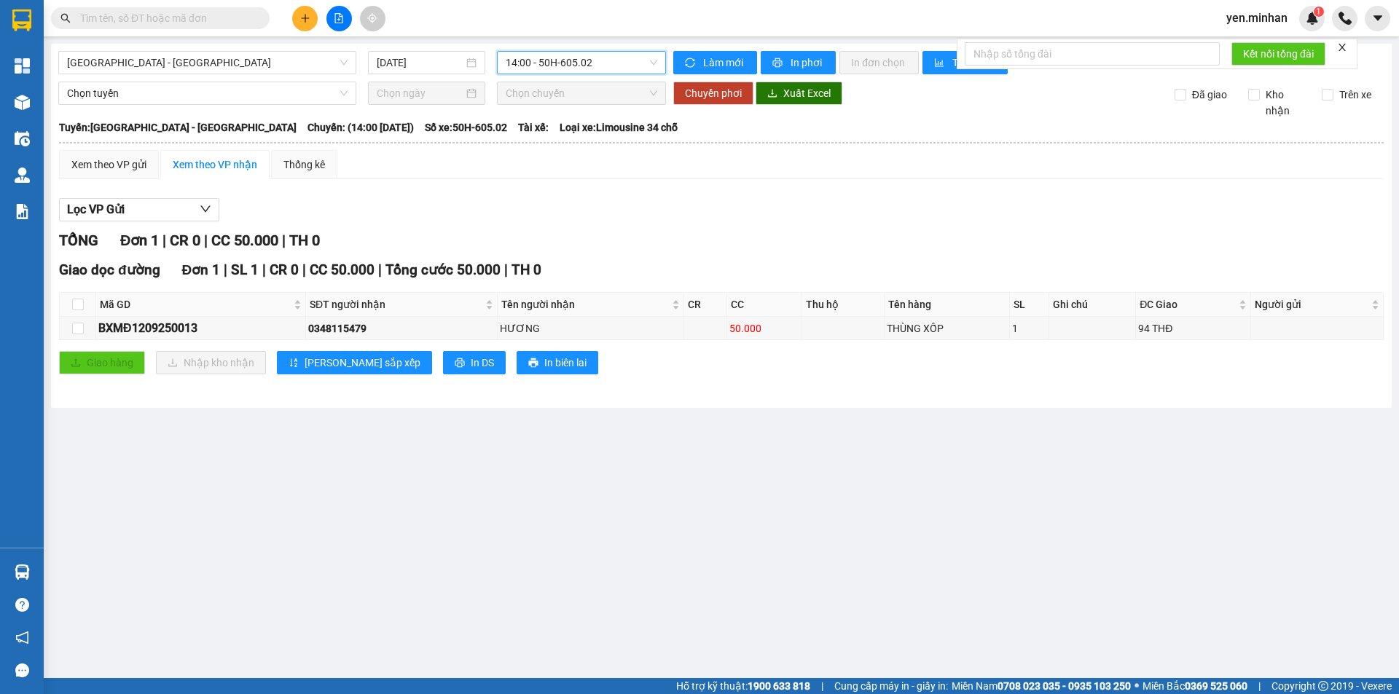
click at [587, 48] on div "[GEOGRAPHIC_DATA] - [GEOGRAPHIC_DATA] [DATE] 14:00 14:00 - 50H-605.02 [PERSON_N…" at bounding box center [721, 226] width 1341 height 364
click at [579, 67] on span "14:00 - 50H-605.02" at bounding box center [582, 63] width 152 height 22
click at [580, 168] on div "20:00 - 50H-684.78" at bounding box center [563, 162] width 114 height 16
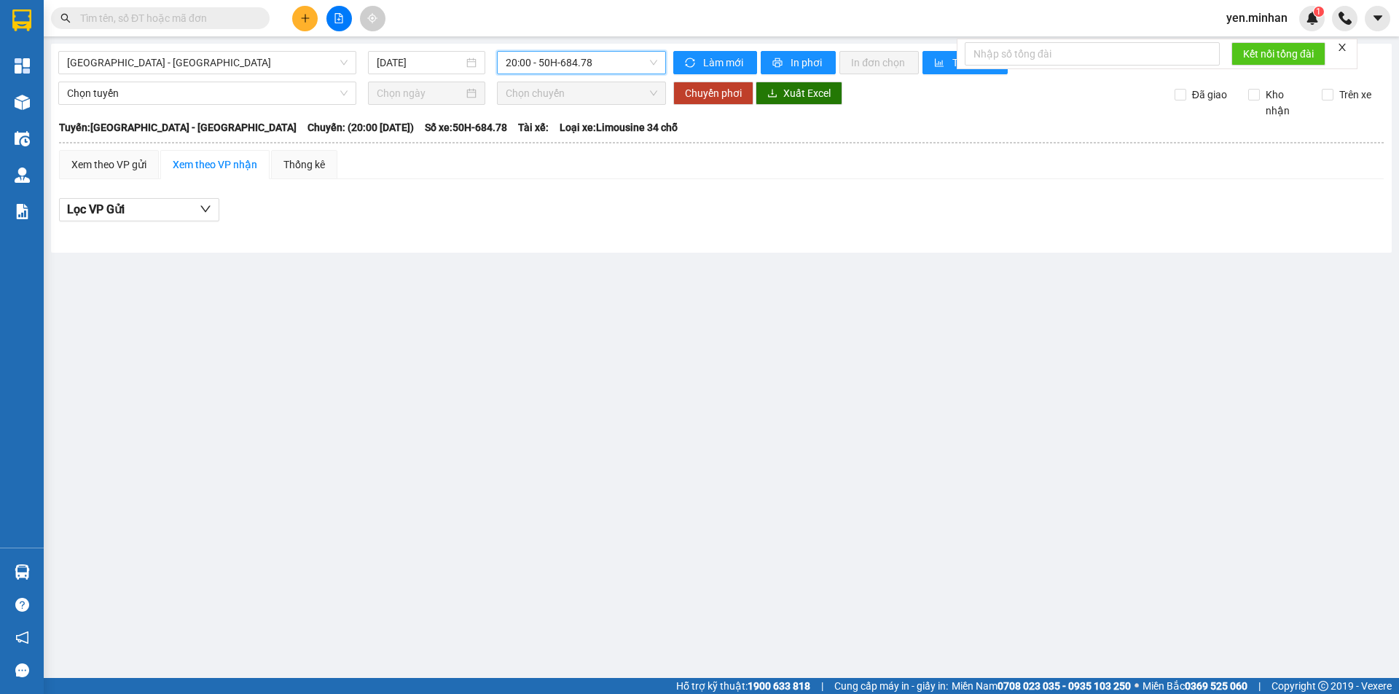
click at [646, 63] on span "20:00 - 50H-684.78" at bounding box center [582, 63] width 152 height 22
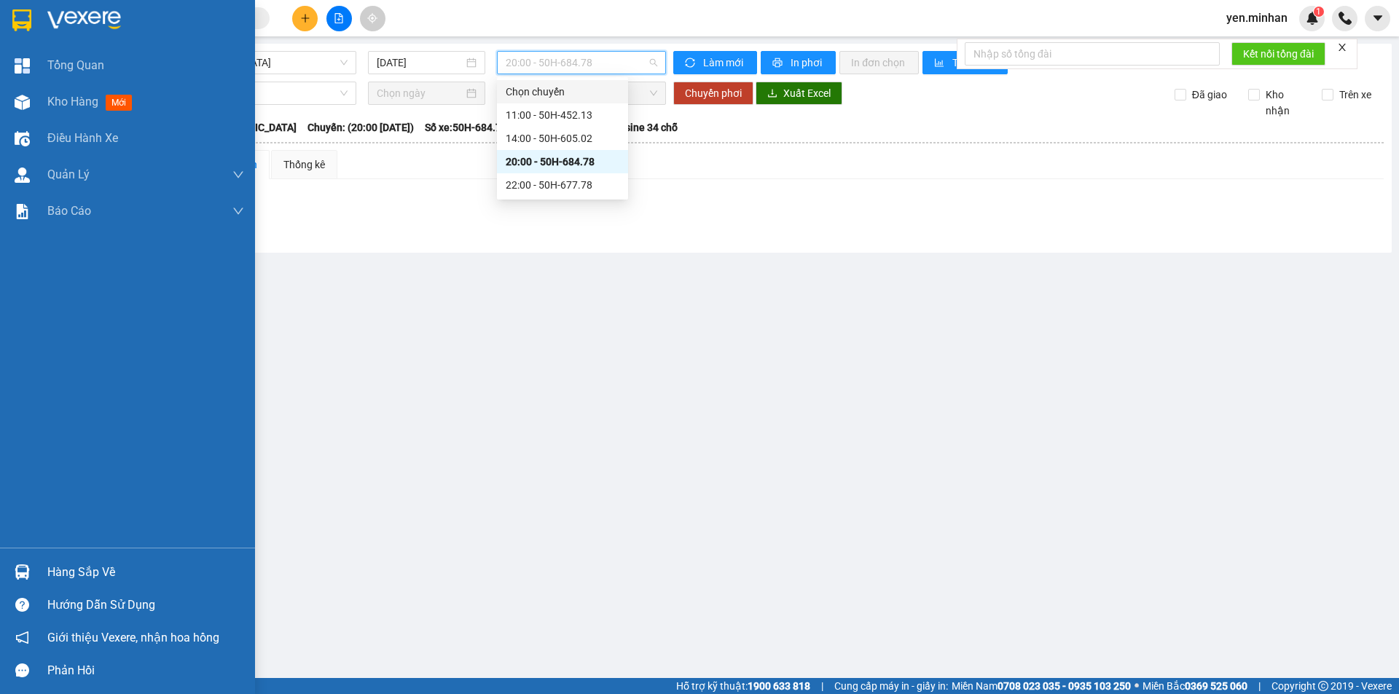
click at [23, 19] on img at bounding box center [21, 20] width 19 height 22
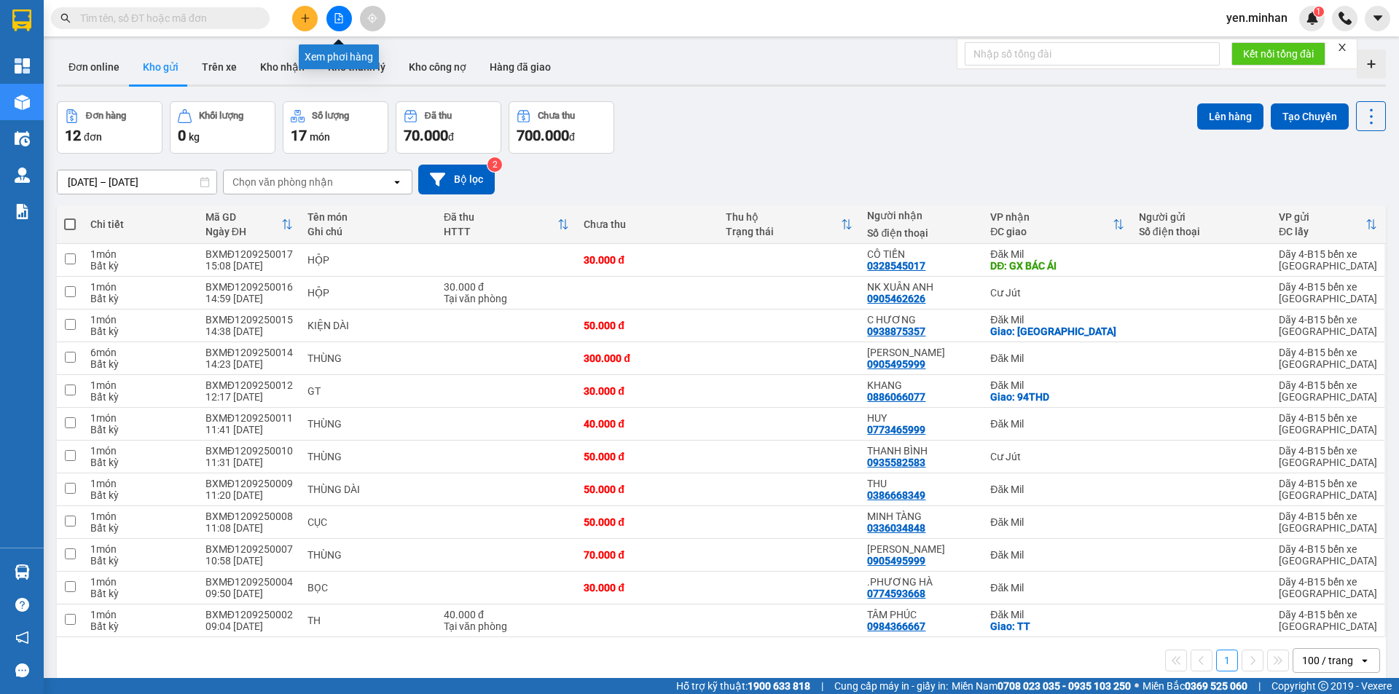
click at [342, 20] on icon "file-add" at bounding box center [339, 18] width 8 height 10
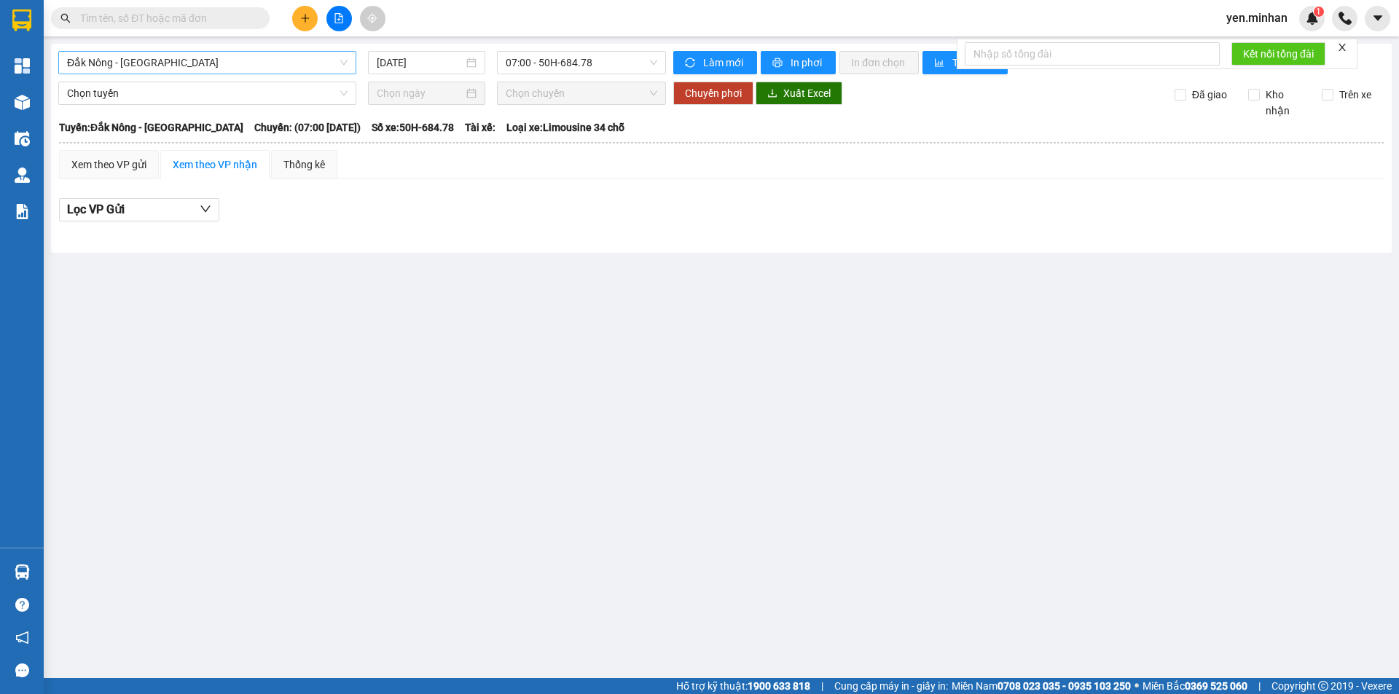
click at [287, 60] on span "Đắk Nông - [GEOGRAPHIC_DATA]" at bounding box center [207, 63] width 281 height 22
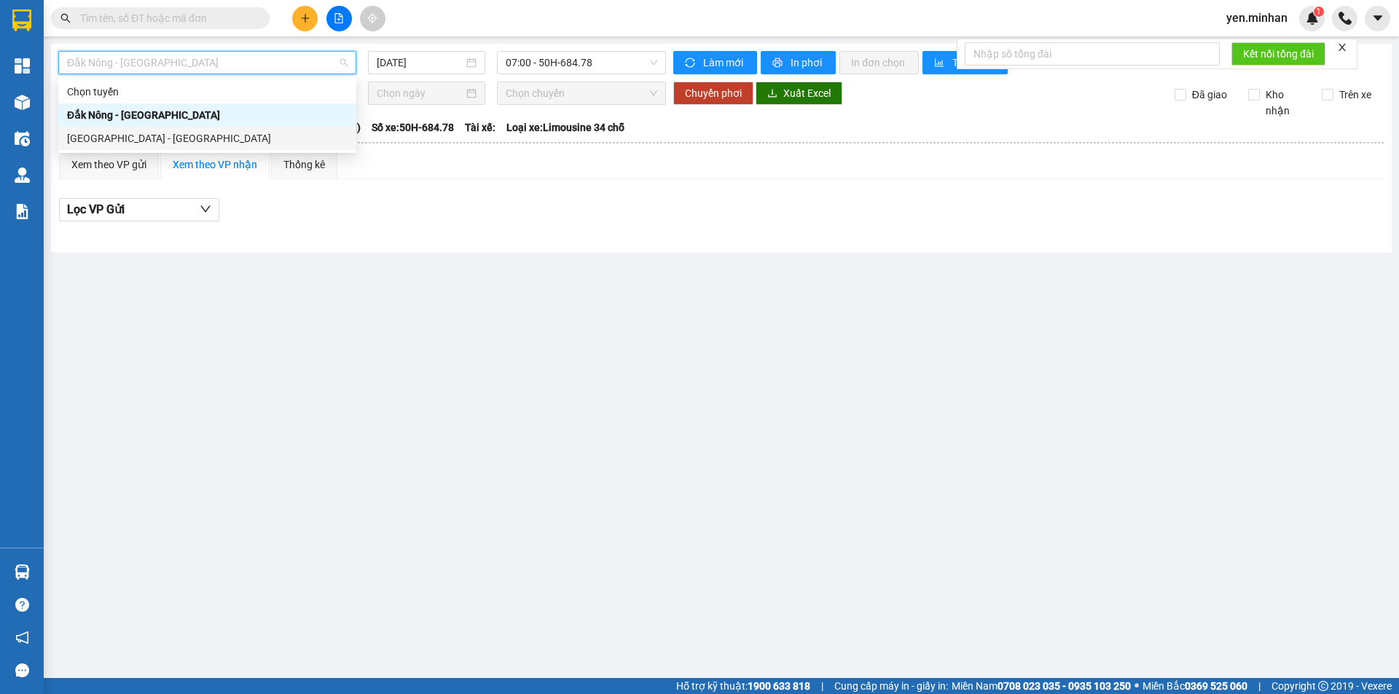
drag, startPoint x: 160, startPoint y: 134, endPoint x: 270, endPoint y: 117, distance: 110.6
click at [160, 134] on div "[GEOGRAPHIC_DATA] - [GEOGRAPHIC_DATA]" at bounding box center [207, 138] width 281 height 16
type input "[DATE]"
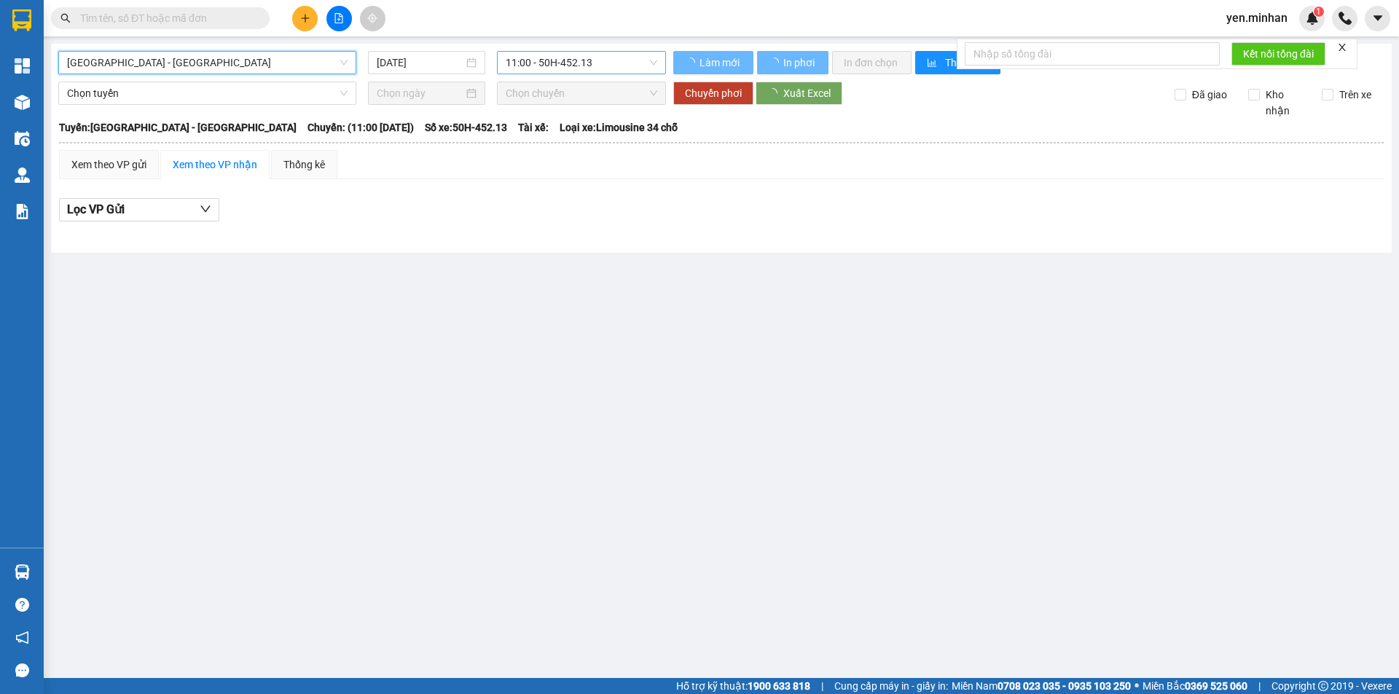
click at [547, 60] on span "11:00 - 50H-452.13" at bounding box center [582, 63] width 152 height 22
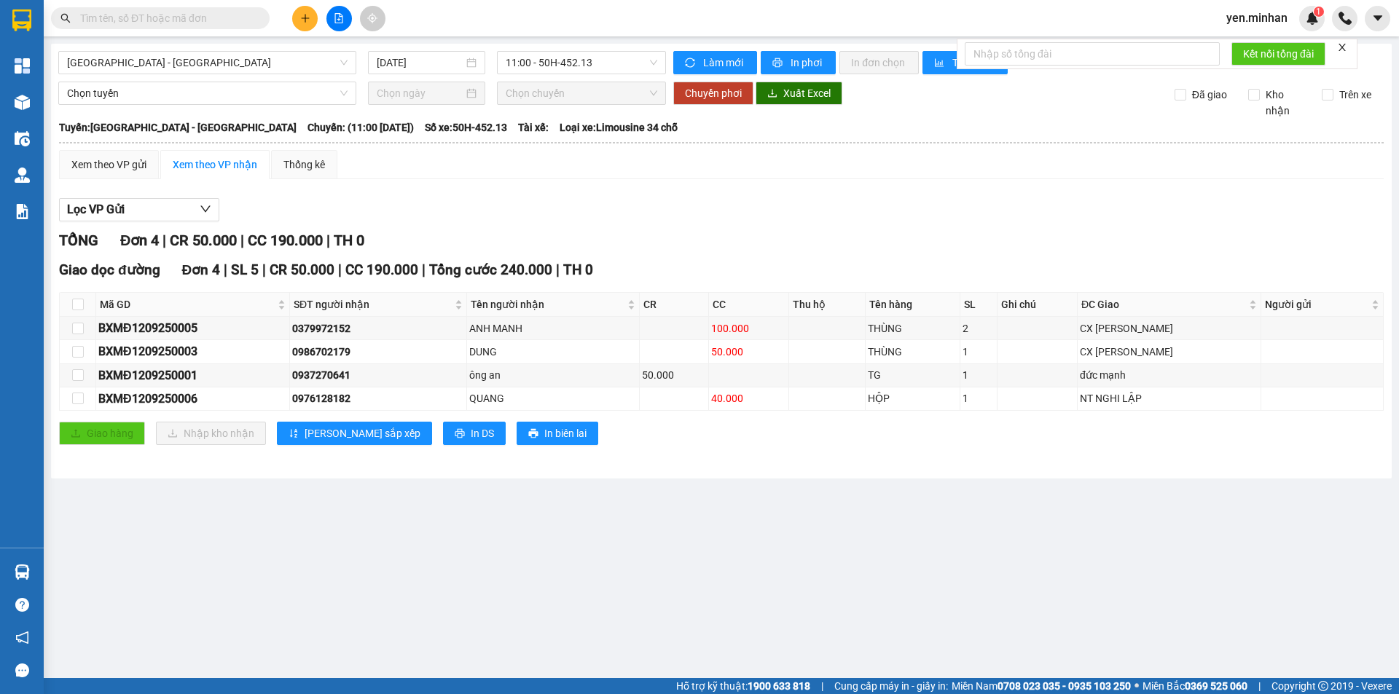
click at [796, 208] on div "Lọc VP Gửi" at bounding box center [721, 210] width 1325 height 24
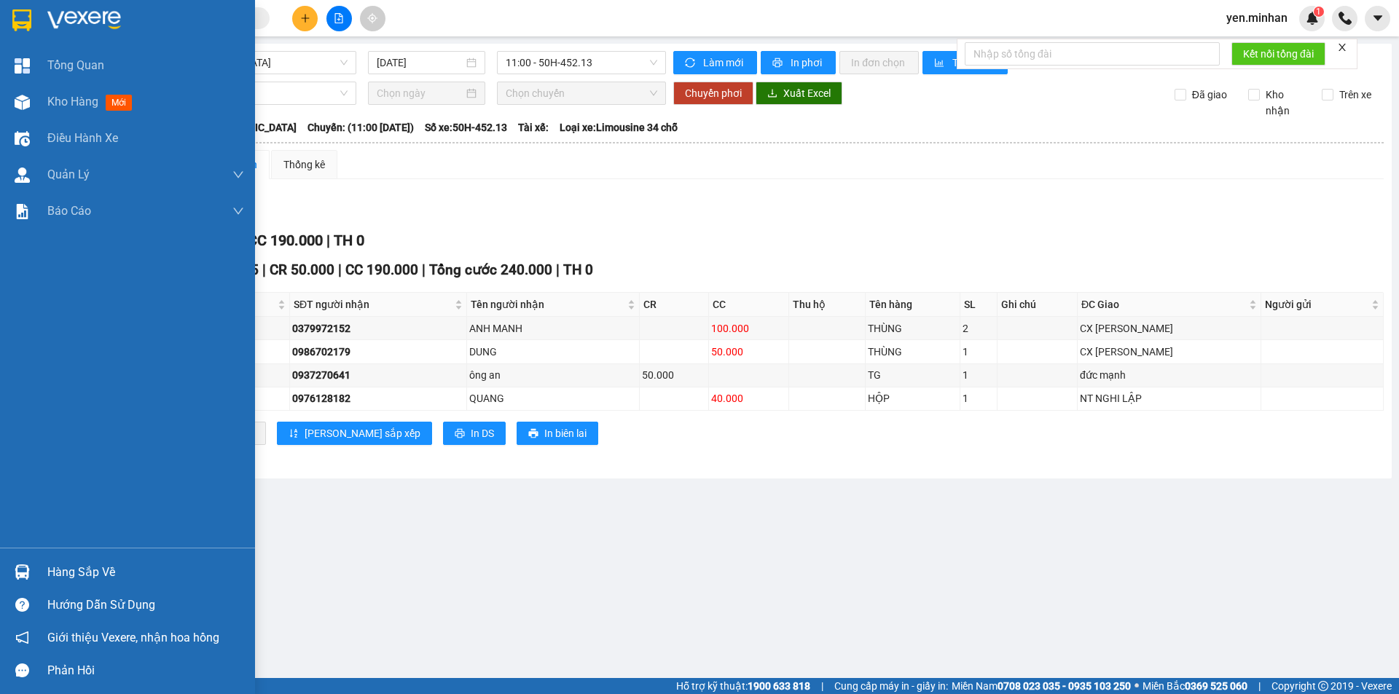
click at [17, 21] on img at bounding box center [21, 20] width 19 height 22
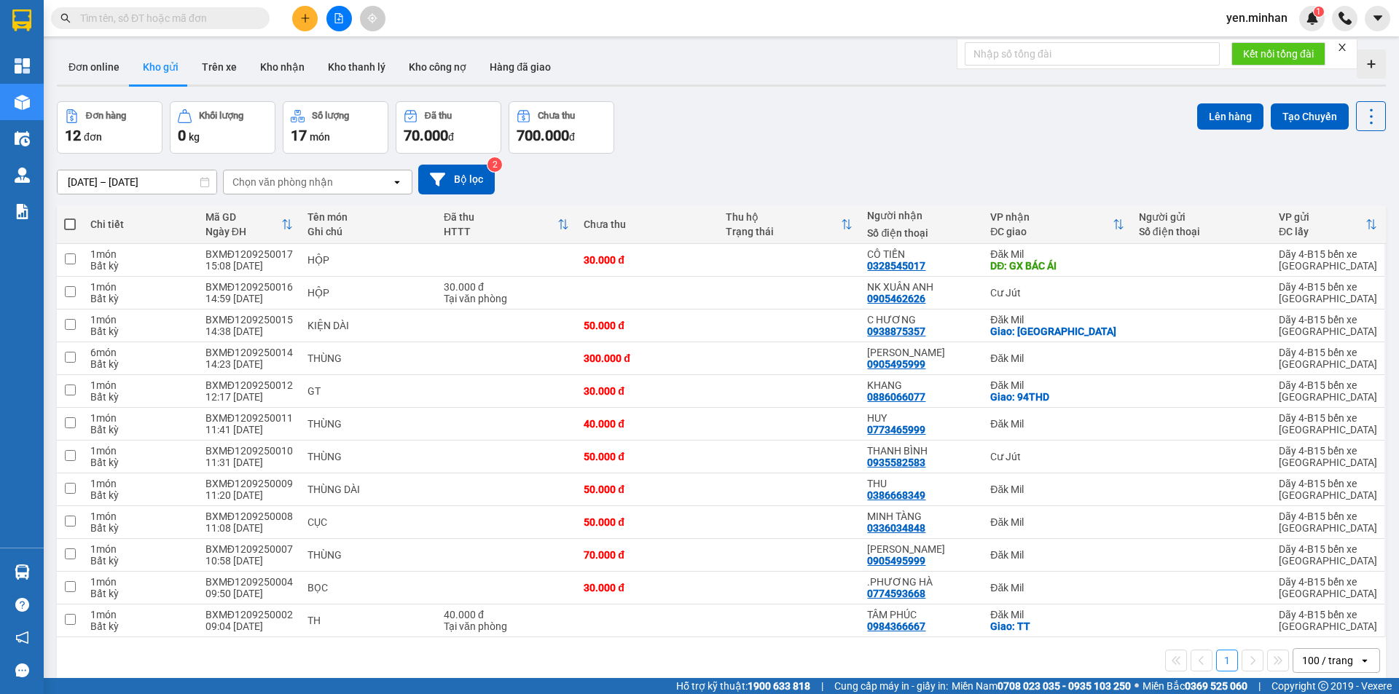
click at [431, 127] on span "70.000" at bounding box center [426, 135] width 44 height 17
click at [346, 15] on button at bounding box center [339, 19] width 26 height 26
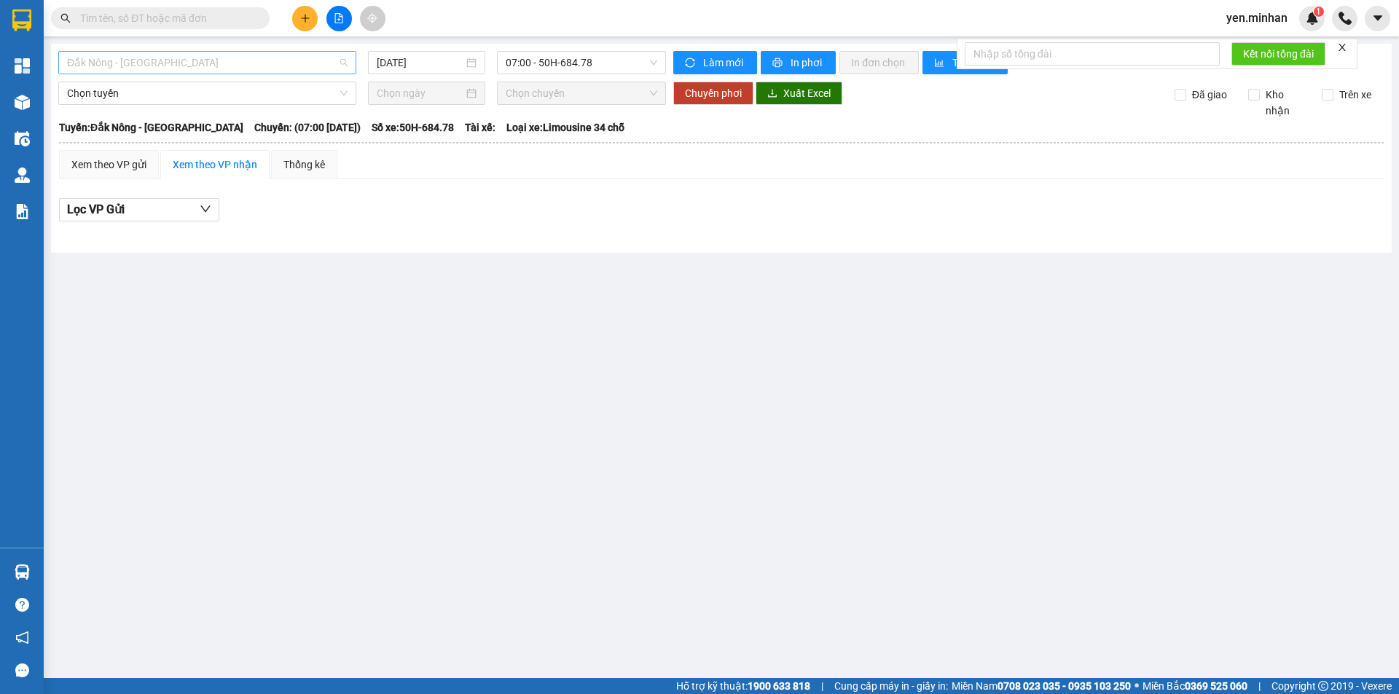
click at [238, 66] on span "Đắk Nông - [GEOGRAPHIC_DATA]" at bounding box center [207, 63] width 281 height 22
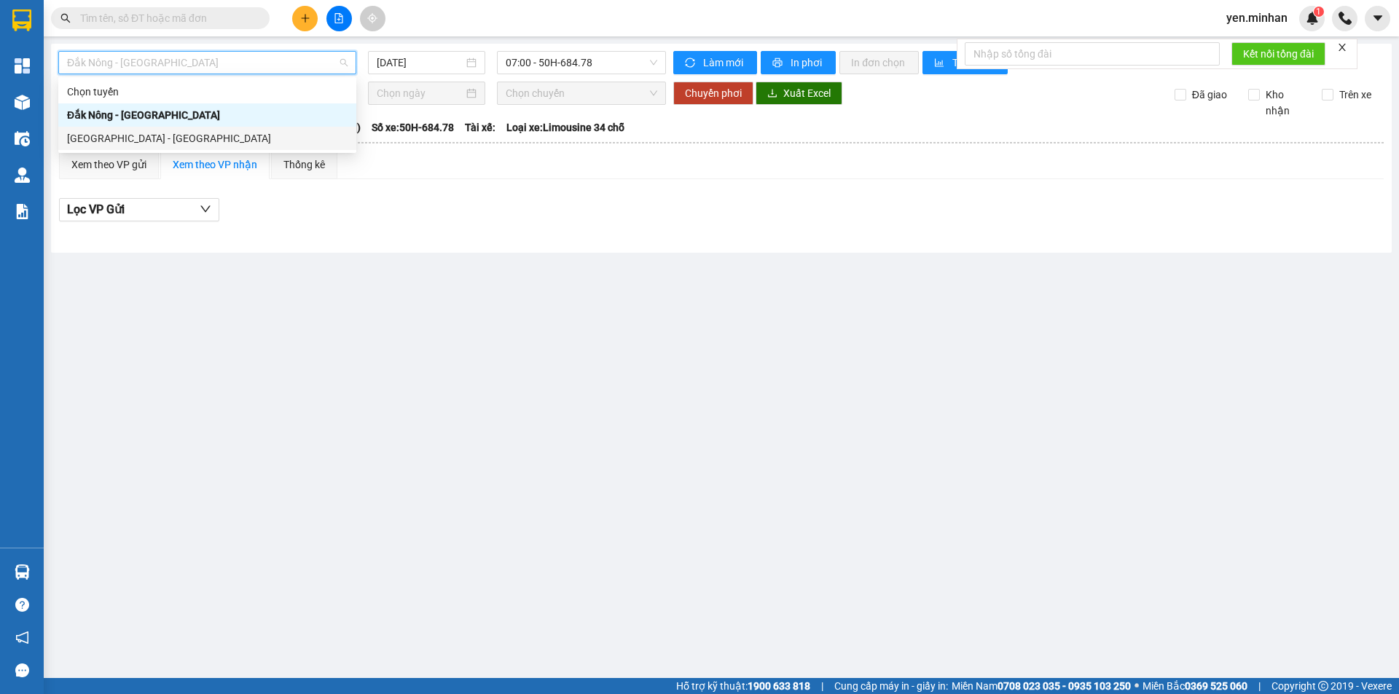
click at [135, 140] on div "[GEOGRAPHIC_DATA] - [GEOGRAPHIC_DATA]" at bounding box center [207, 138] width 281 height 16
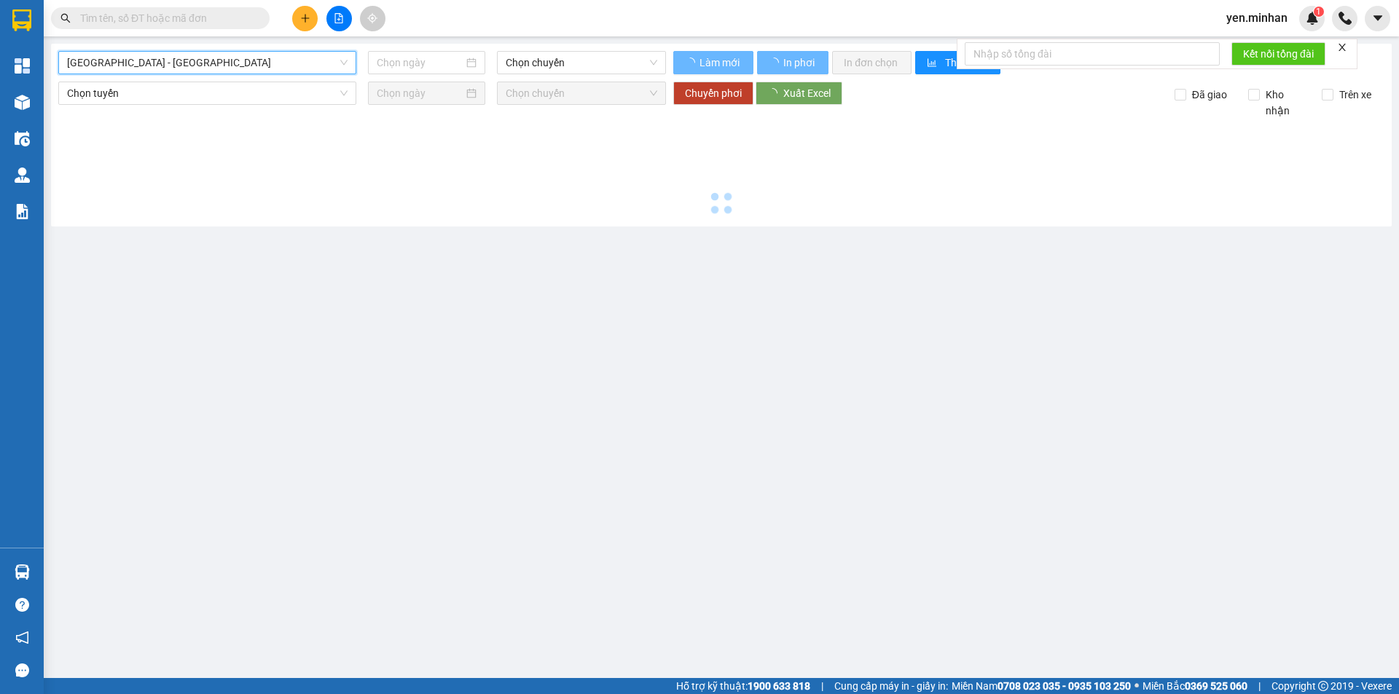
type input "[DATE]"
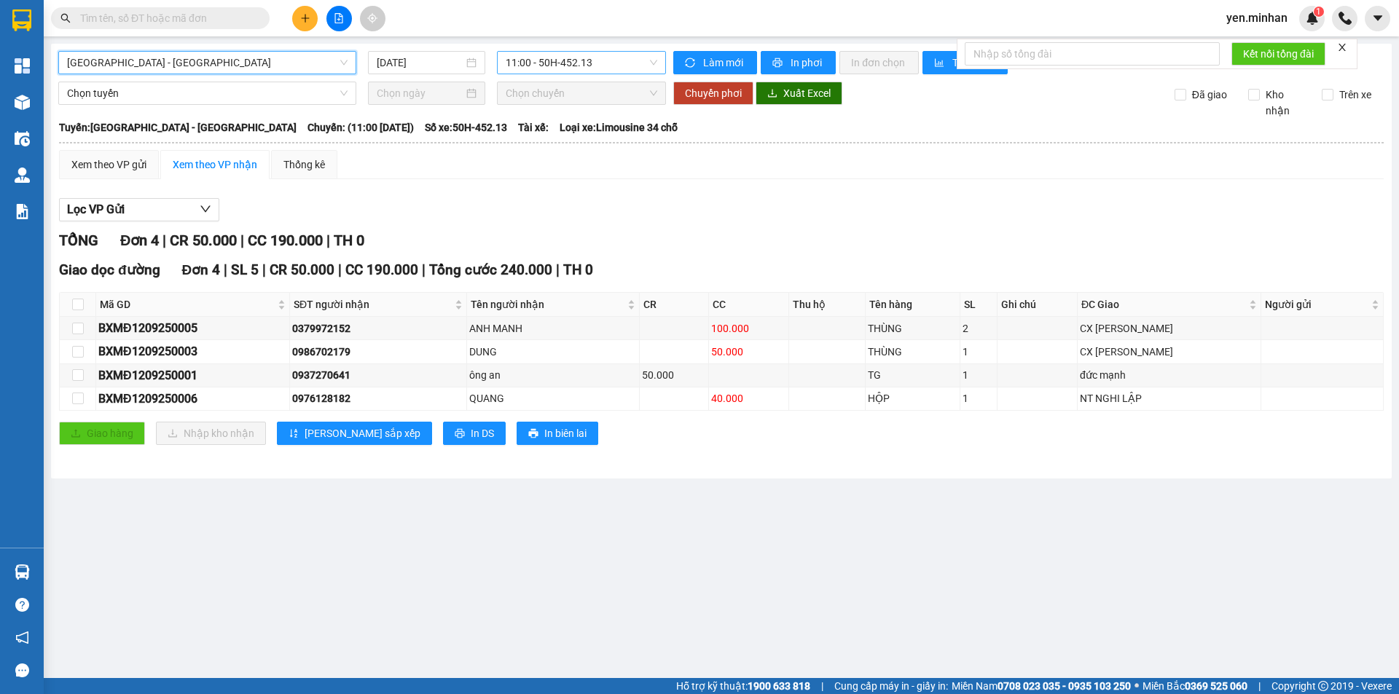
click at [553, 58] on span "11:00 - 50H-452.13" at bounding box center [582, 63] width 152 height 22
drag, startPoint x: 640, startPoint y: 450, endPoint x: 670, endPoint y: 460, distance: 31.1
click at [641, 450] on div "Giao dọc đường Đơn 4 | SL 5 | CR 50.000 | CC 190.000 | [PERSON_NAME] 240.000 | …" at bounding box center [721, 357] width 1325 height 196
click at [423, 197] on div "Lọc VP Gửi [PERSON_NAME] 4 | CR 50.000 | CC 190.000 | TH 0 Giao dọc đường Đơn …" at bounding box center [721, 327] width 1325 height 272
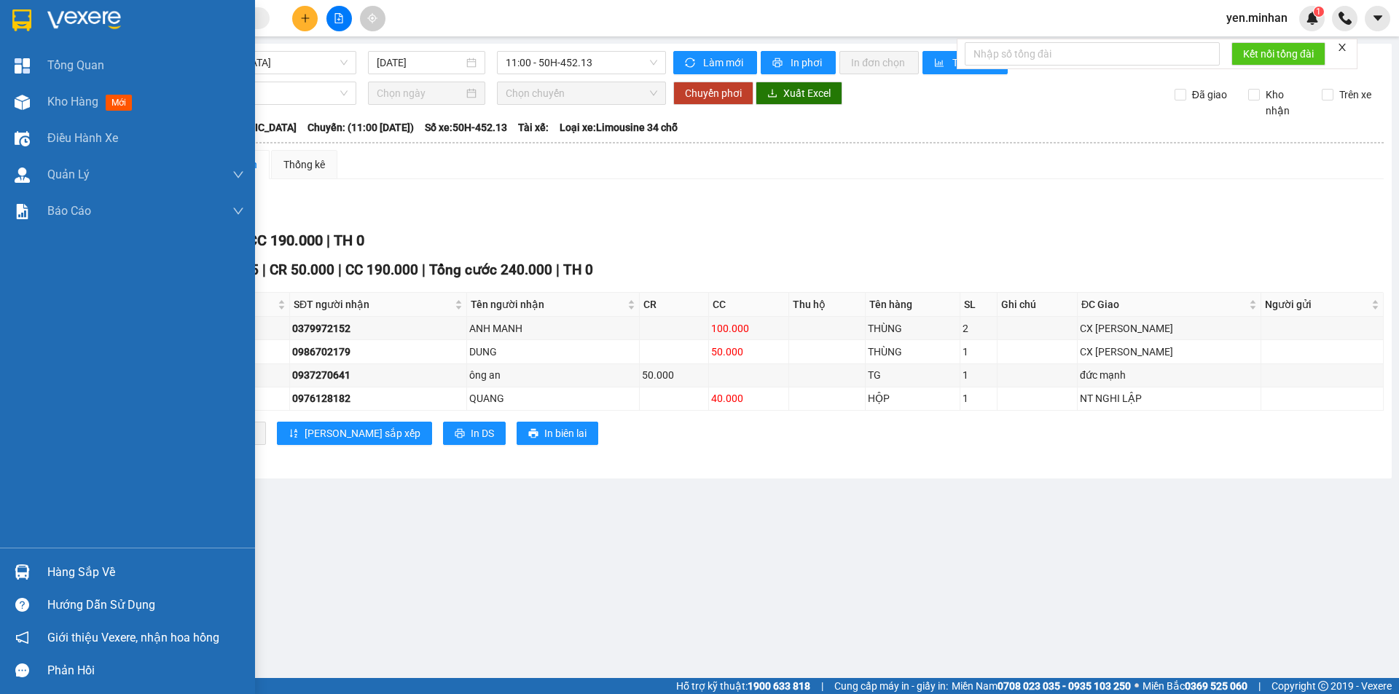
click at [29, 23] on img at bounding box center [21, 20] width 19 height 22
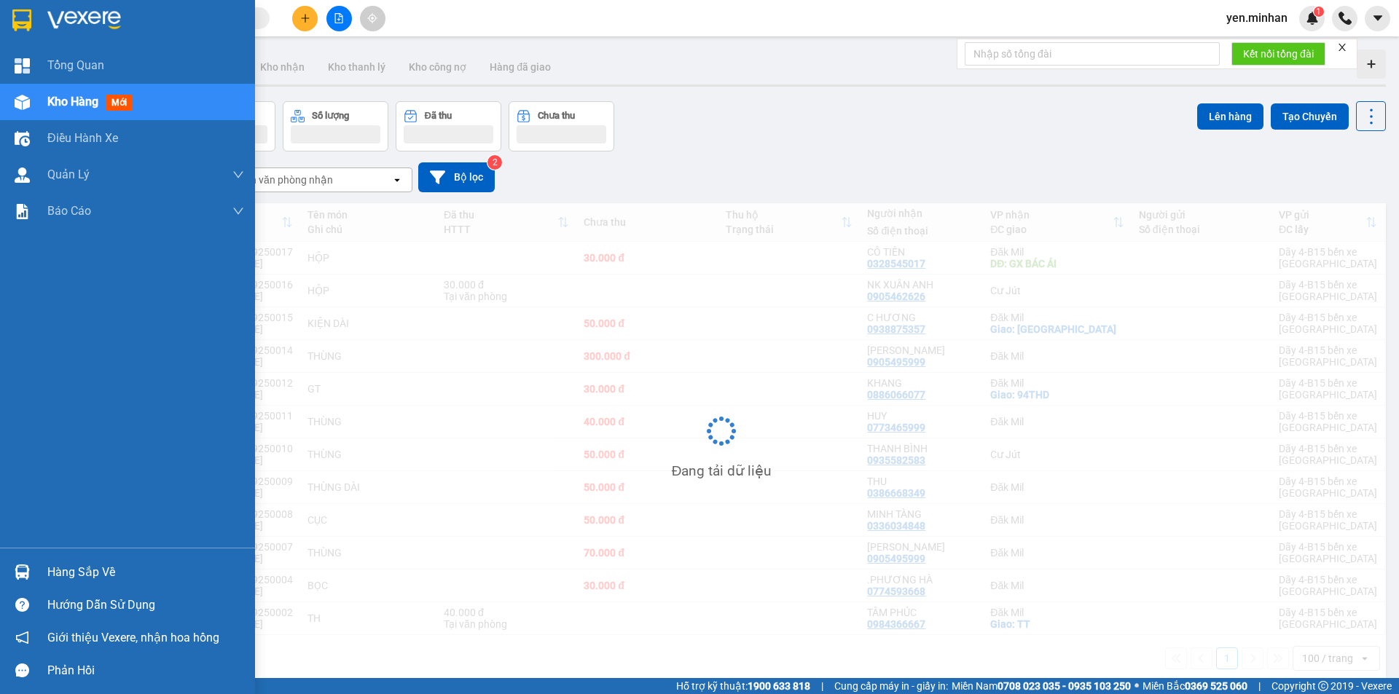
click at [20, 22] on img at bounding box center [21, 20] width 19 height 22
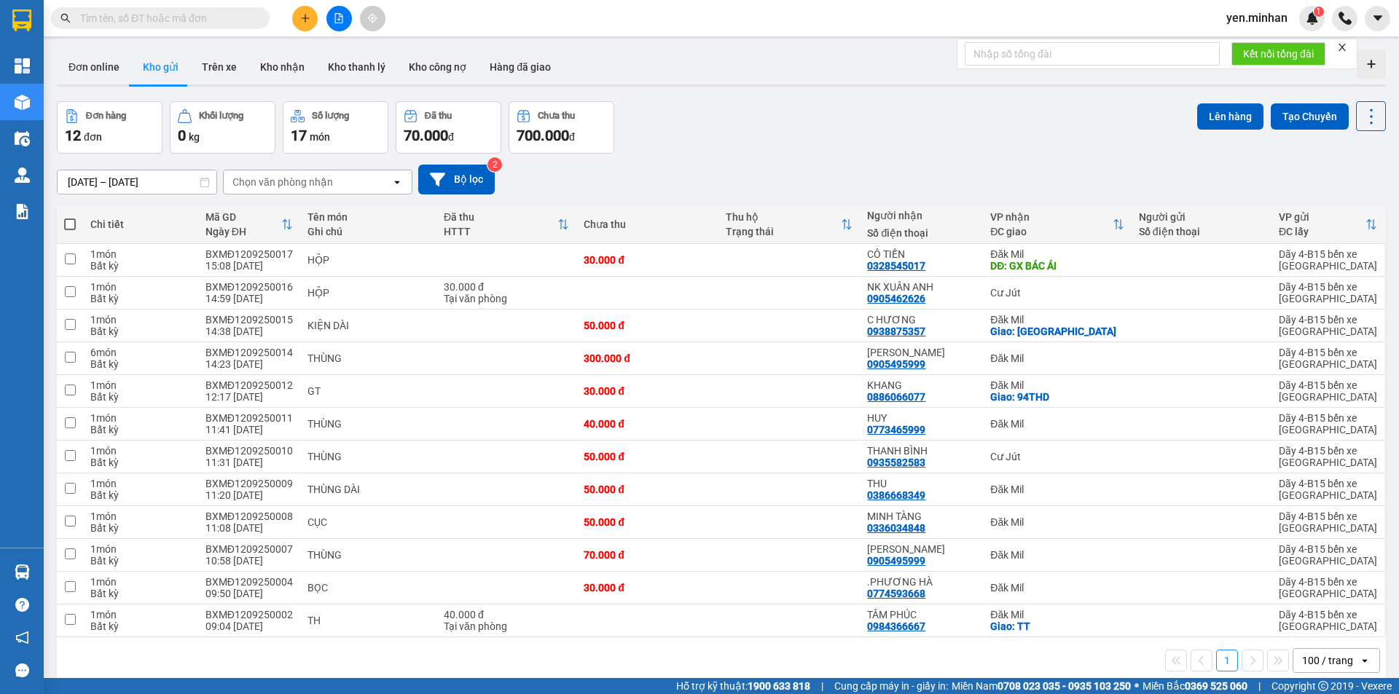
click at [859, 137] on div "Đơn hàng 12 đơn [PERSON_NAME] 0 kg Số [PERSON_NAME] 17 món Đã thu 70.000 [PERSO…" at bounding box center [721, 127] width 1329 height 52
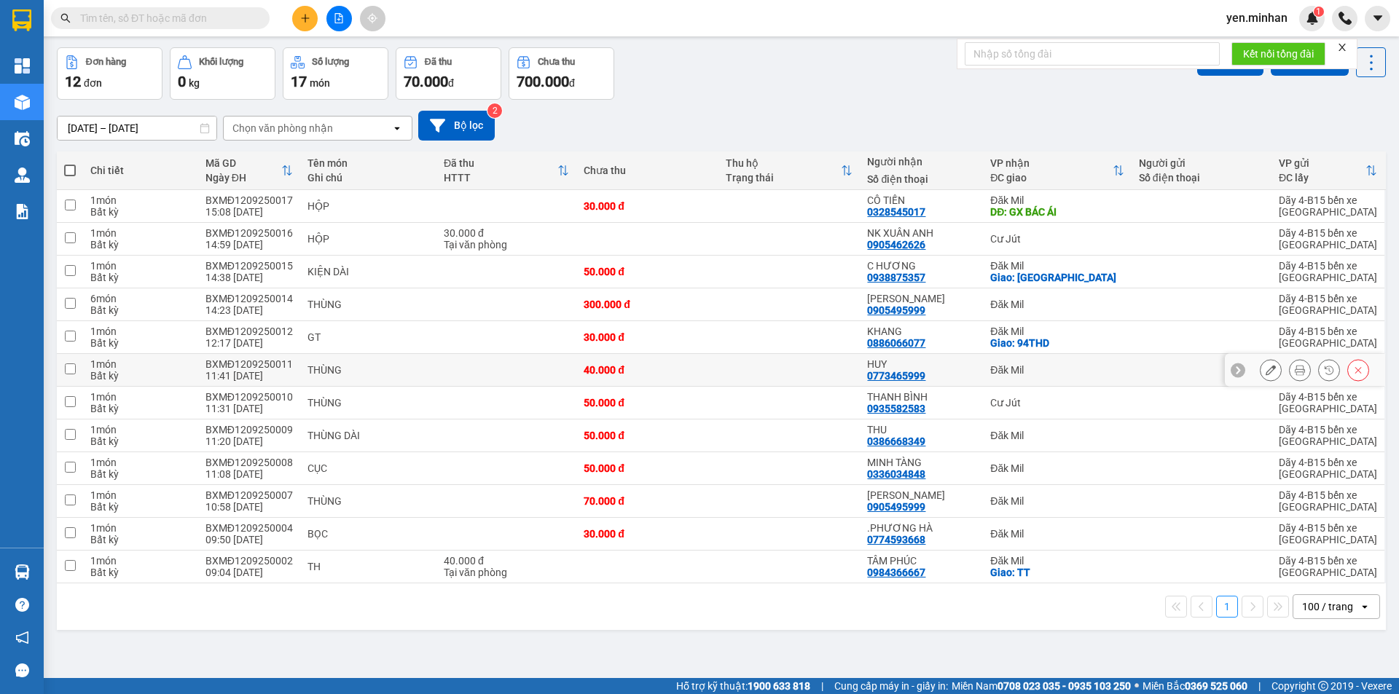
scroll to position [67, 0]
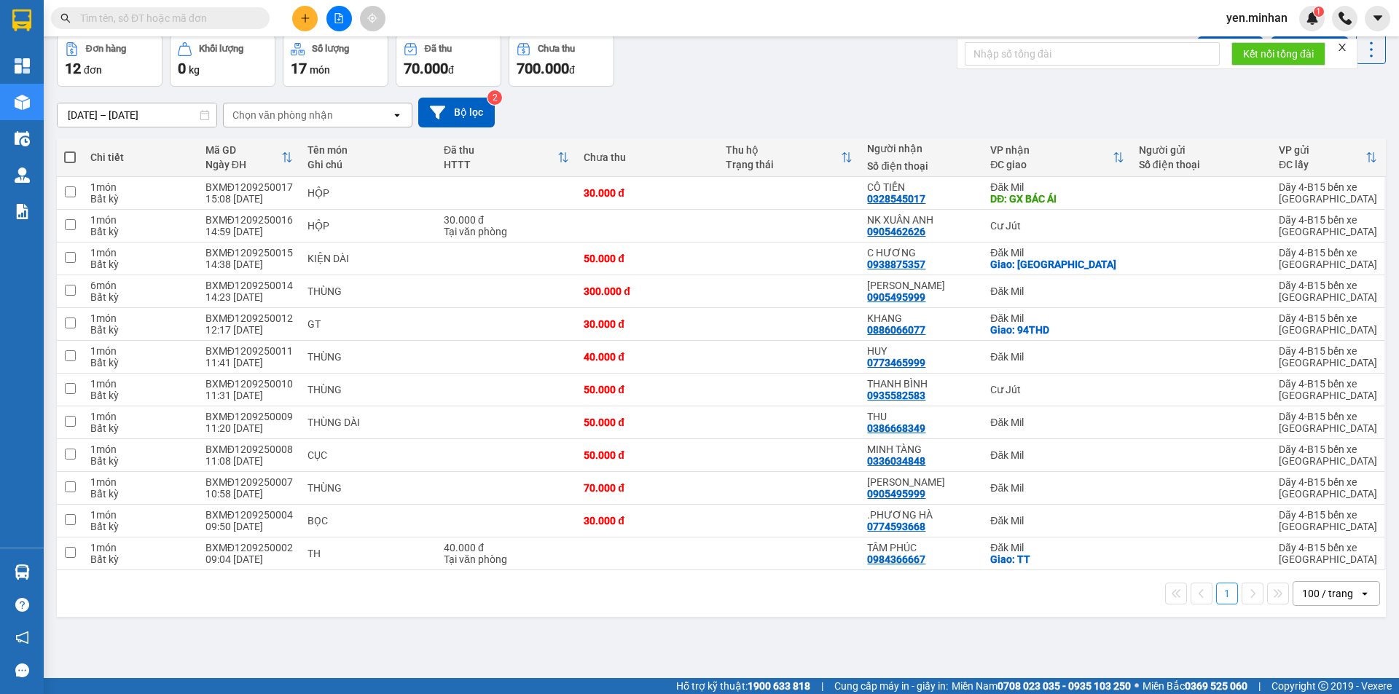
click at [287, 9] on div at bounding box center [338, 19] width 109 height 26
click at [302, 20] on icon "plus" at bounding box center [305, 18] width 10 height 10
click at [331, 63] on div "Tạo đơn hàng" at bounding box center [355, 55] width 109 height 28
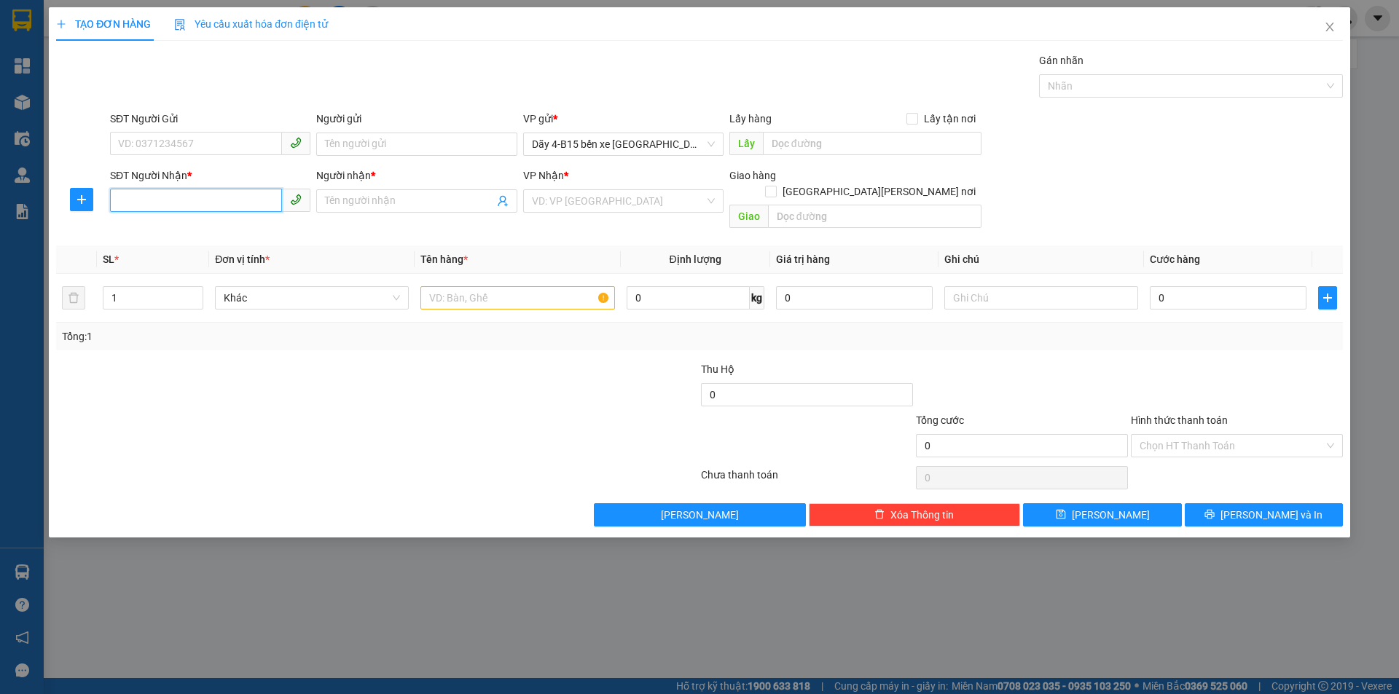
click at [240, 208] on input "SĐT Người Nhận *" at bounding box center [196, 200] width 172 height 23
click at [189, 219] on div "0819997775 0819997775 - A [PERSON_NAME]" at bounding box center [210, 230] width 200 height 29
click at [181, 203] on input "775" at bounding box center [196, 200] width 172 height 23
click at [179, 238] on div "0819997775 - A [PERSON_NAME]" at bounding box center [210, 230] width 183 height 16
type input "0819997775"
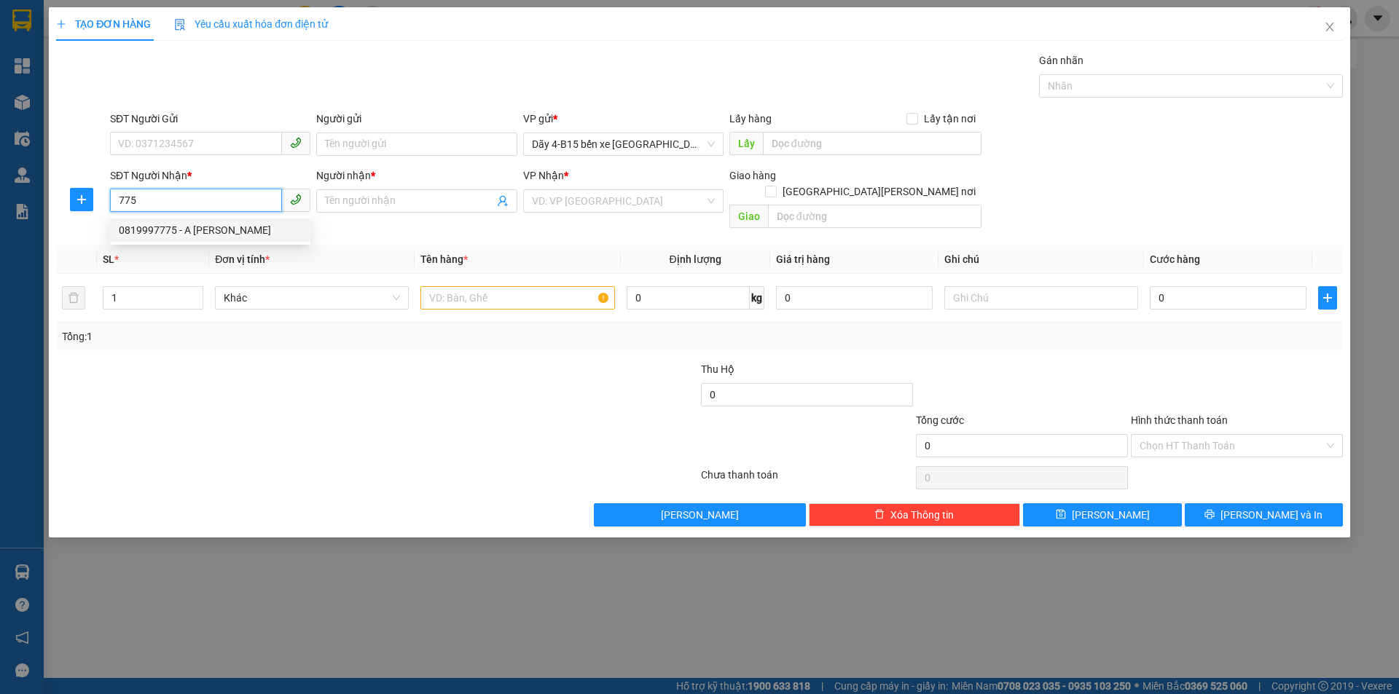
type input "A TOÁN"
drag, startPoint x: 469, startPoint y: 291, endPoint x: 465, endPoint y: 273, distance: 18.0
click at [468, 289] on input "text" at bounding box center [517, 297] width 194 height 23
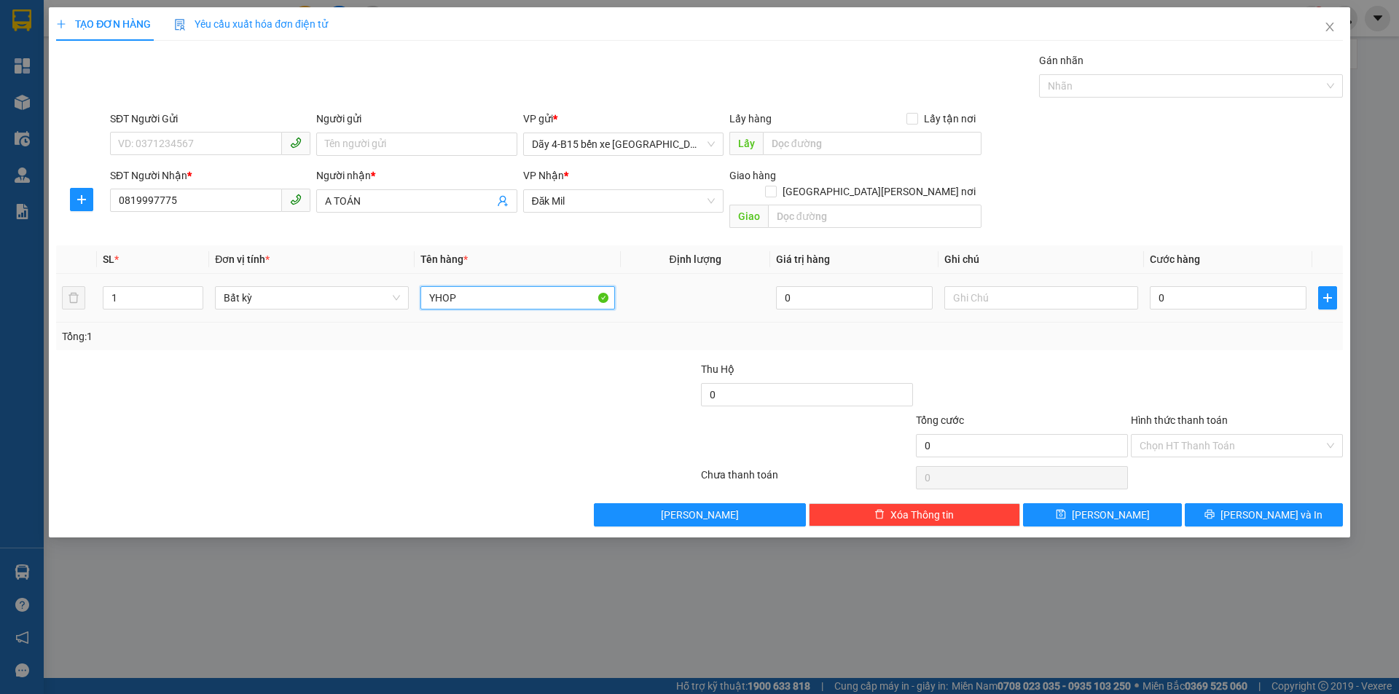
click at [474, 286] on input "YHOP" at bounding box center [517, 297] width 194 height 23
type input "HOP"
click at [1258, 286] on input "0" at bounding box center [1228, 297] width 157 height 23
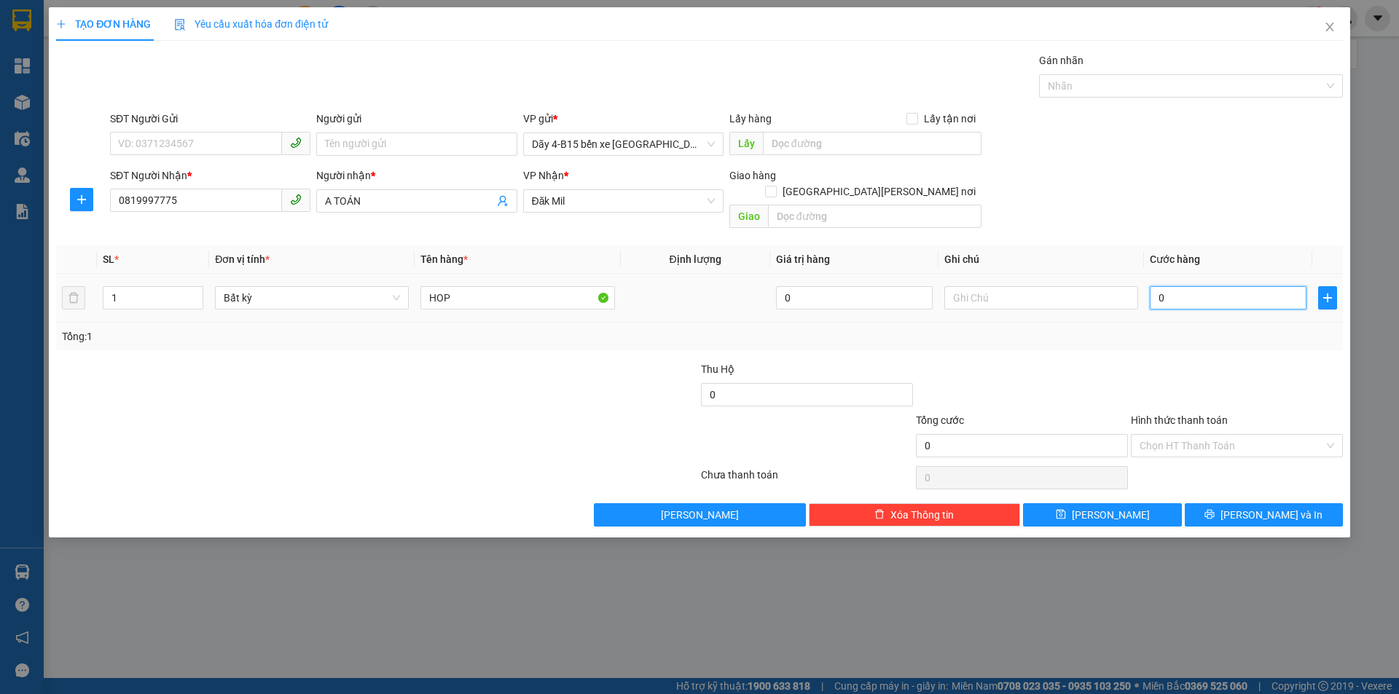
type input "3"
type input "30"
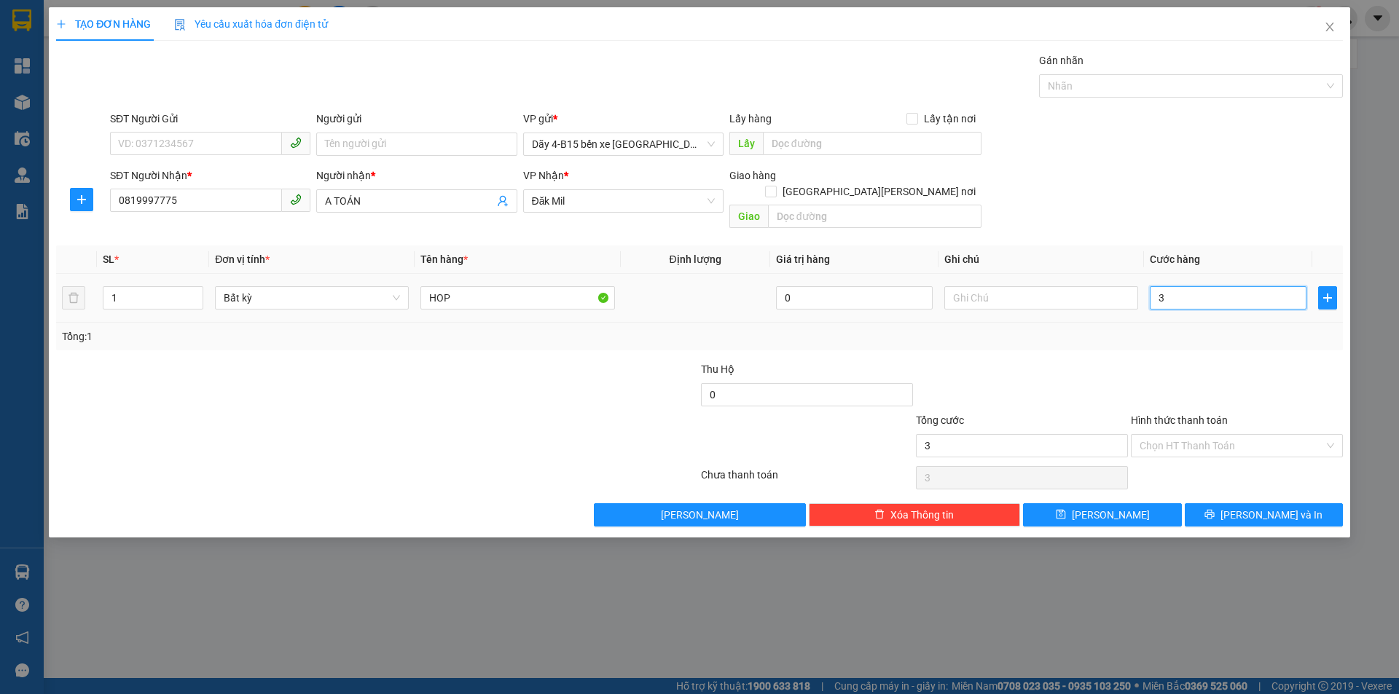
type input "30"
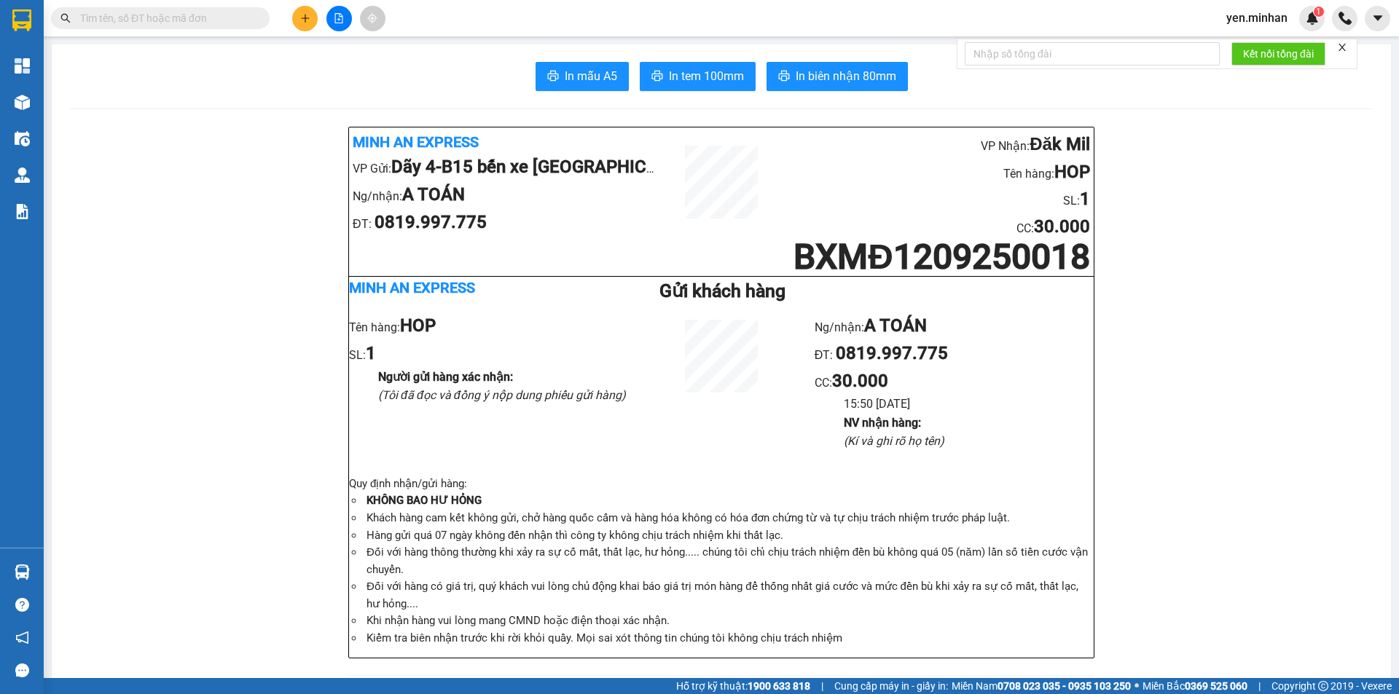
click at [830, 17] on div "Kết quả tìm kiếm ( 0 ) Bộ lọc No Data yen.minhan 1" at bounding box center [699, 18] width 1399 height 36
click at [844, 82] on span "In biên nhận 80mm" at bounding box center [846, 76] width 101 height 18
click at [681, 75] on span "In tem 100mm" at bounding box center [706, 76] width 75 height 18
click at [303, 12] on button at bounding box center [305, 19] width 26 height 26
click at [366, 64] on div "Tạo đơn hàng" at bounding box center [355, 55] width 109 height 28
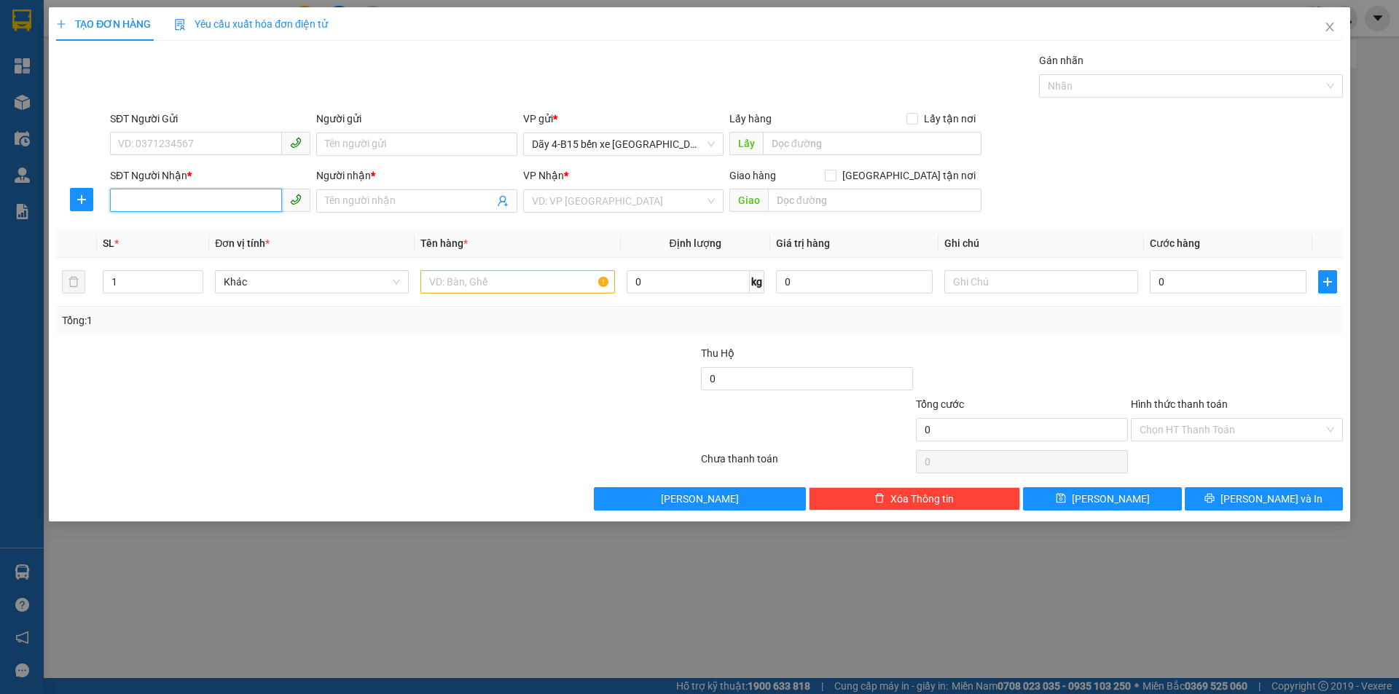
click at [219, 206] on input "SĐT Người Nhận *" at bounding box center [196, 200] width 172 height 23
click at [184, 198] on input "SĐT Người Nhận *" at bounding box center [196, 200] width 172 height 23
click at [184, 197] on input "SĐT Người Nhận *" at bounding box center [196, 200] width 172 height 23
type input "0399344366"
drag, startPoint x: 194, startPoint y: 230, endPoint x: 360, endPoint y: 212, distance: 167.0
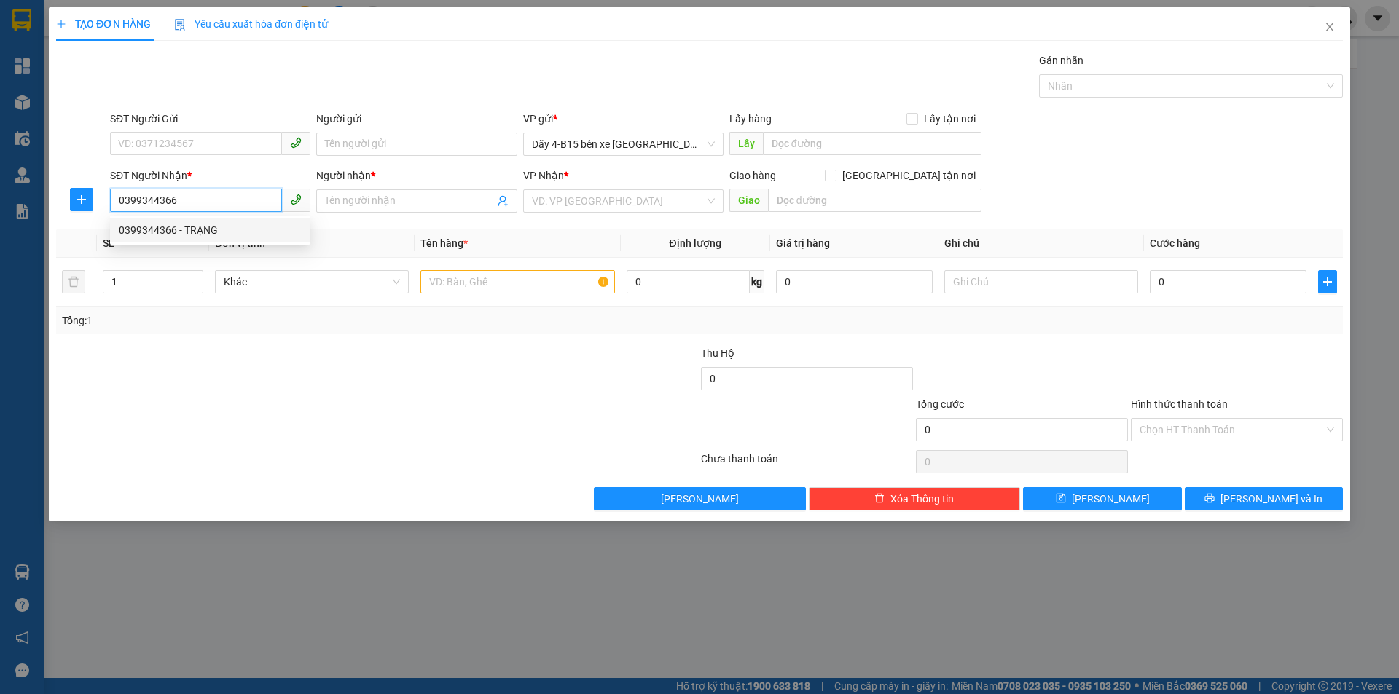
click at [194, 229] on div "0399344366 - TRẠNG" at bounding box center [210, 230] width 183 height 16
type input "TRẠNG"
type input "EPO"
type input "0399344366"
click at [528, 273] on input "text" at bounding box center [517, 281] width 194 height 23
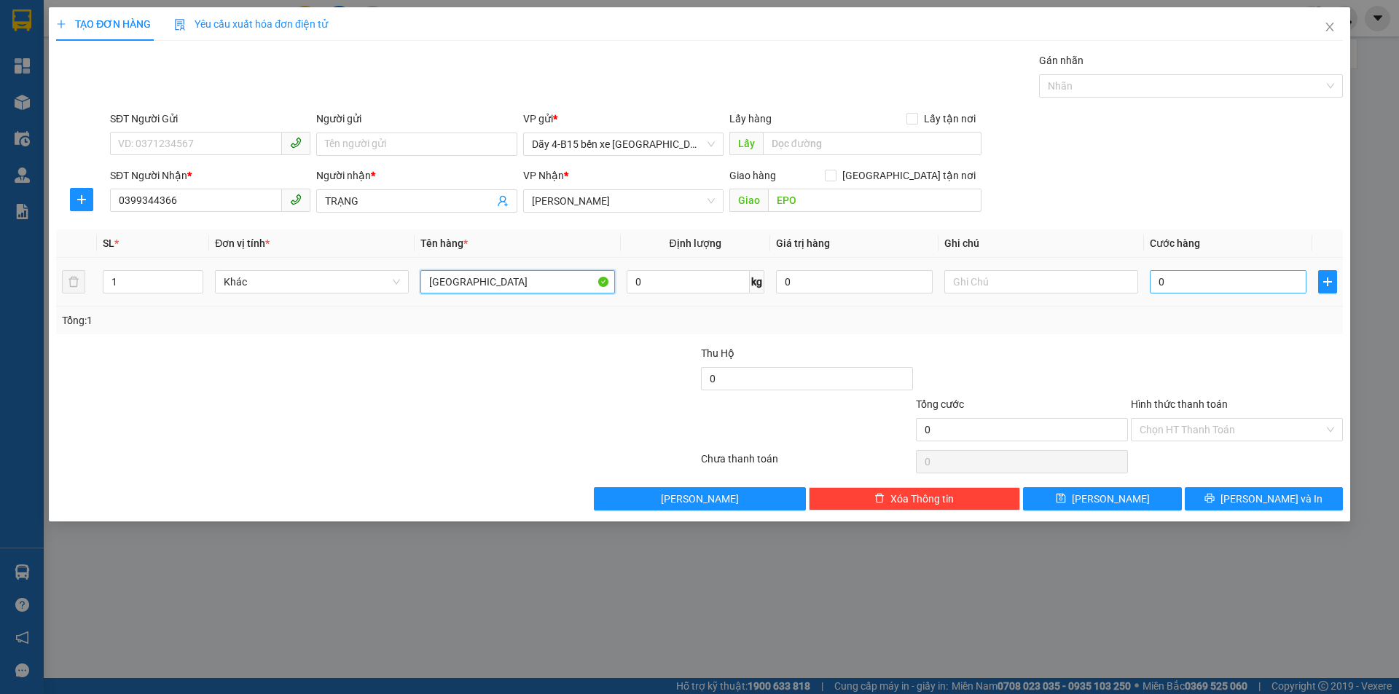
type input "TX"
click at [1208, 283] on input "0" at bounding box center [1228, 281] width 157 height 23
type input "4"
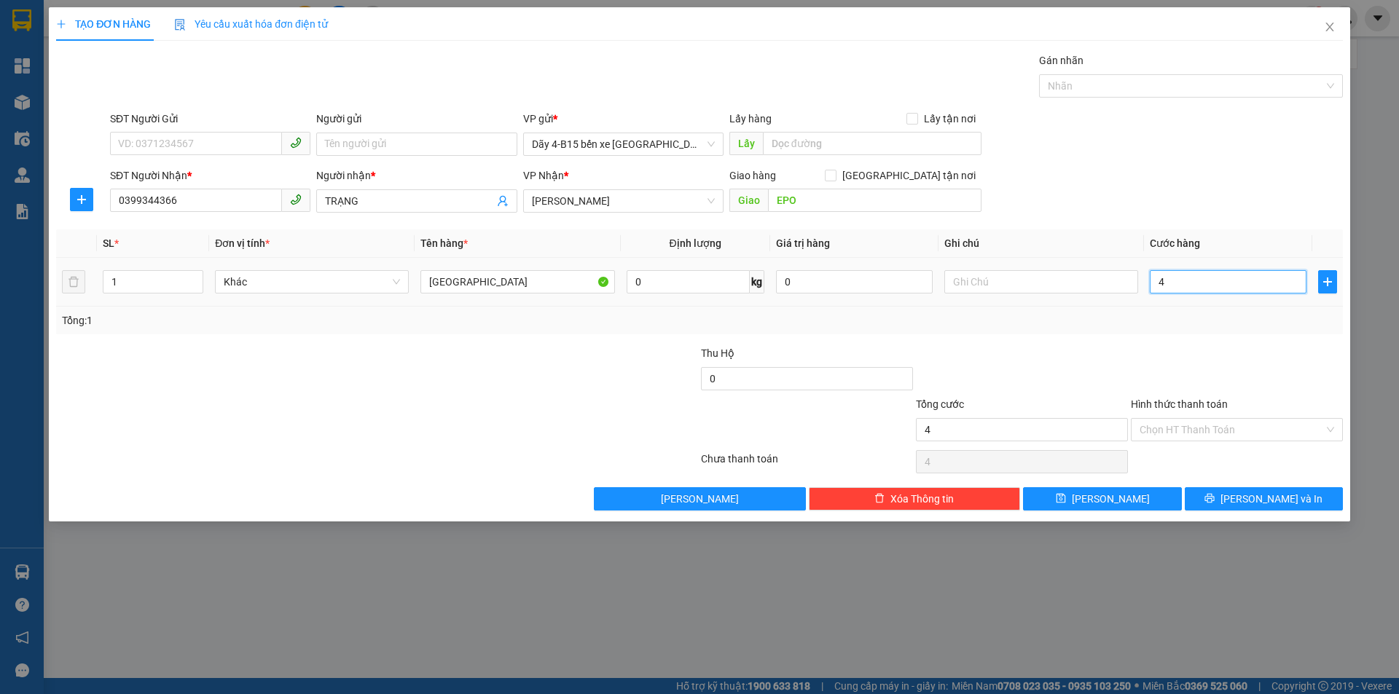
type input "40"
type input "40.000"
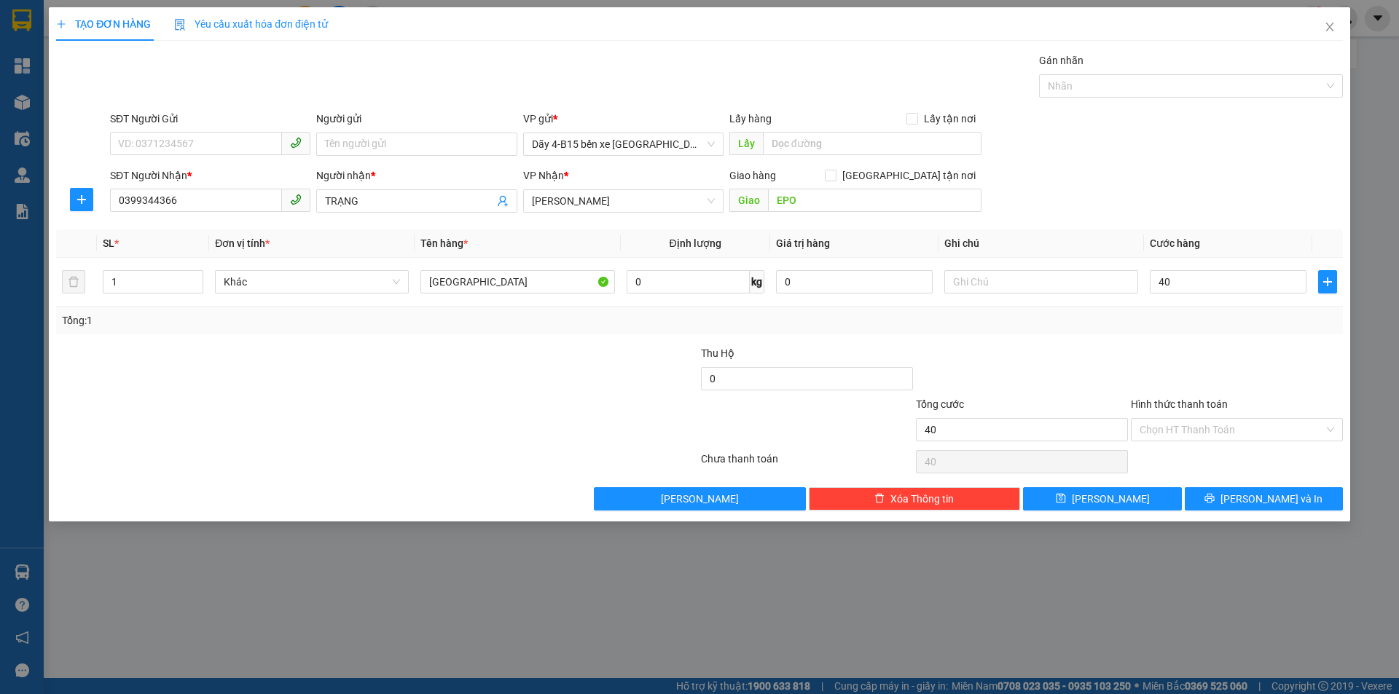
type input "40.000"
drag, startPoint x: 1219, startPoint y: 355, endPoint x: 1226, endPoint y: 396, distance: 42.2
click at [1217, 358] on div at bounding box center [1236, 370] width 215 height 51
click at [415, 203] on input "TRẠNG" at bounding box center [409, 201] width 168 height 16
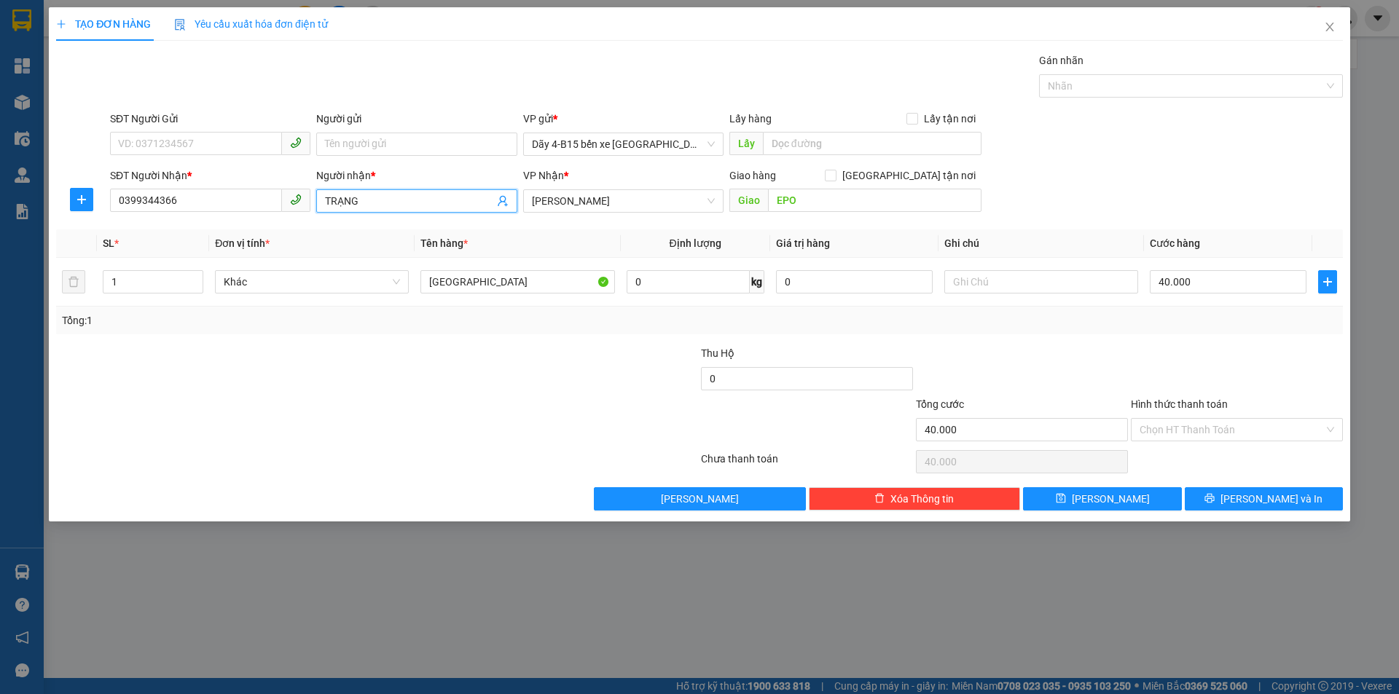
drag, startPoint x: 362, startPoint y: 200, endPoint x: 345, endPoint y: 200, distance: 16.8
click at [345, 200] on input "TRẠNG" at bounding box center [409, 201] width 168 height 16
type input "TRẠM"
click at [1283, 439] on input "Hình thức thanh toán" at bounding box center [1232, 430] width 184 height 22
click at [1273, 447] on div "Transit Pickup Surcharge Ids Transit Deliver Surcharge Ids Transit Deliver Surc…" at bounding box center [699, 281] width 1287 height 458
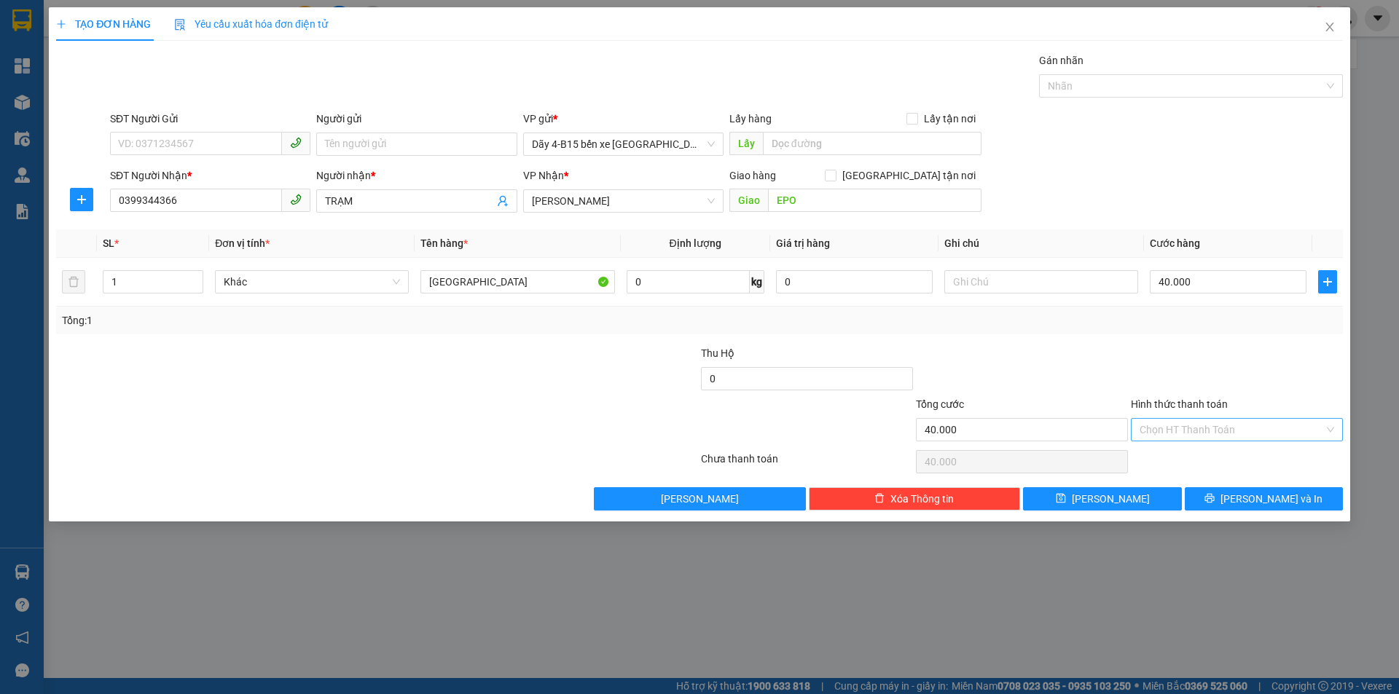
click at [1278, 436] on input "Hình thức thanh toán" at bounding box center [1232, 430] width 184 height 22
click at [1263, 455] on div "Tại văn phòng" at bounding box center [1237, 459] width 195 height 16
click at [1277, 497] on span "[PERSON_NAME] và In" at bounding box center [1271, 499] width 102 height 16
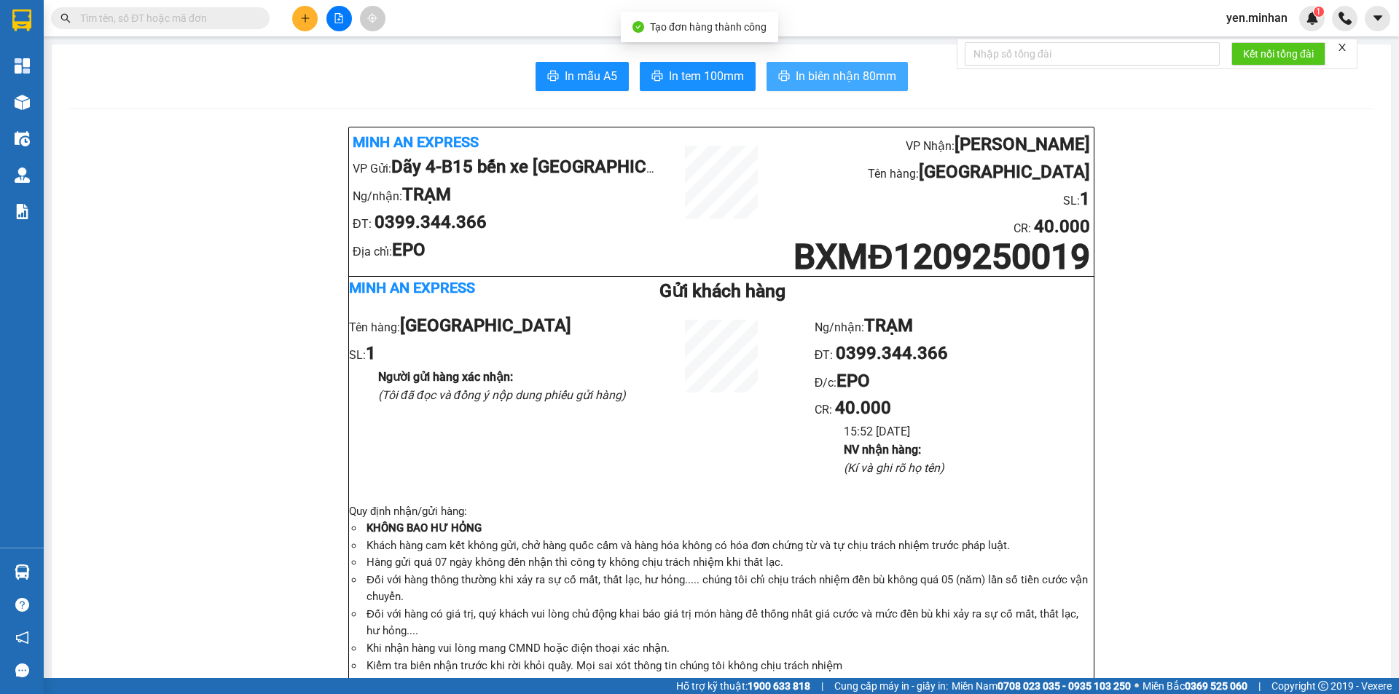
click at [860, 68] on span "In biên nhận 80mm" at bounding box center [846, 76] width 101 height 18
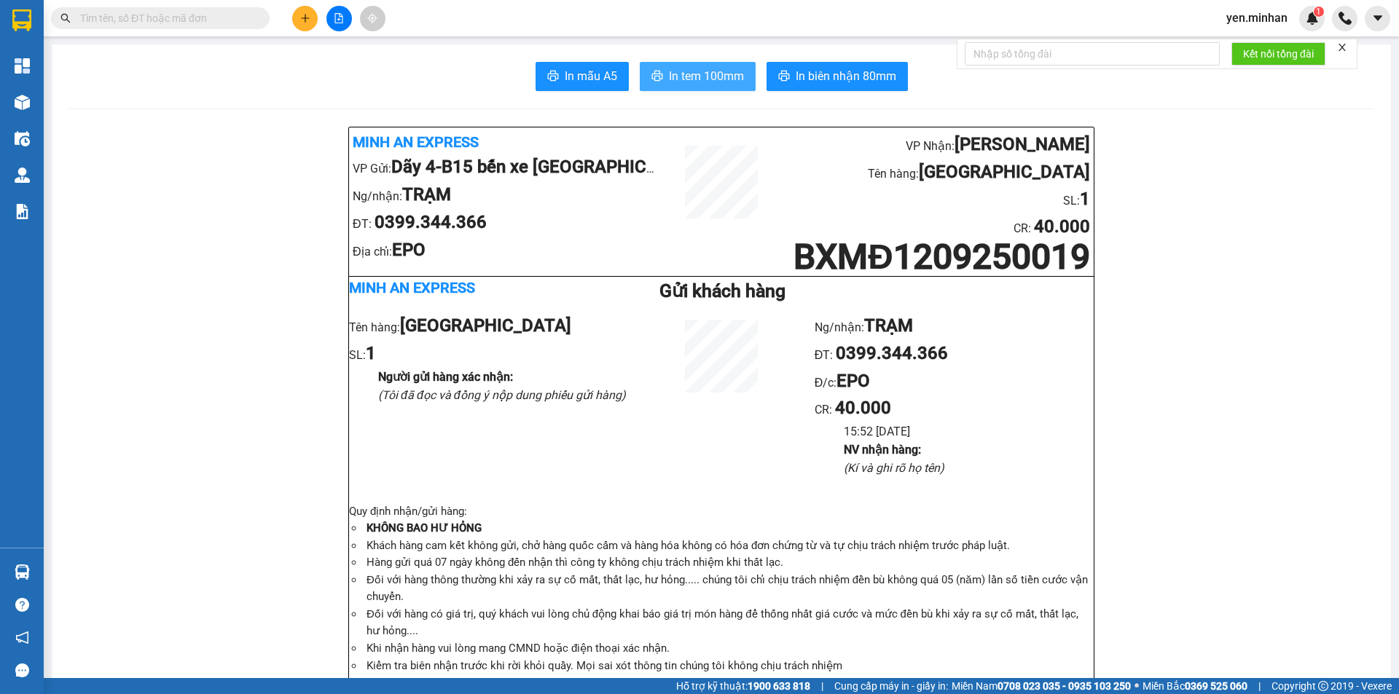
click at [728, 74] on span "In tem 100mm" at bounding box center [706, 76] width 75 height 18
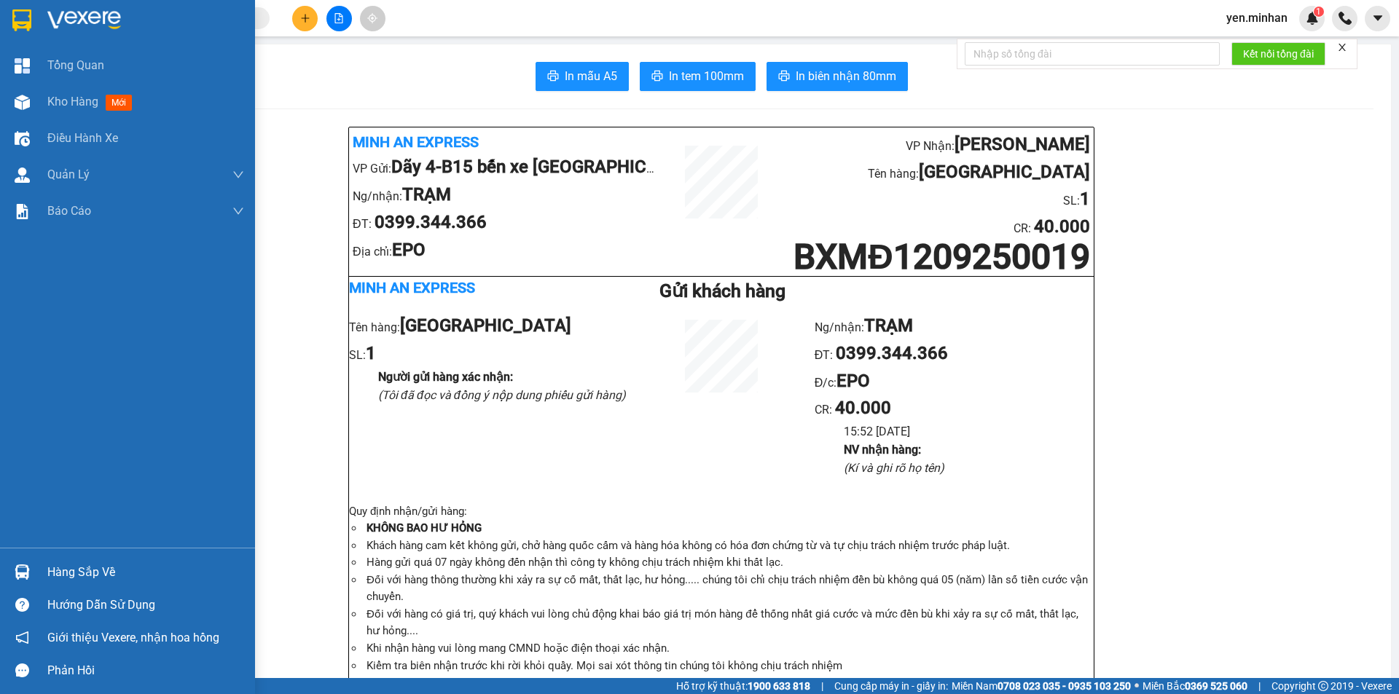
click at [7, 23] on div at bounding box center [127, 23] width 255 height 47
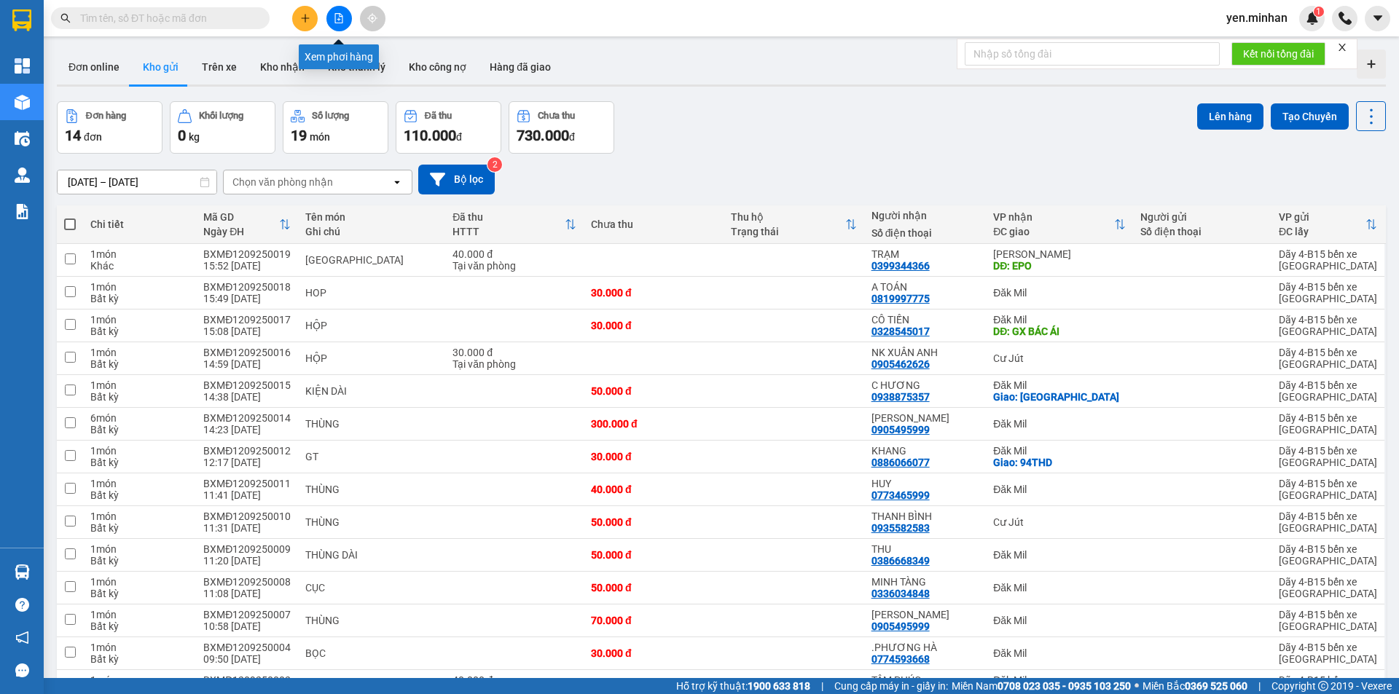
click at [338, 17] on icon "file-add" at bounding box center [339, 18] width 10 height 10
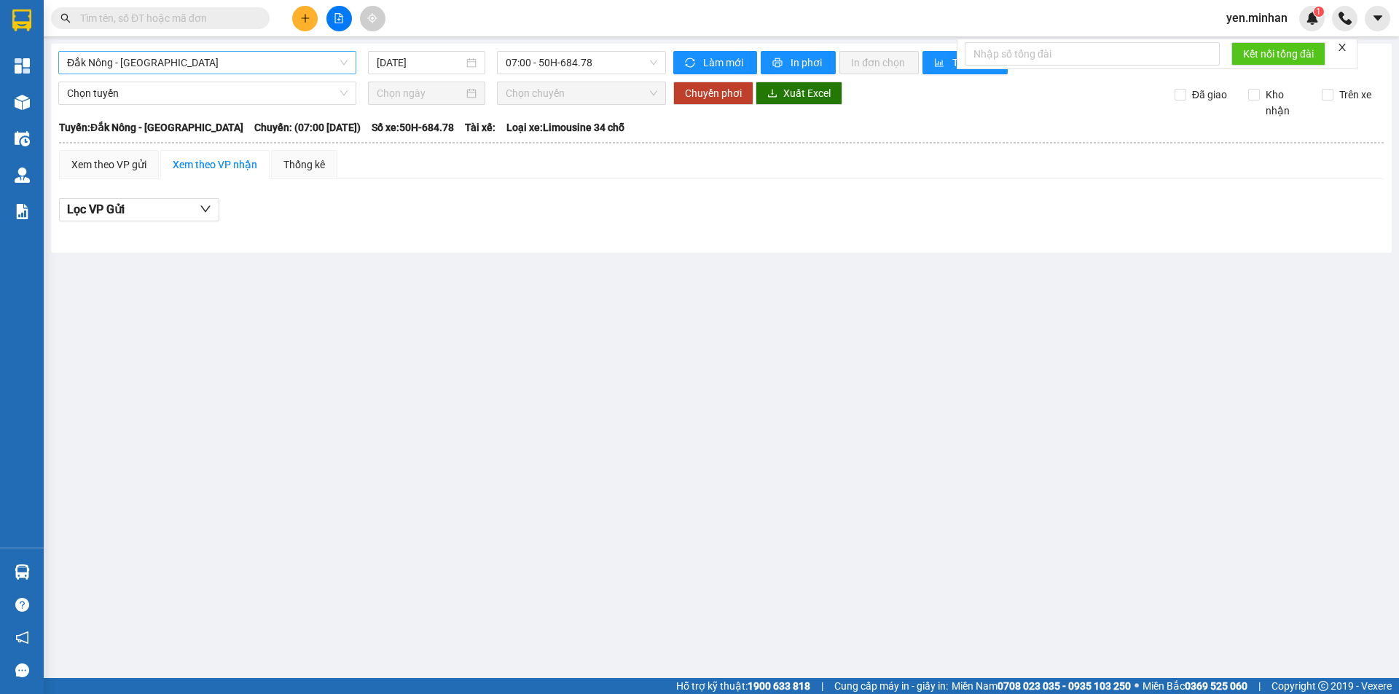
click at [169, 64] on span "Đắk Nông - [GEOGRAPHIC_DATA]" at bounding box center [207, 63] width 281 height 22
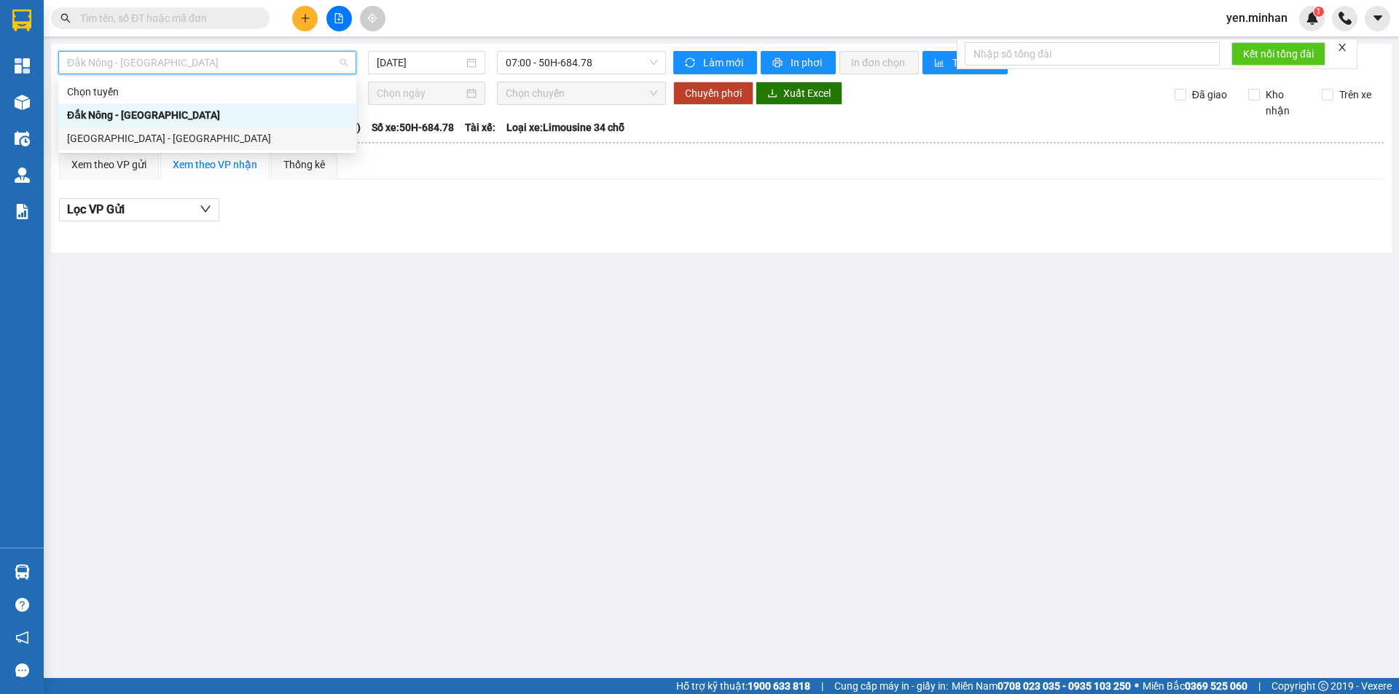
click at [156, 132] on div "[GEOGRAPHIC_DATA] - [GEOGRAPHIC_DATA]" at bounding box center [207, 138] width 281 height 16
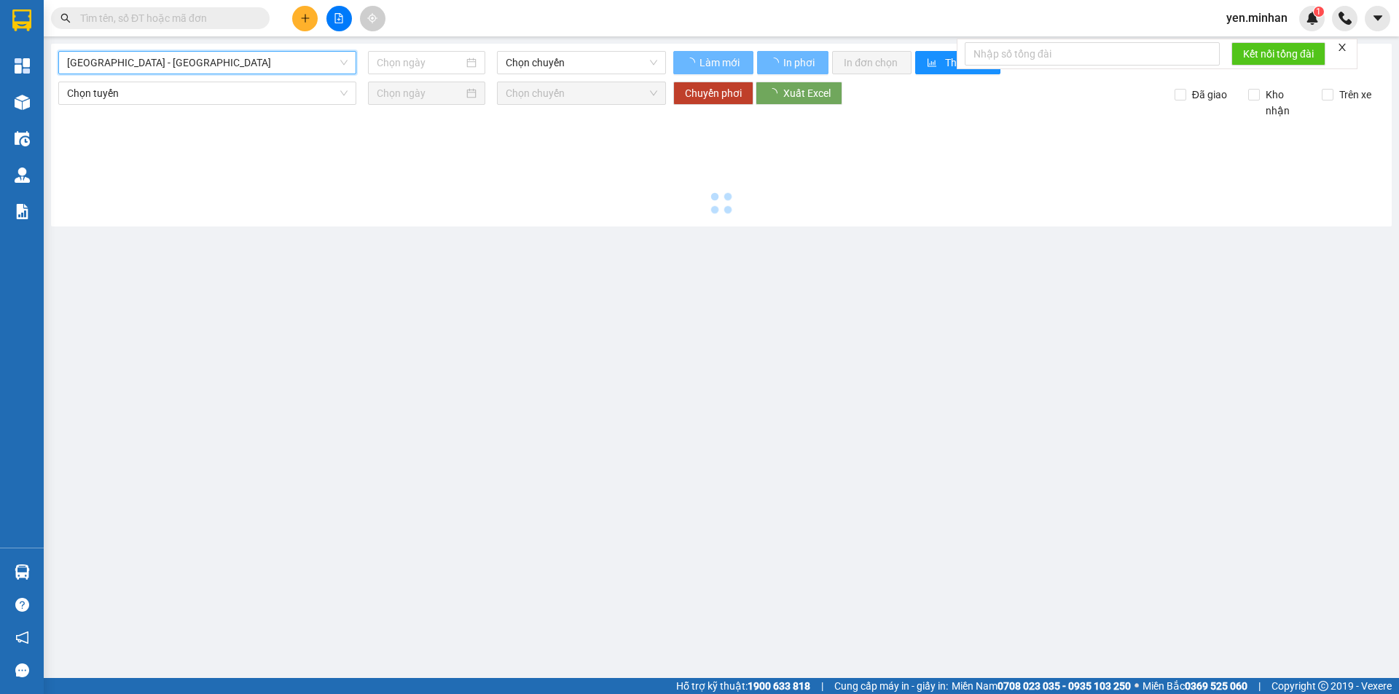
type input "[DATE]"
